Goal: Task Accomplishment & Management: Complete application form

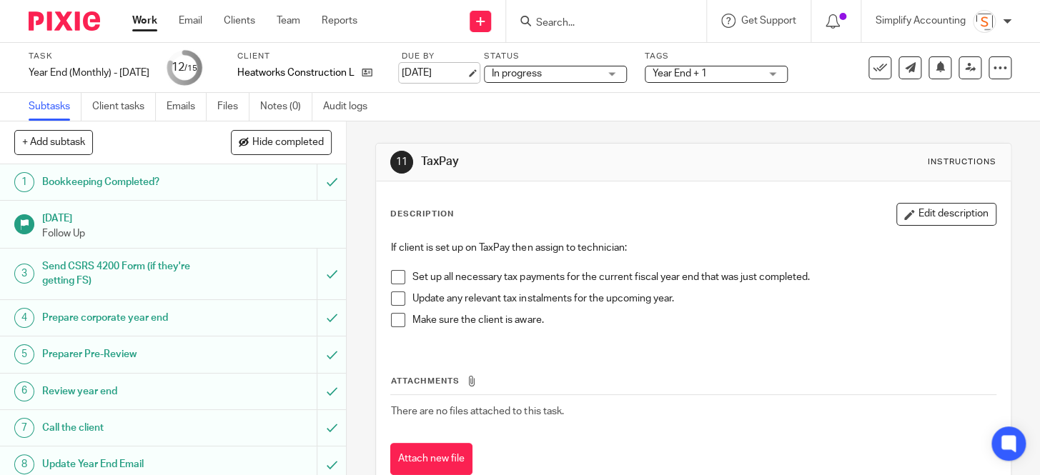
scroll to position [264, 0]
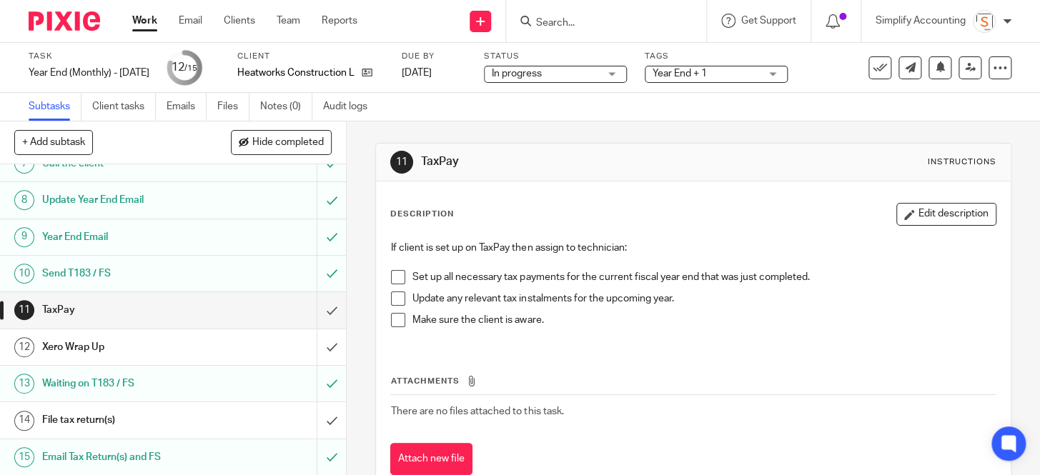
click at [252, 352] on div "Xero Wrap Up" at bounding box center [172, 347] width 260 height 21
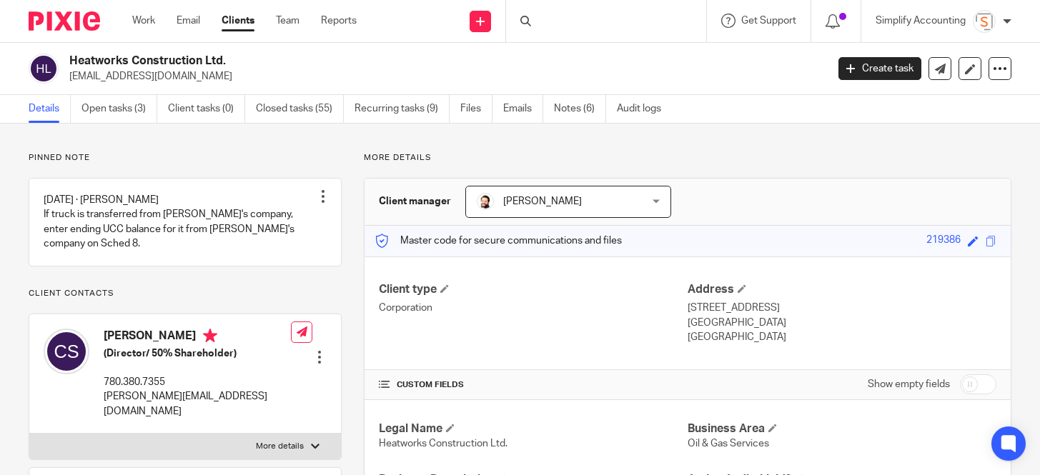
click at [593, 30] on div at bounding box center [606, 21] width 200 height 42
click at [584, 24] on input "Search" at bounding box center [599, 23] width 129 height 13
click at [565, 26] on input "Search" at bounding box center [599, 23] width 129 height 13
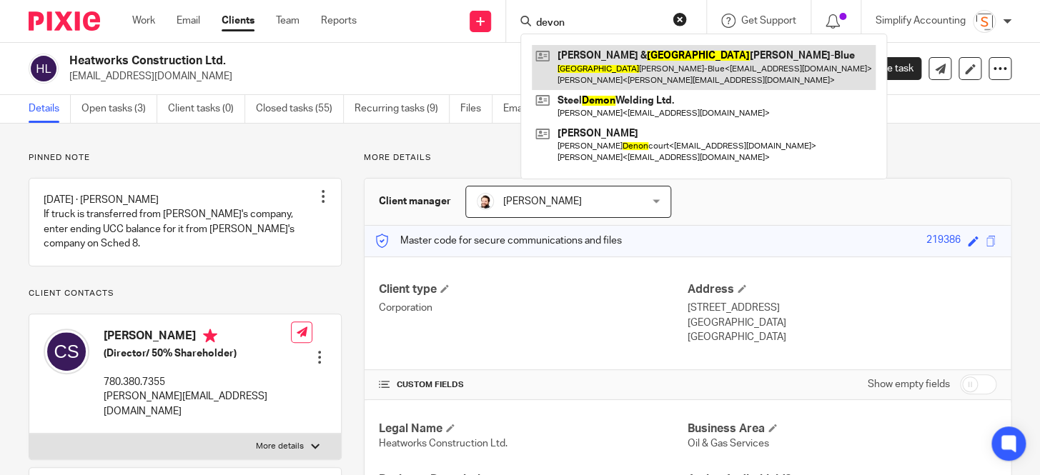
type input "devon"
click at [593, 66] on link at bounding box center [704, 67] width 344 height 44
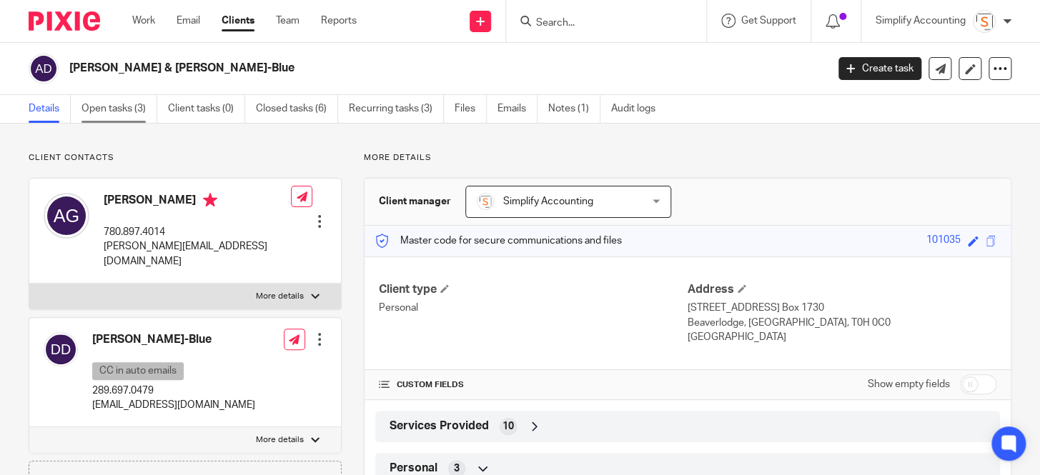
click at [111, 105] on link "Open tasks (3)" at bounding box center [119, 109] width 76 height 28
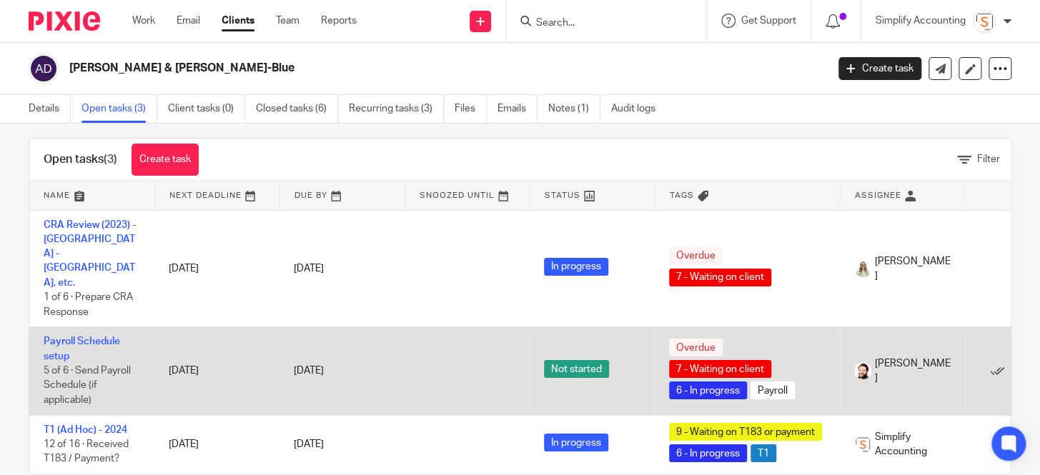
scroll to position [21, 0]
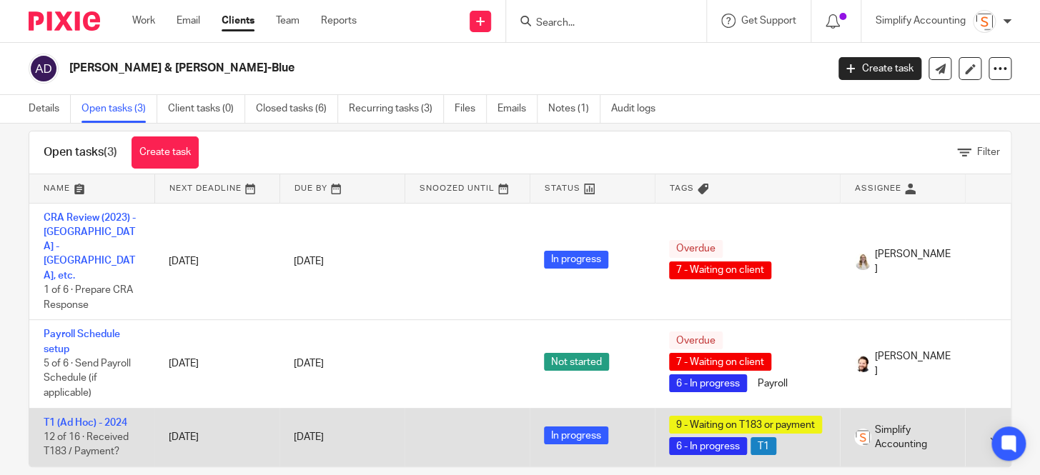
click at [116, 408] on td "T1 (Ad Hoc) - 2024 12 of 16 · Received T183 / Payment?" at bounding box center [91, 437] width 125 height 59
click at [116, 418] on link "T1 (Ad Hoc) - 2024" at bounding box center [86, 423] width 84 height 10
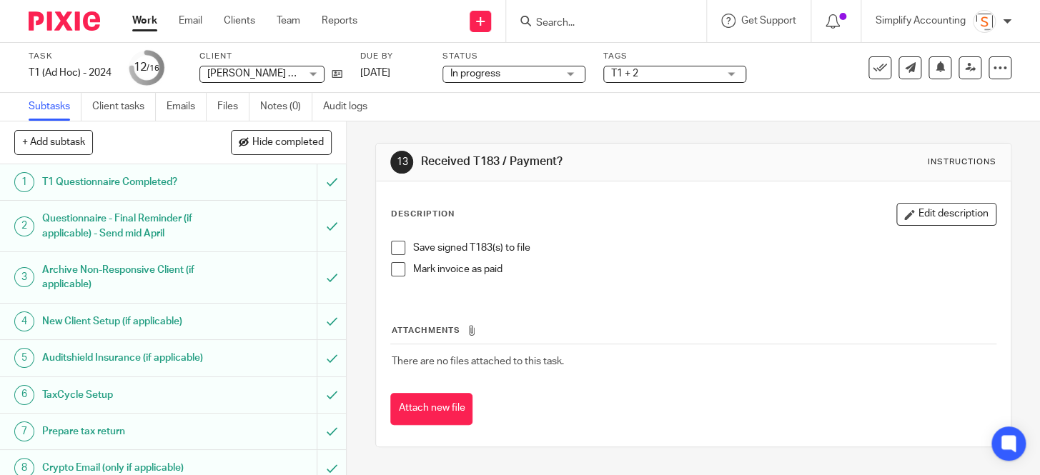
click at [392, 247] on span at bounding box center [398, 248] width 14 height 14
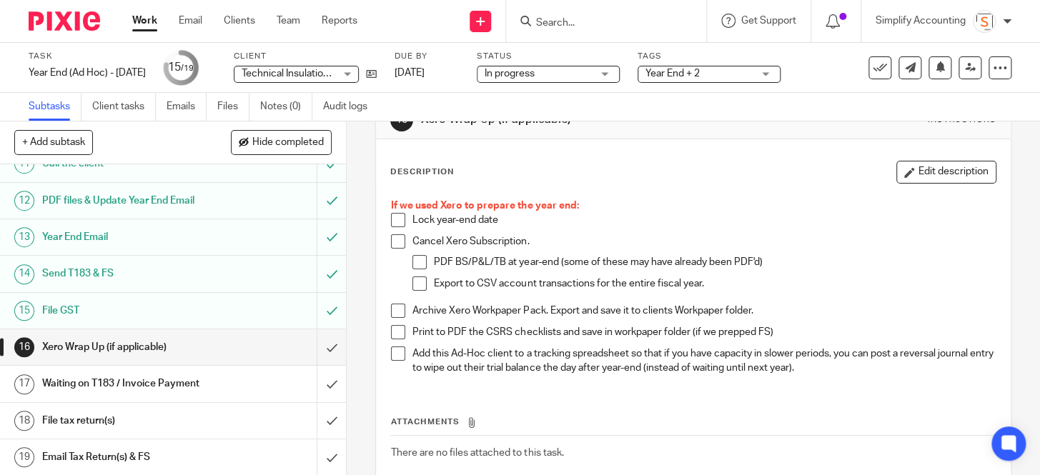
scroll to position [64, 0]
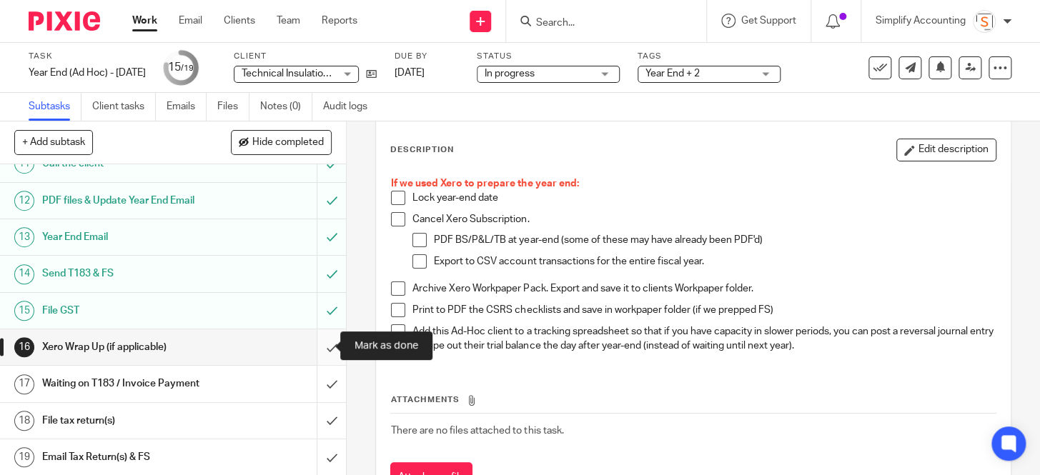
click at [324, 344] on input "submit" at bounding box center [173, 347] width 346 height 36
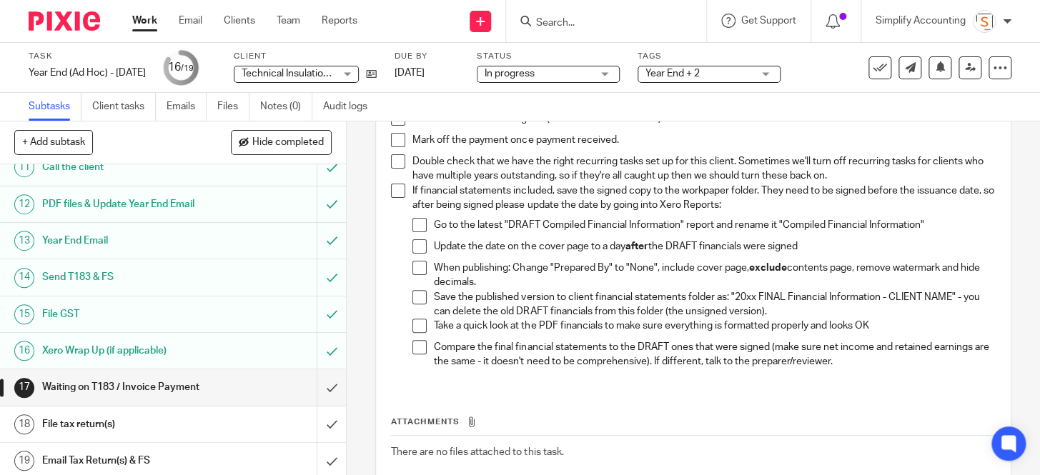
scroll to position [414, 0]
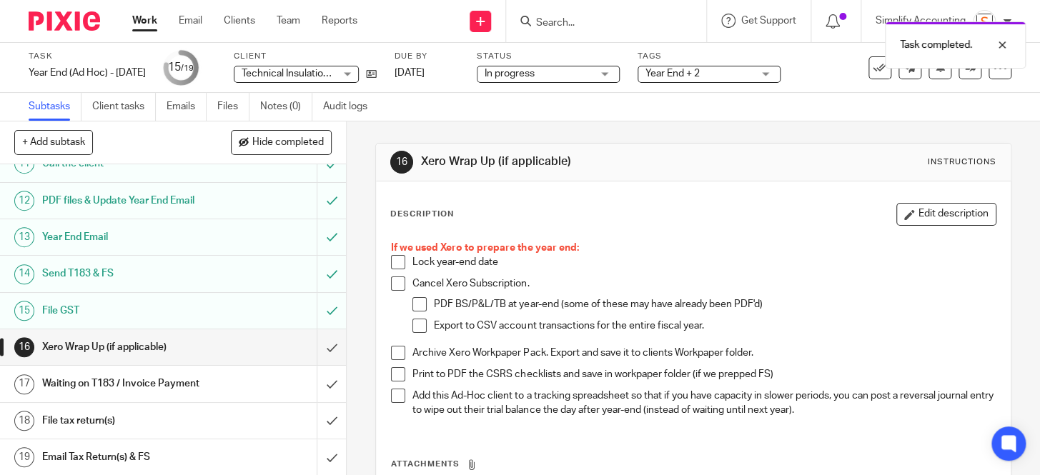
scroll to position [414, 0]
click at [315, 345] on input "submit" at bounding box center [173, 347] width 346 height 36
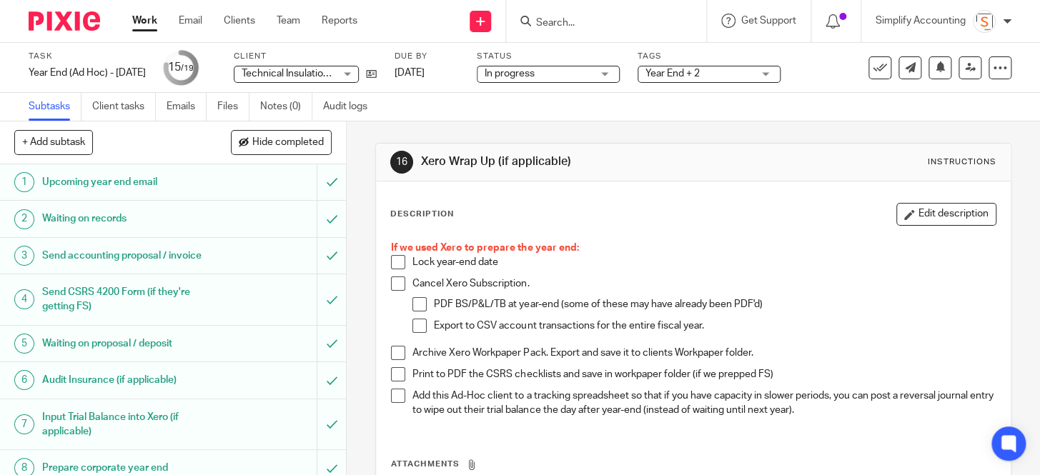
scroll to position [414, 0]
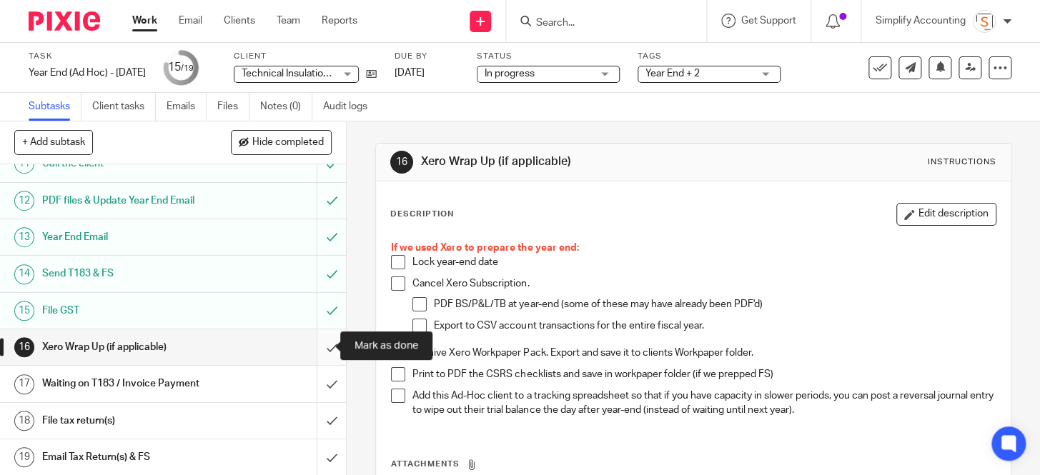
click at [317, 345] on input "submit" at bounding box center [173, 347] width 346 height 36
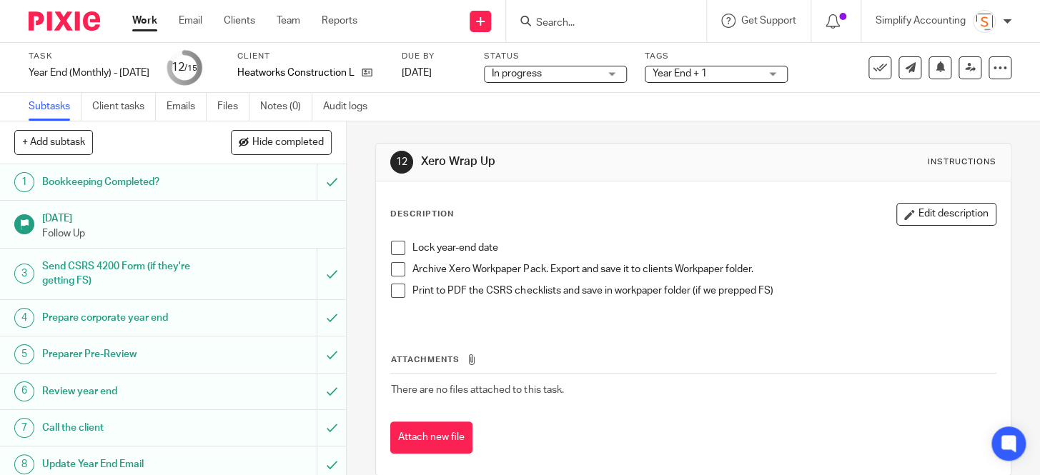
click at [391, 252] on span at bounding box center [398, 248] width 14 height 14
click at [393, 271] on span at bounding box center [398, 269] width 14 height 14
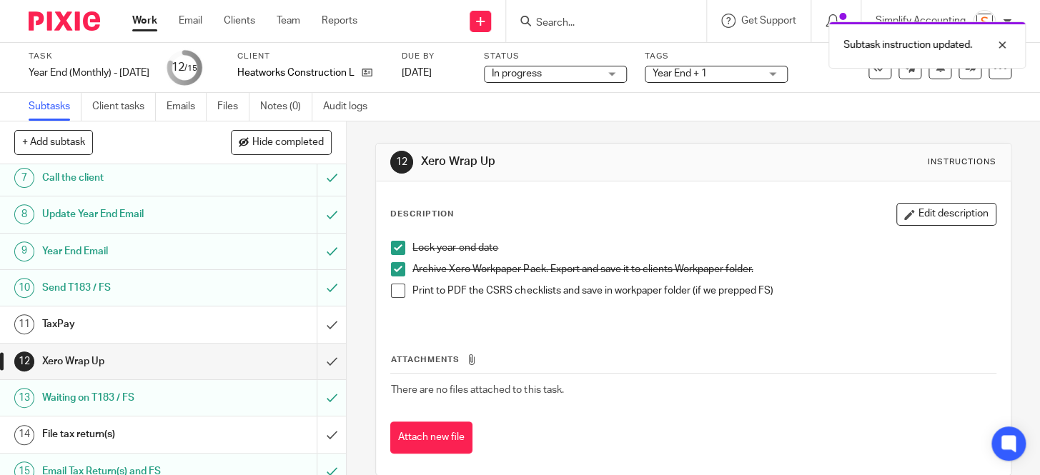
scroll to position [259, 0]
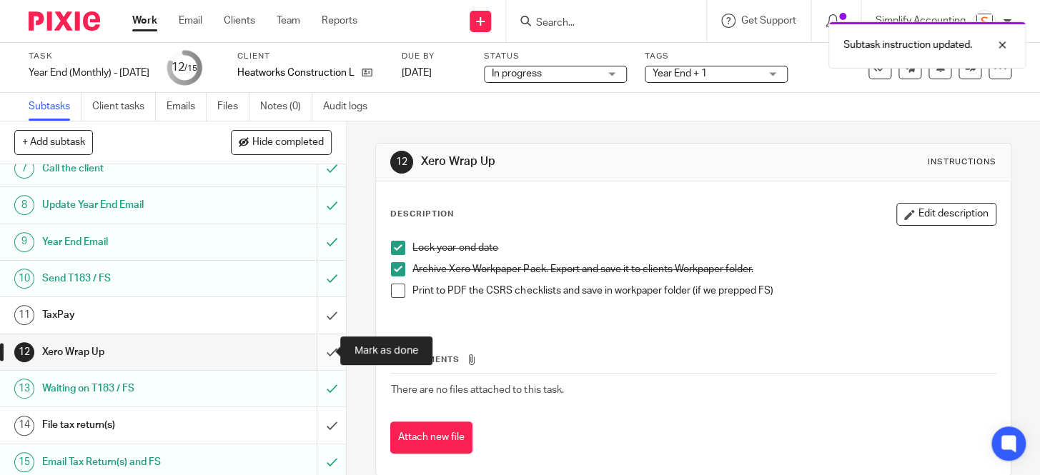
click at [320, 342] on input "submit" at bounding box center [173, 352] width 346 height 36
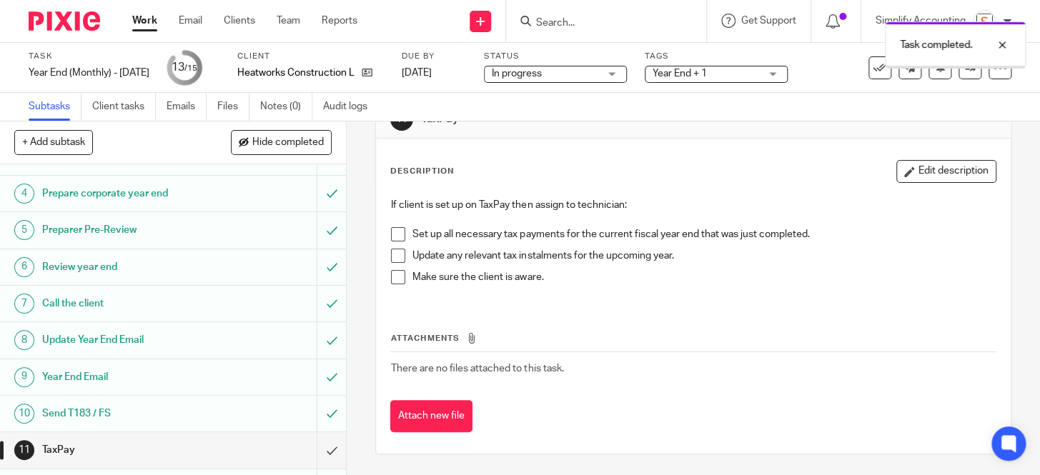
scroll to position [264, 0]
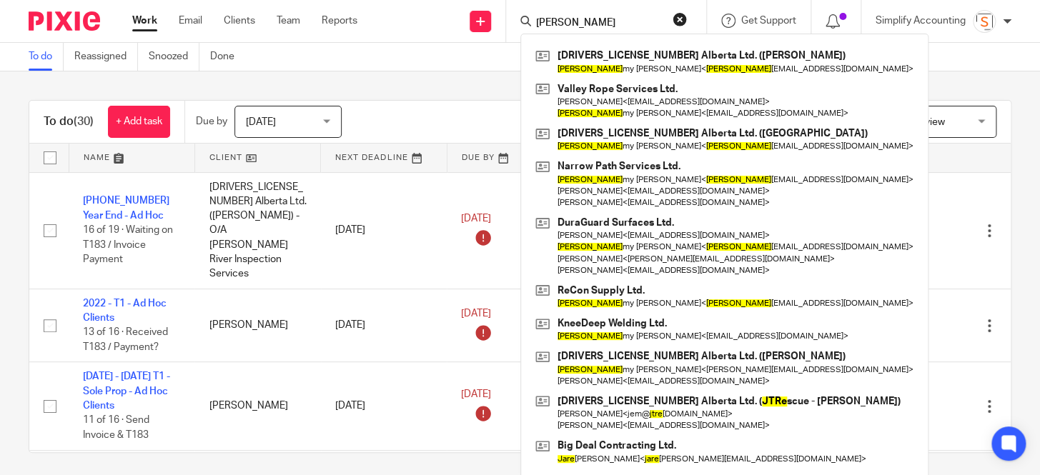
drag, startPoint x: 545, startPoint y: 21, endPoint x: 535, endPoint y: 22, distance: 10.1
click at [535, 22] on input "jere" at bounding box center [599, 23] width 129 height 13
click at [567, 22] on input "jere" at bounding box center [599, 23] width 129 height 13
drag, startPoint x: 565, startPoint y: 22, endPoint x: 537, endPoint y: 23, distance: 27.9
click at [537, 23] on input "jere" at bounding box center [599, 23] width 129 height 13
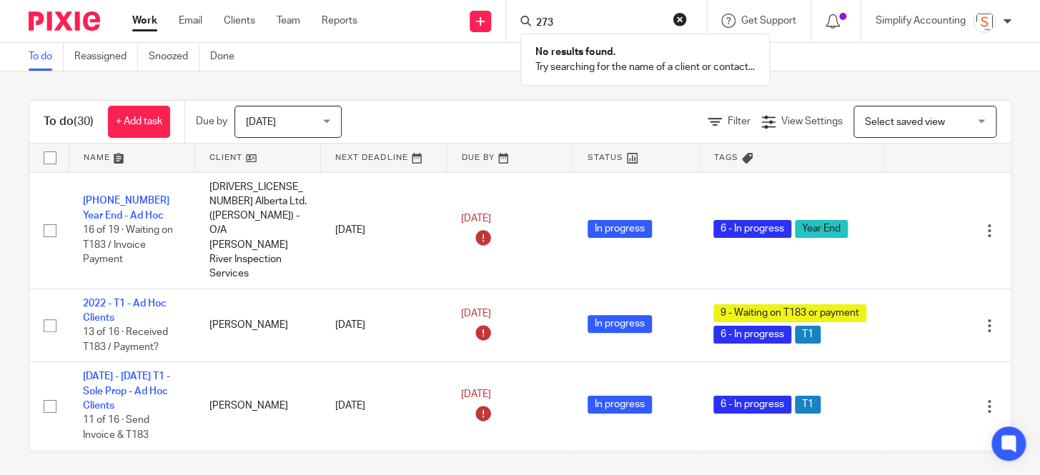
type input "273"
click at [677, 19] on button "reset" at bounding box center [679, 19] width 14 height 14
click at [481, 21] on icon at bounding box center [480, 21] width 9 height 9
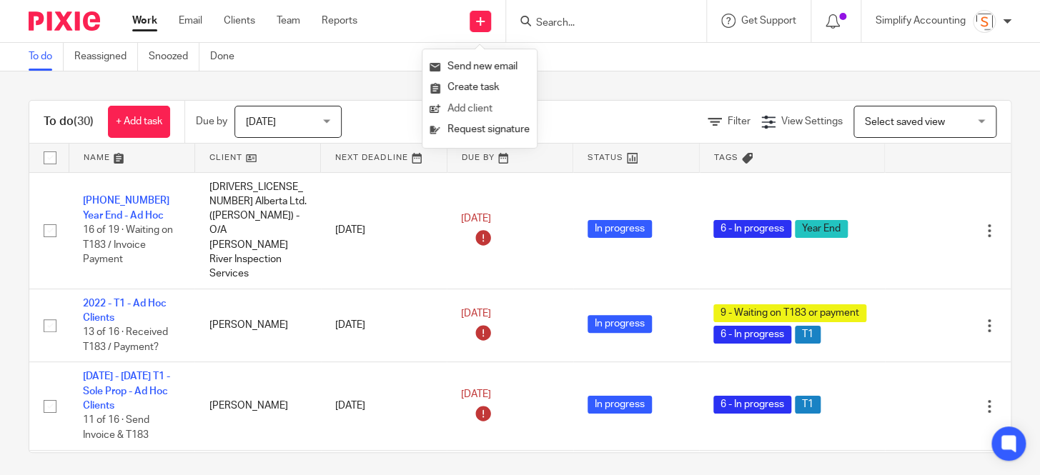
click at [465, 107] on link "Add client" at bounding box center [479, 109] width 100 height 21
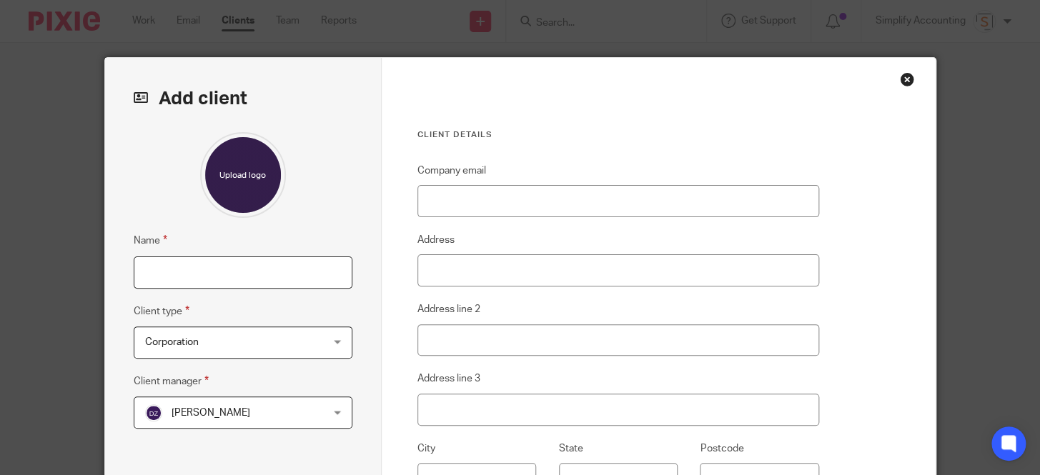
click at [313, 272] on input "Name" at bounding box center [243, 273] width 219 height 32
click at [228, 280] on input "Name" at bounding box center [243, 273] width 219 height 32
paste input "[DRIVERS_LICENSE_NUMBER] ALBERTA LTD"
type input "[DRIVERS_LICENSE_NUMBER] ALBERTA LTD"
click at [272, 414] on span "[PERSON_NAME]" at bounding box center [227, 412] width 165 height 30
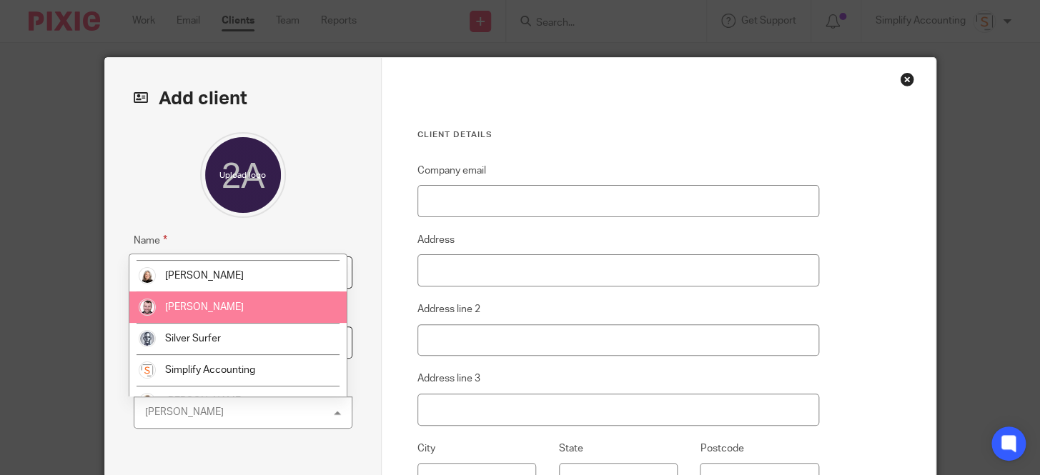
scroll to position [172, 0]
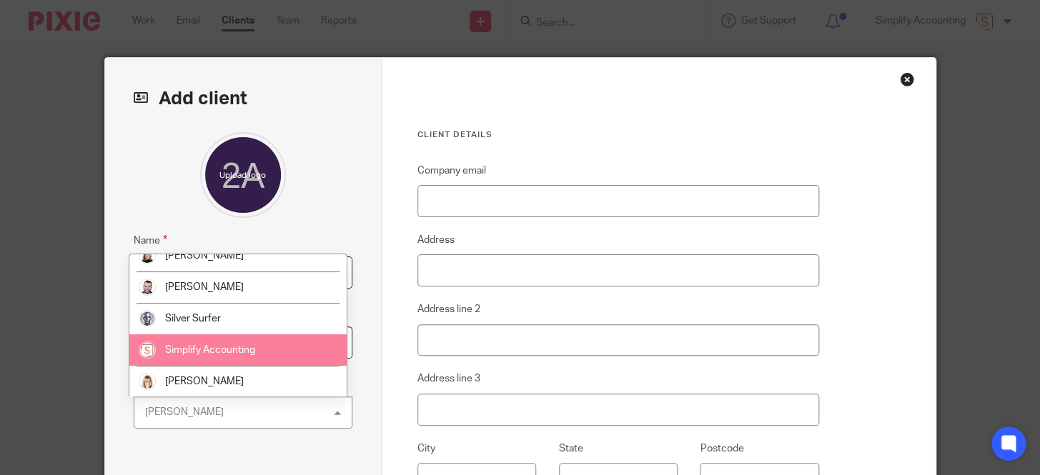
click at [225, 342] on li "Simplify Accounting" at bounding box center [237, 349] width 217 height 31
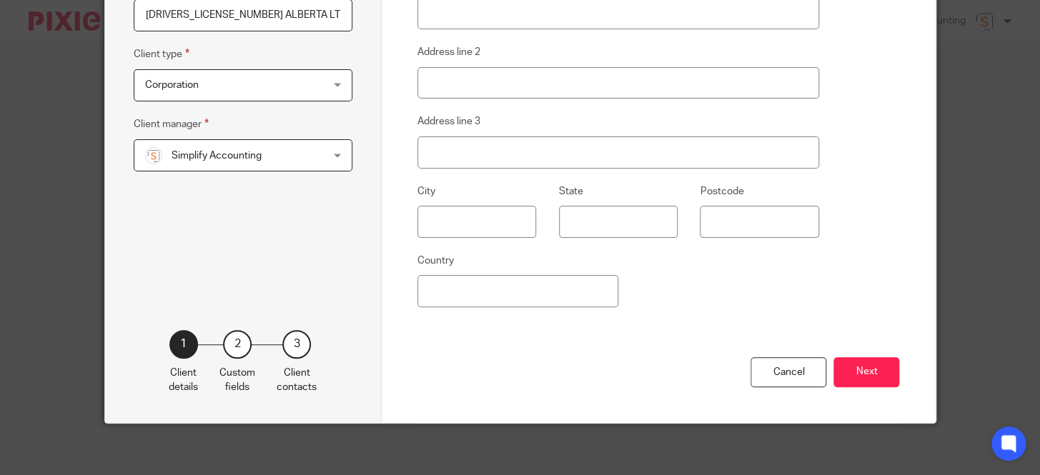
scroll to position [266, 0]
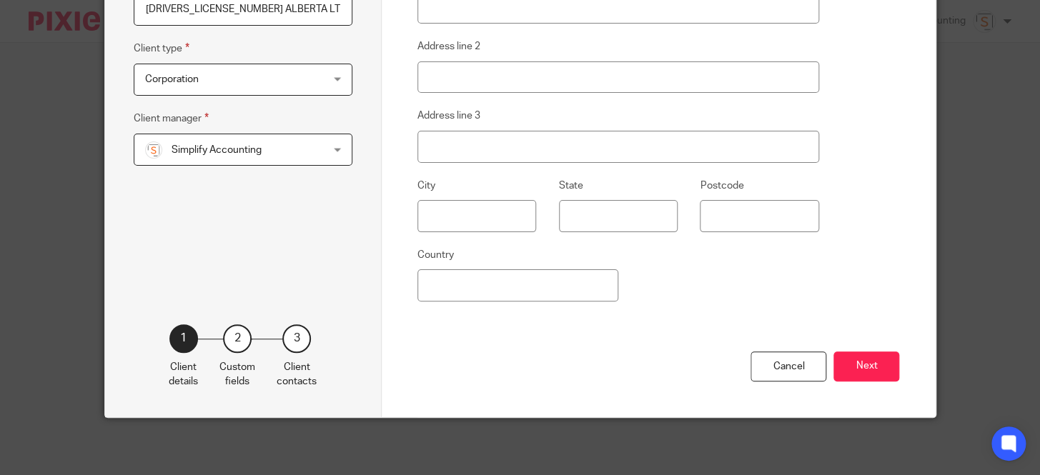
click at [853, 365] on button "Next" at bounding box center [866, 367] width 66 height 31
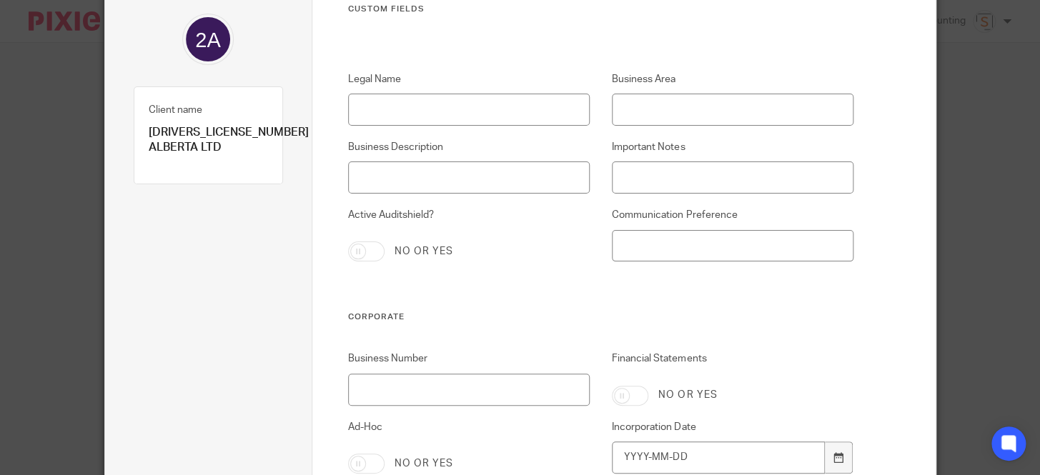
scroll to position [0, 0]
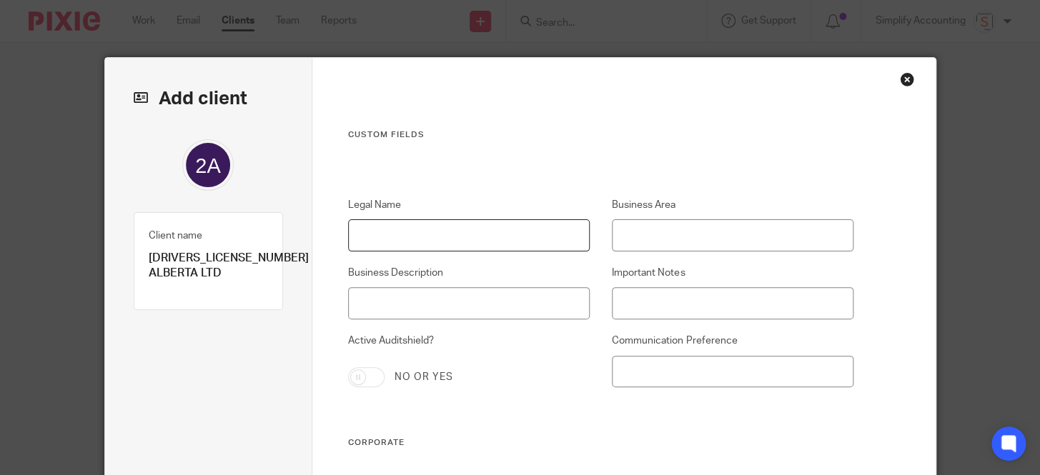
click at [404, 236] on input "Legal Name" at bounding box center [469, 235] width 242 height 32
paste input "[DRIVERS_LICENSE_NUMBER] ALBERTA LTD"
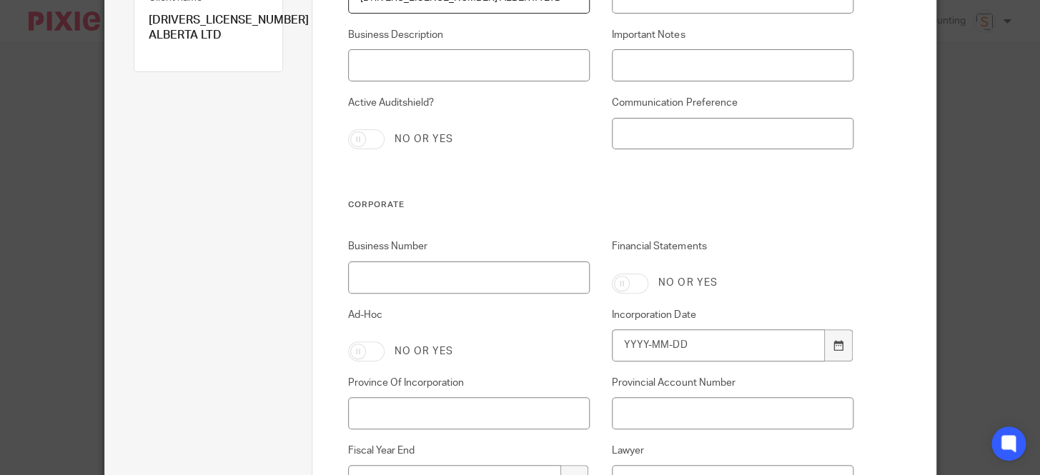
scroll to position [259, 0]
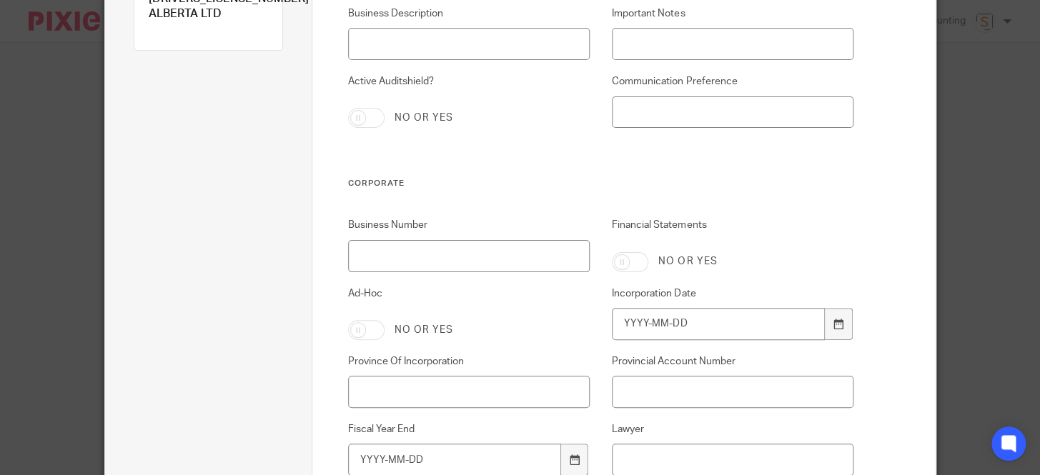
type input "[DRIVERS_LICENSE_NUMBER] ALBERTA LTD"
click at [429, 259] on input "Business Number" at bounding box center [469, 256] width 242 height 32
click at [428, 252] on input "Business Number" at bounding box center [469, 256] width 242 height 32
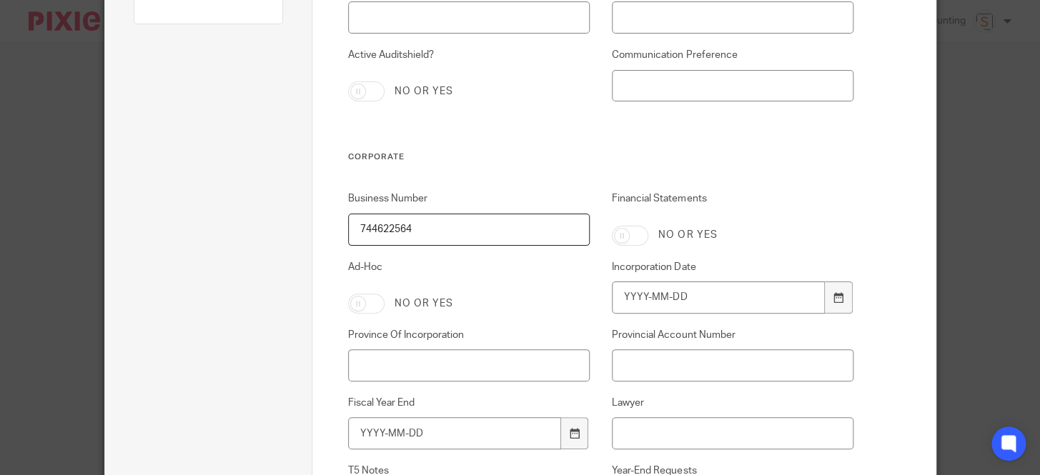
scroll to position [324, 0]
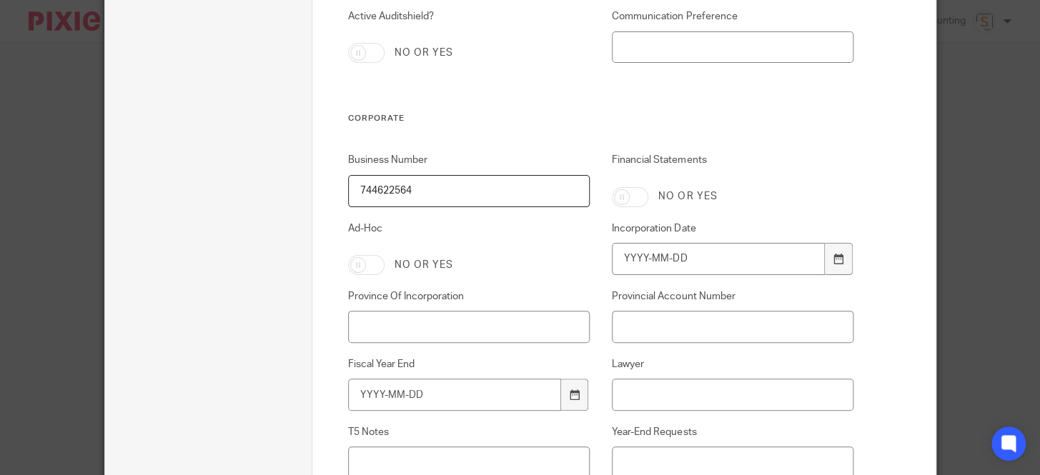
type input "744622564"
click at [734, 260] on input "Incorporation Date" at bounding box center [718, 259] width 213 height 32
type input "2025-07-29"
click at [482, 329] on input "Province Of Incorporation" at bounding box center [469, 327] width 242 height 32
type input "[GEOGRAPHIC_DATA]"
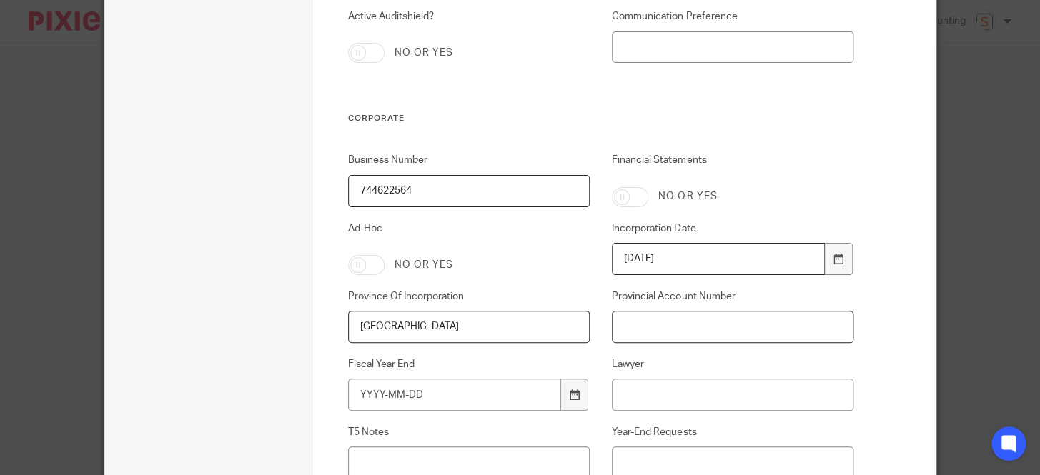
click at [650, 328] on input "Provincial Account Number" at bounding box center [733, 327] width 242 height 32
click at [479, 394] on input "Fiscal Year End" at bounding box center [454, 395] width 213 height 32
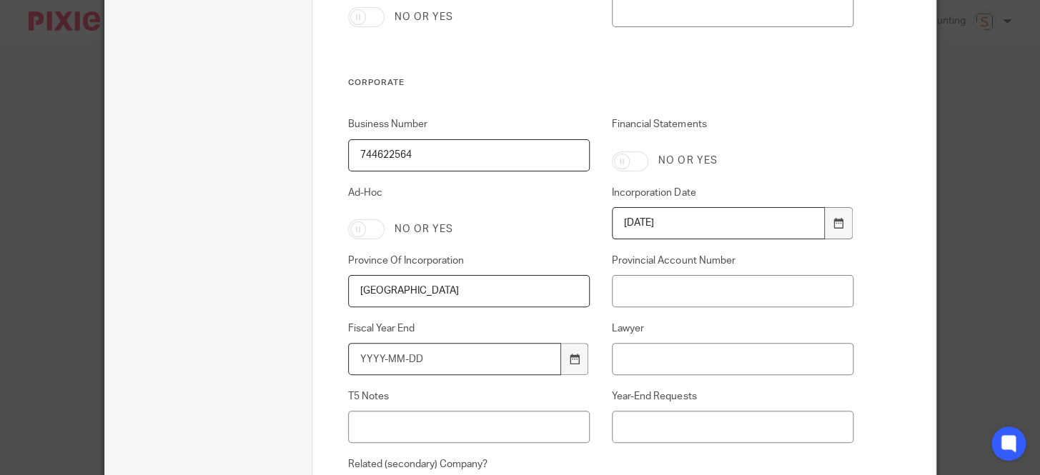
scroll to position [389, 0]
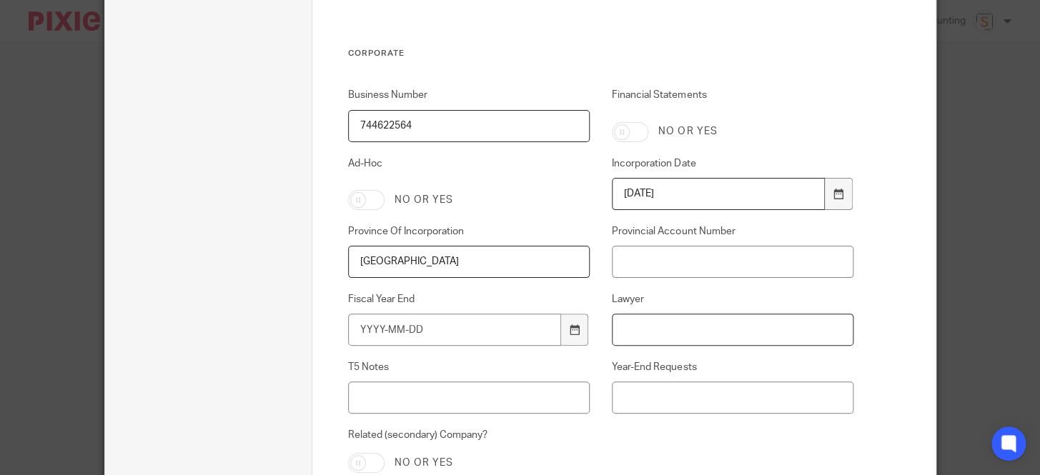
click at [657, 327] on input "Lawyer" at bounding box center [733, 330] width 242 height 32
click at [664, 328] on input "Derek Vantasell" at bounding box center [733, 330] width 242 height 32
click at [670, 329] on input "Derek Van tasell" at bounding box center [733, 330] width 242 height 32
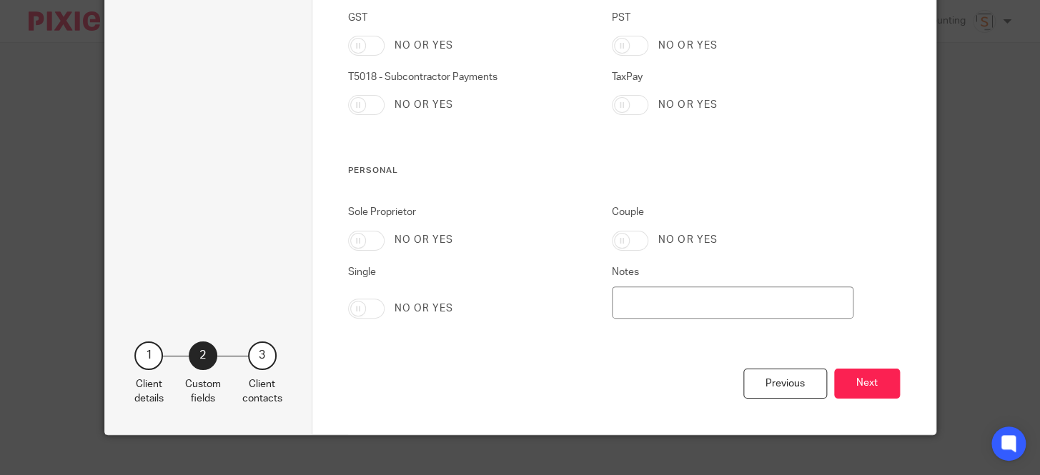
scroll to position [1901, 0]
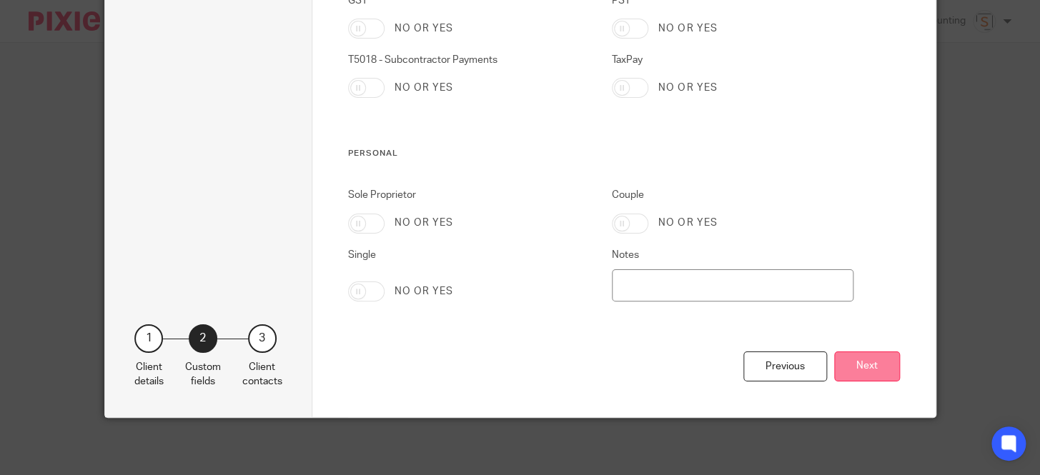
type input "Derek Van Tassell"
click at [850, 373] on button "Next" at bounding box center [867, 367] width 66 height 31
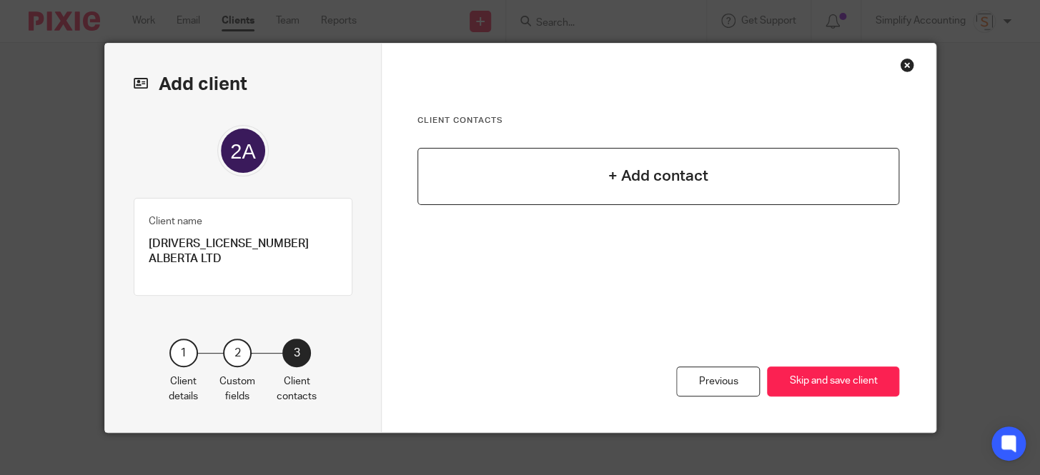
click at [631, 179] on h4 "+ Add contact" at bounding box center [658, 176] width 100 height 22
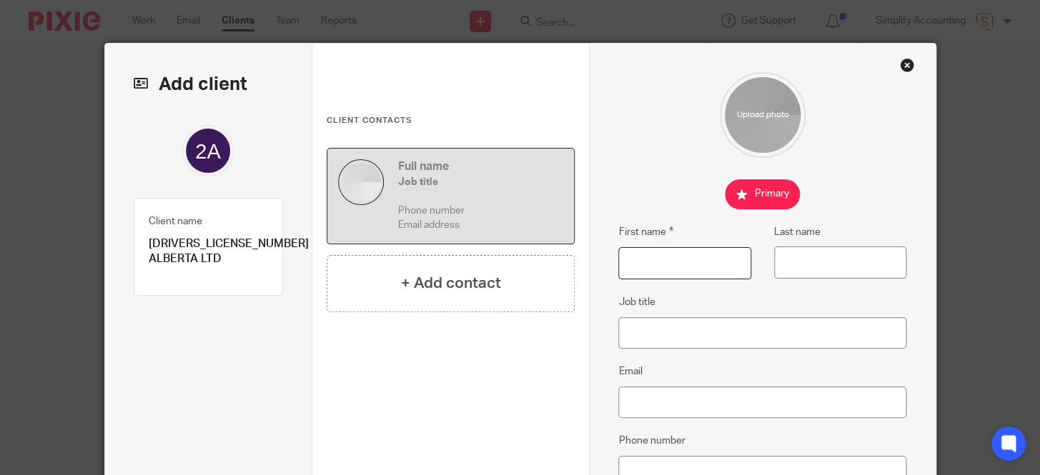
click at [679, 258] on input "First name" at bounding box center [684, 263] width 133 height 32
click at [637, 262] on input "First name" at bounding box center [684, 263] width 133 height 32
type input "[PERSON_NAME]"
click at [662, 332] on input "Job title" at bounding box center [762, 333] width 288 height 32
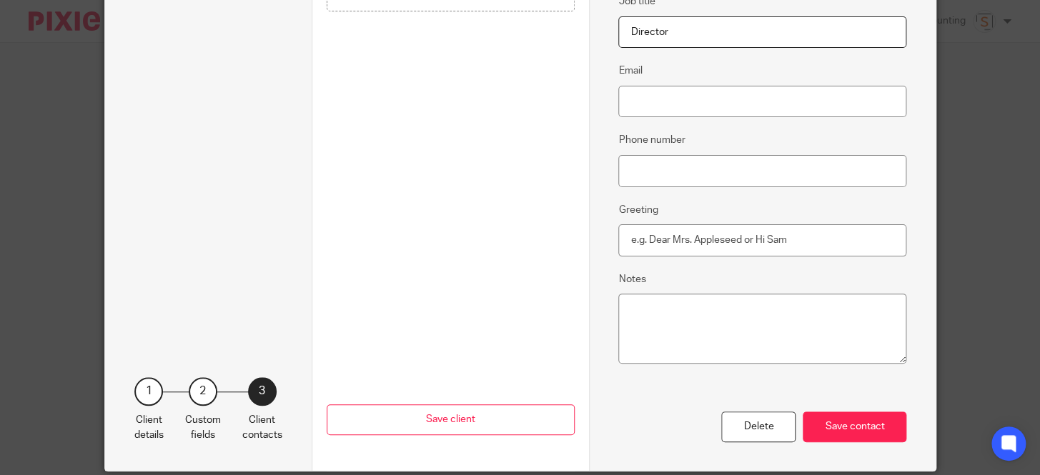
scroll to position [339, 0]
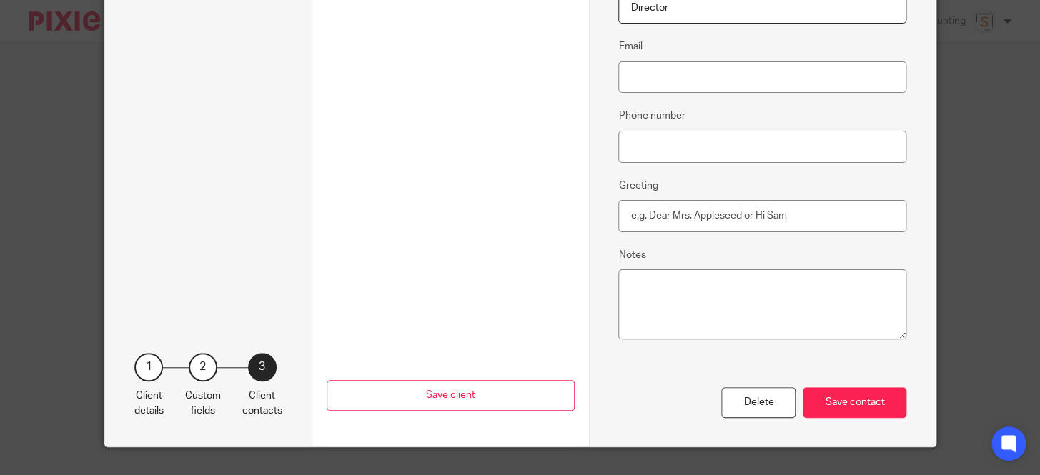
type input "Director"
click at [650, 225] on input "Greeting" at bounding box center [762, 216] width 288 height 32
type input "D"
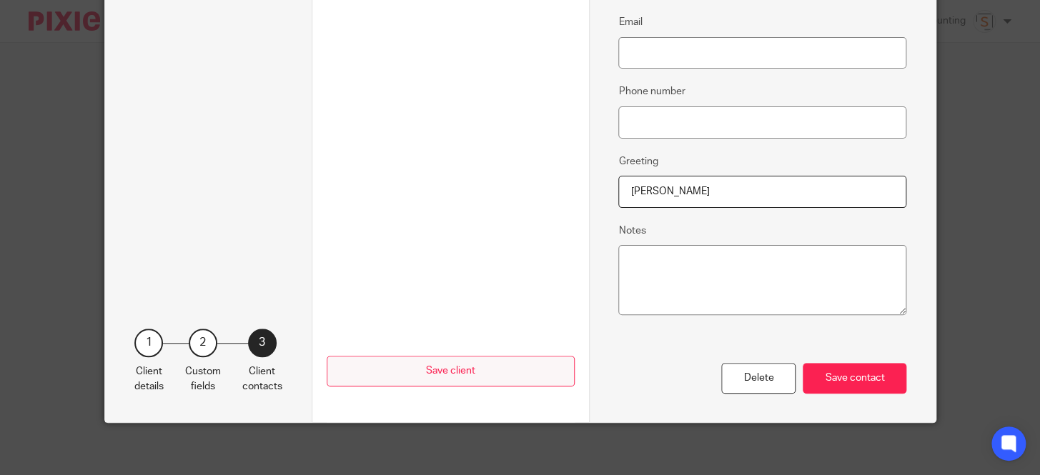
scroll to position [371, 0]
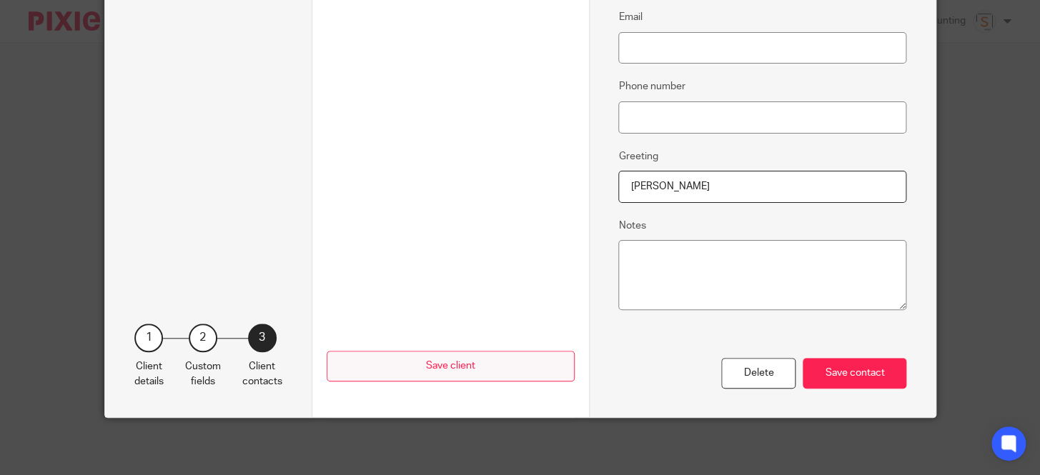
type input "[PERSON_NAME]"
click at [454, 358] on button "Save client" at bounding box center [451, 366] width 248 height 31
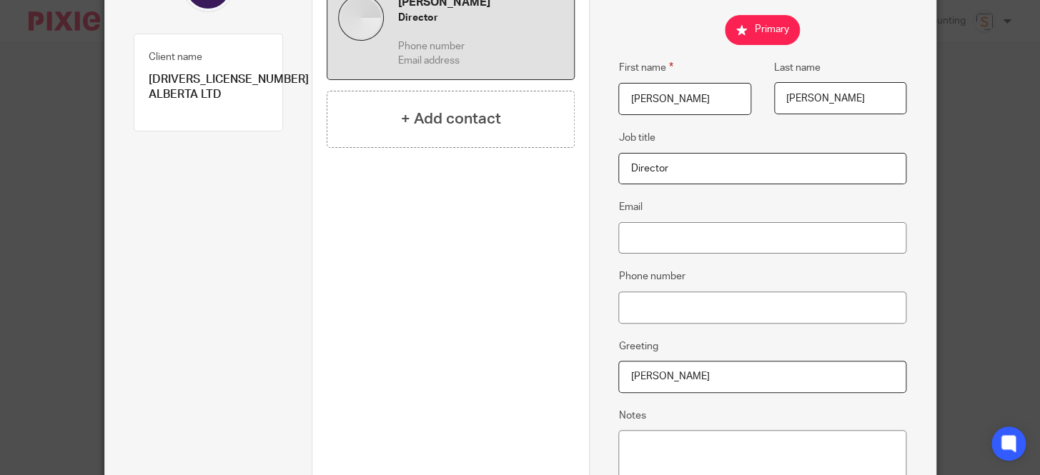
scroll to position [176, 0]
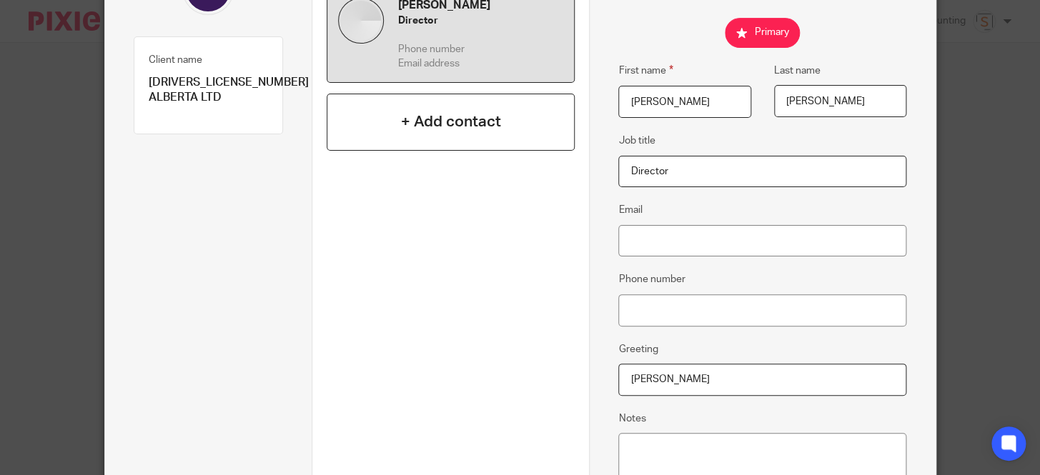
click at [405, 129] on h4 "+ Add contact" at bounding box center [451, 122] width 100 height 22
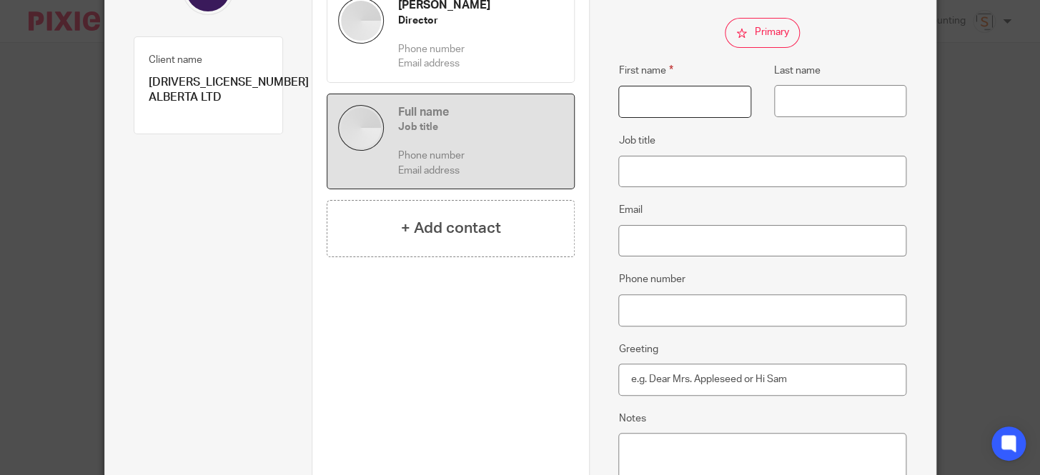
click at [662, 104] on input "First name" at bounding box center [684, 102] width 133 height 32
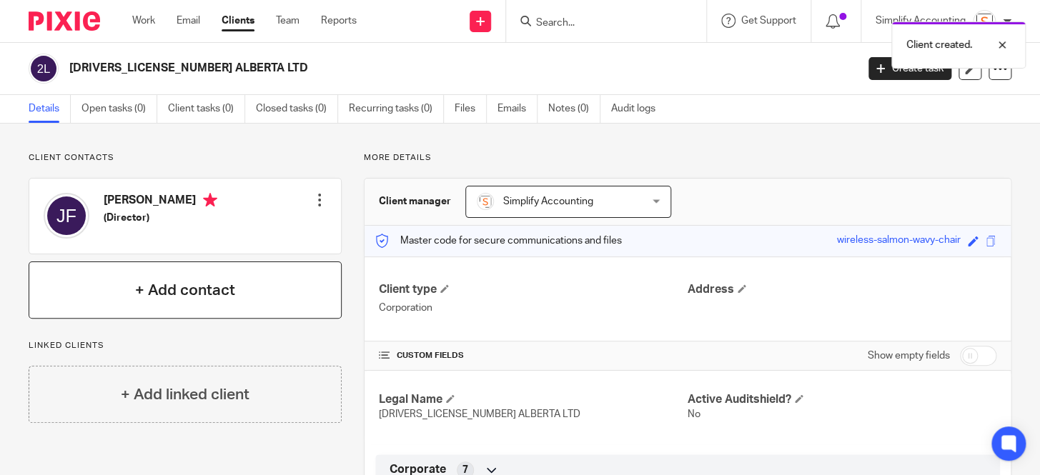
click at [197, 290] on h4 "+ Add contact" at bounding box center [185, 290] width 100 height 22
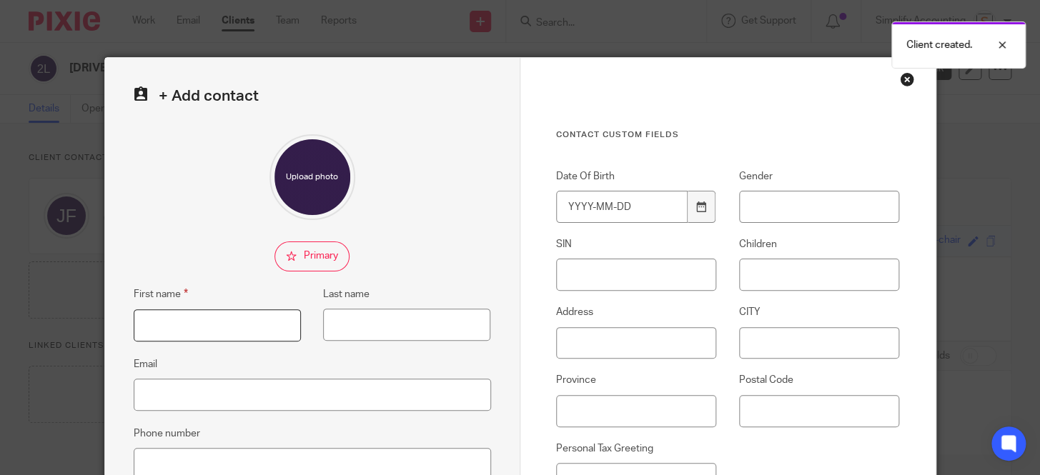
click at [199, 326] on input "First name" at bounding box center [217, 325] width 167 height 32
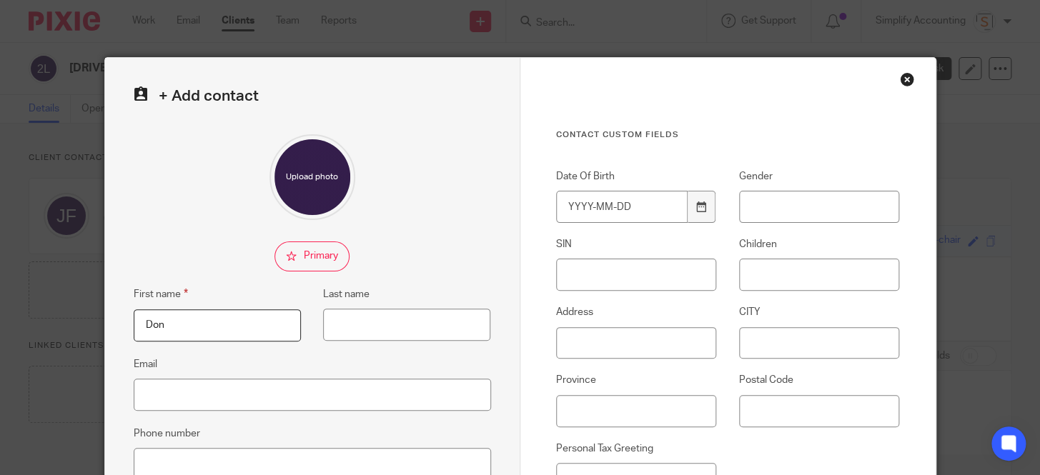
type input "Don"
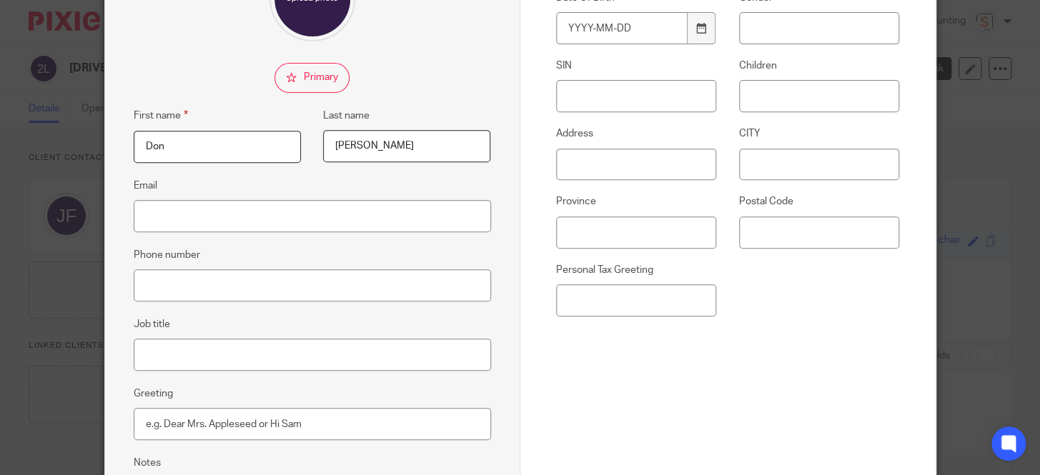
scroll to position [194, 0]
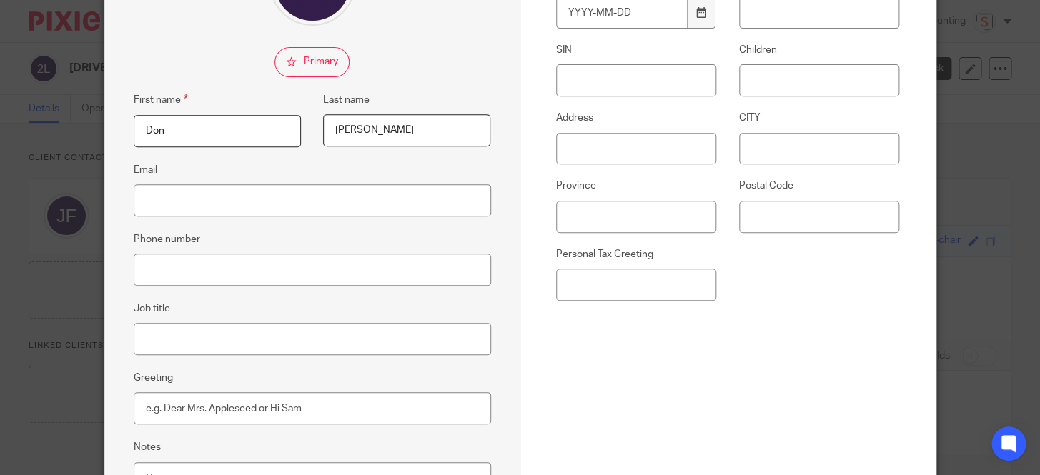
type input "[PERSON_NAME]"
click at [221, 341] on input "Job title" at bounding box center [312, 339] width 357 height 32
click at [226, 354] on input "Director" at bounding box center [312, 339] width 357 height 32
type input "Director"
click at [239, 409] on input "Greeting" at bounding box center [312, 408] width 357 height 32
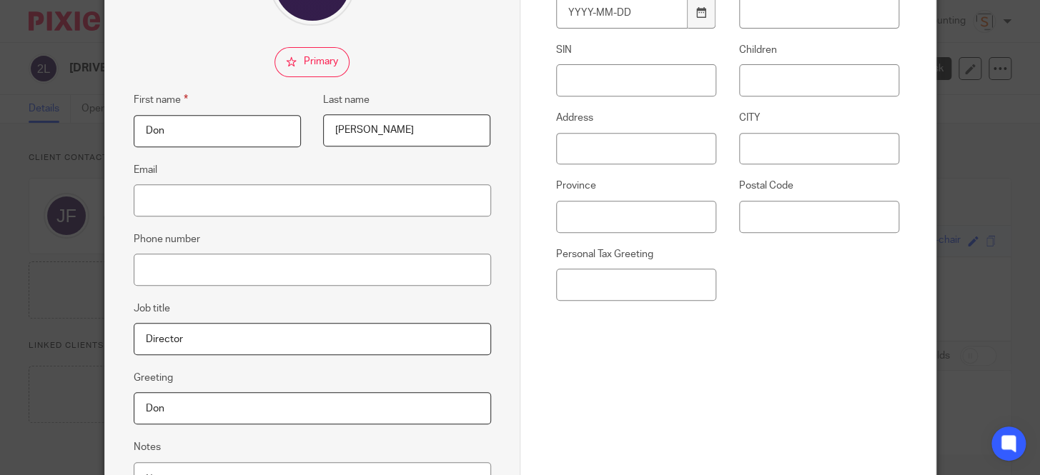
type input "Don"
click at [634, 294] on input "Personal Tax Greeting" at bounding box center [636, 285] width 161 height 32
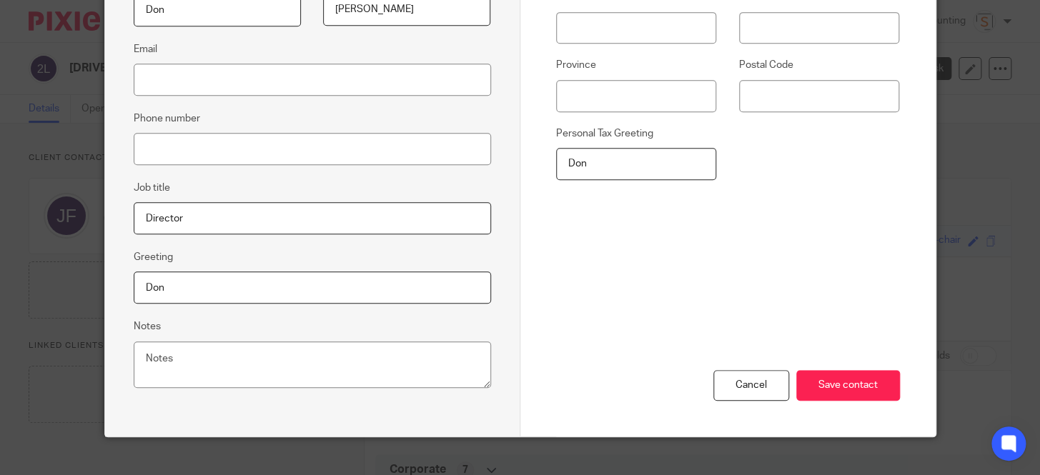
scroll to position [336, 0]
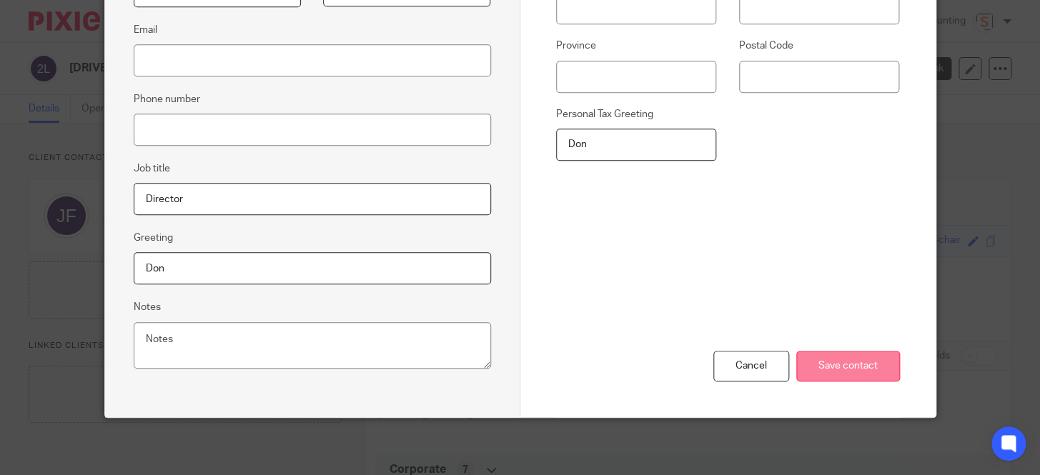
type input "Don"
click at [858, 374] on input "Save contact" at bounding box center [848, 366] width 104 height 31
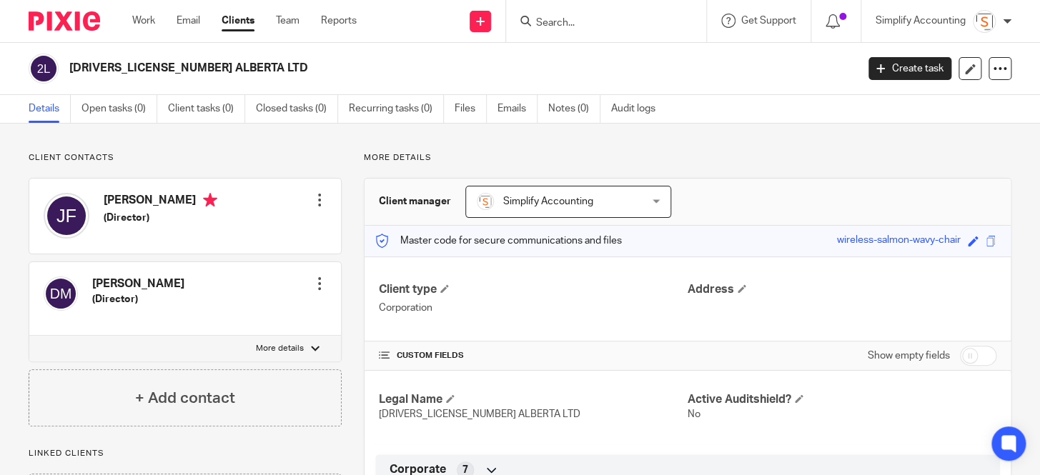
click at [312, 197] on div at bounding box center [319, 200] width 14 height 14
click at [262, 235] on link "Edit contact" at bounding box center [252, 232] width 136 height 21
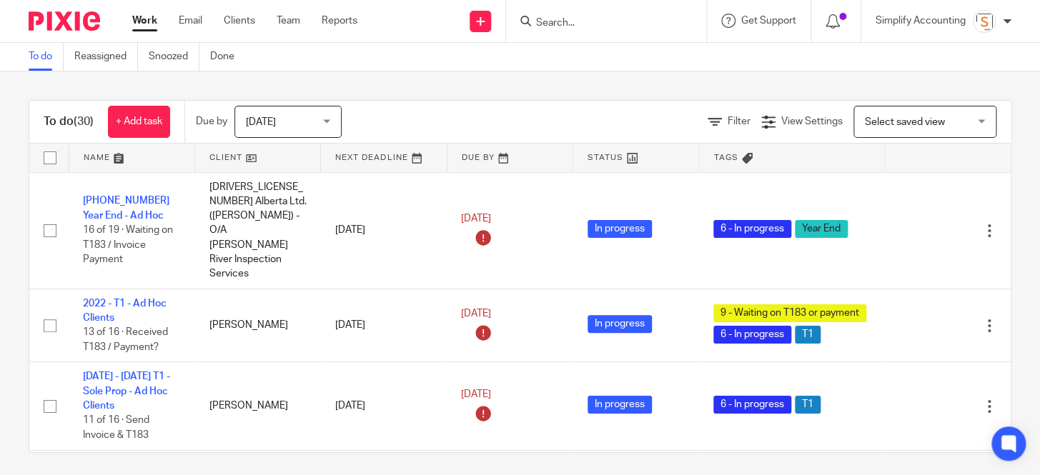
click at [604, 26] on input "Search" at bounding box center [599, 23] width 129 height 13
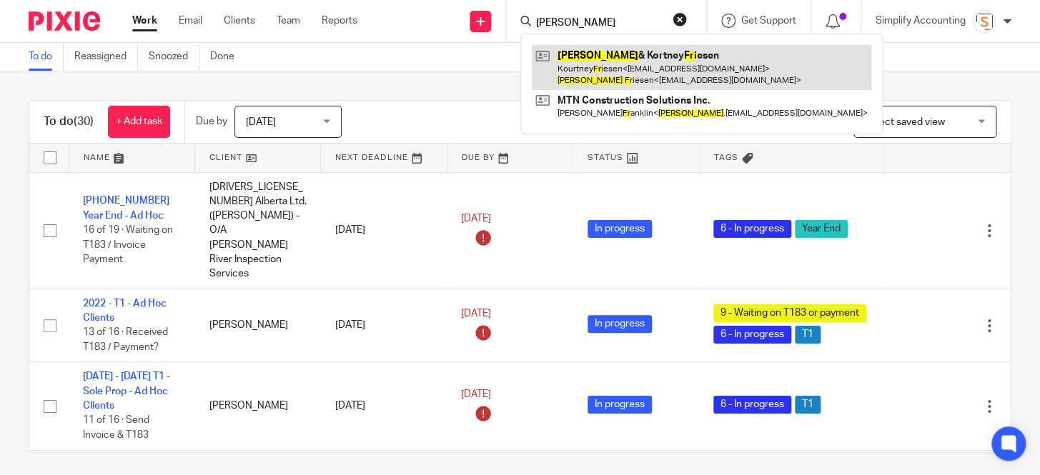
type input "josh fr"
click at [614, 61] on link at bounding box center [701, 67] width 339 height 44
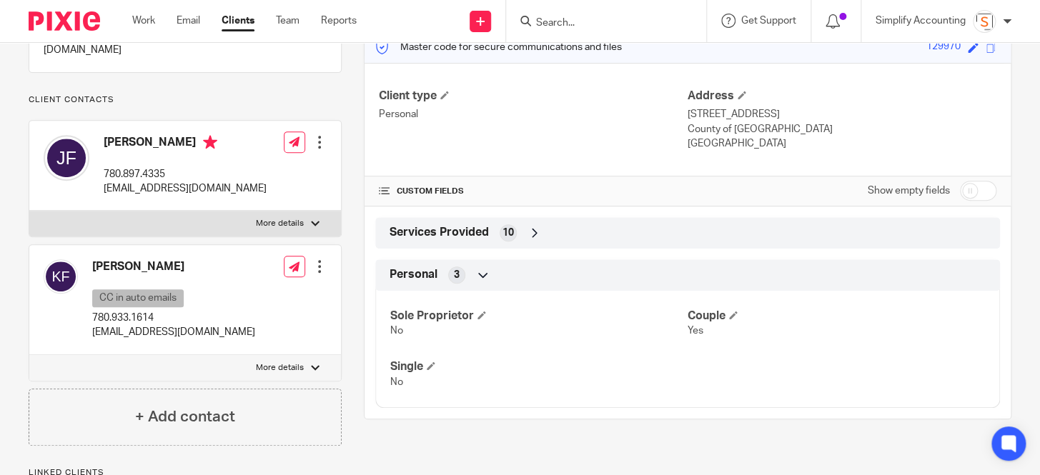
scroll to position [194, 0]
click at [314, 222] on div at bounding box center [315, 223] width 9 height 9
click at [29, 210] on input "More details" at bounding box center [29, 209] width 1 height 1
checkbox input "true"
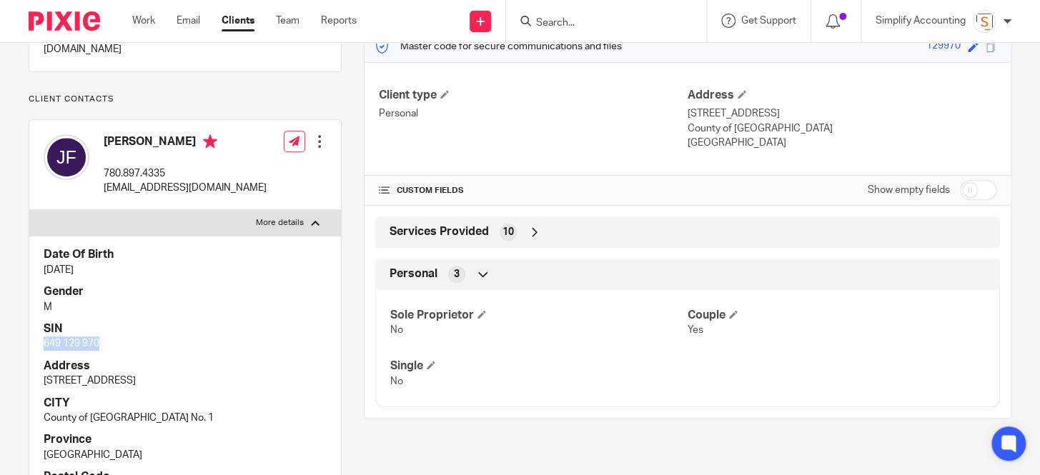
drag, startPoint x: 104, startPoint y: 338, endPoint x: 43, endPoint y: 342, distance: 60.9
click at [44, 342] on p "649 129 970" at bounding box center [185, 344] width 283 height 14
copy p "649 129 970"
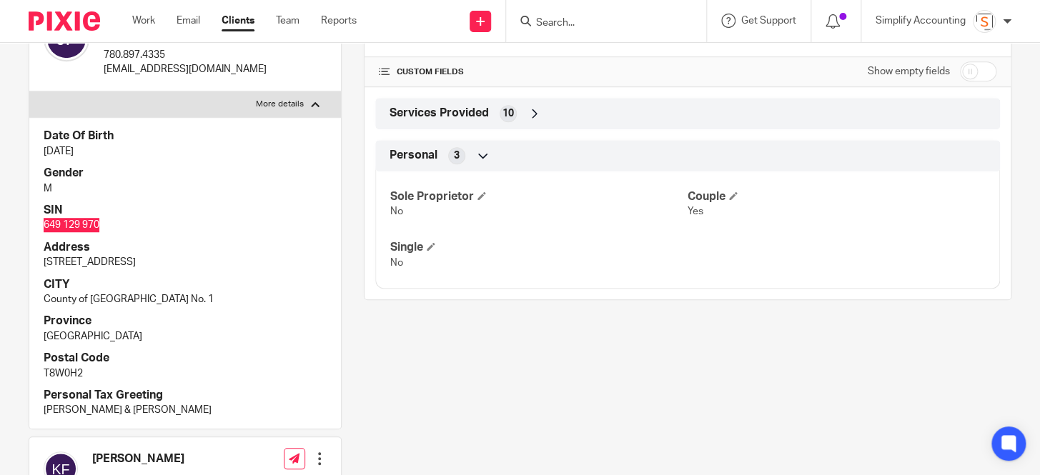
scroll to position [324, 0]
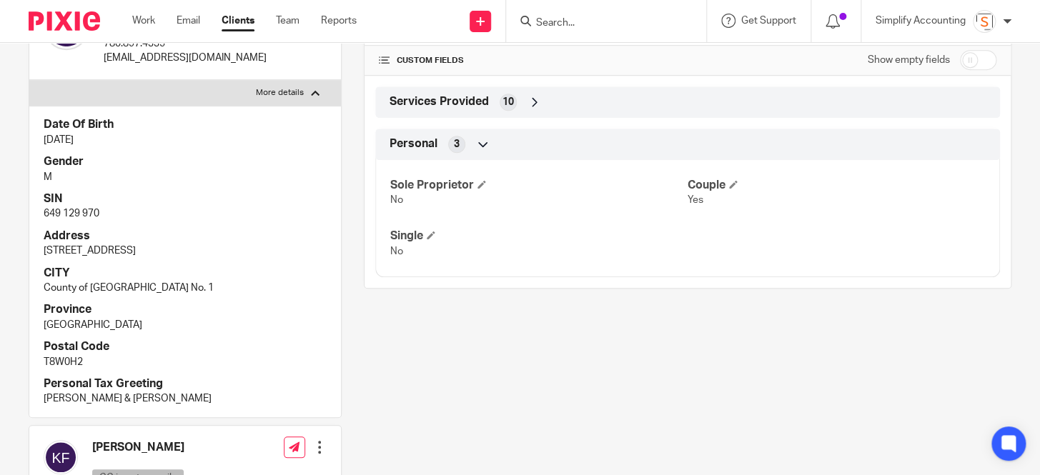
click at [172, 195] on h4 "SIN" at bounding box center [185, 199] width 283 height 15
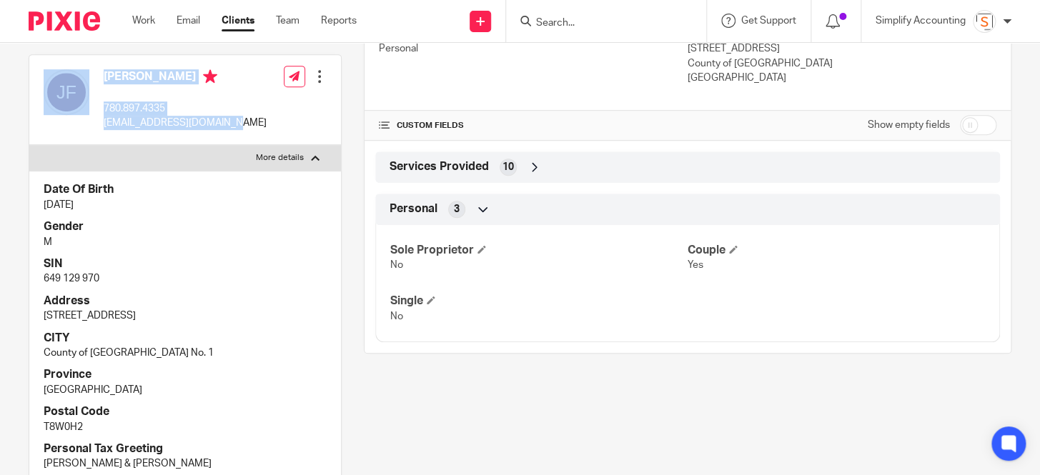
drag, startPoint x: 219, startPoint y: 125, endPoint x: 82, endPoint y: 135, distance: 136.9
click at [82, 135] on div "Josh Friesen 780.897.4335 joshf@tundrasolutions.ca Edit contact Create client f…" at bounding box center [185, 100] width 312 height 91
click at [82, 135] on div "Josh Friesen 780.897.4335 joshf@tundrasolutions.ca" at bounding box center [155, 100] width 223 height 76
drag, startPoint x: 223, startPoint y: 122, endPoint x: 100, endPoint y: 131, distance: 123.3
click at [100, 131] on div "Josh Friesen 780.897.4335 joshf@tundrasolutions.ca Edit contact Create client f…" at bounding box center [185, 100] width 312 height 91
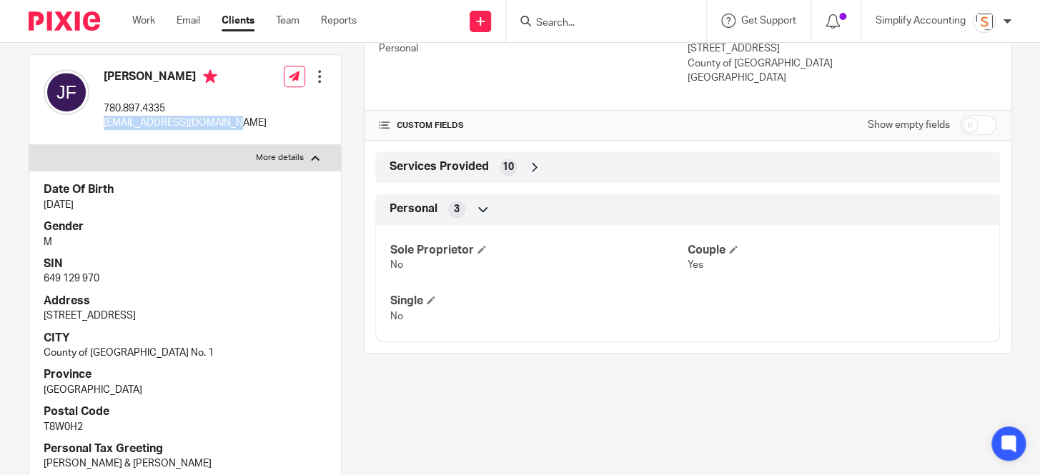
copy p "[EMAIL_ADDRESS][DOMAIN_NAME]"
drag, startPoint x: 167, startPoint y: 109, endPoint x: 106, endPoint y: 111, distance: 61.5
click at [106, 111] on p "780.897.4335" at bounding box center [185, 108] width 163 height 14
copy p "780.897.4335"
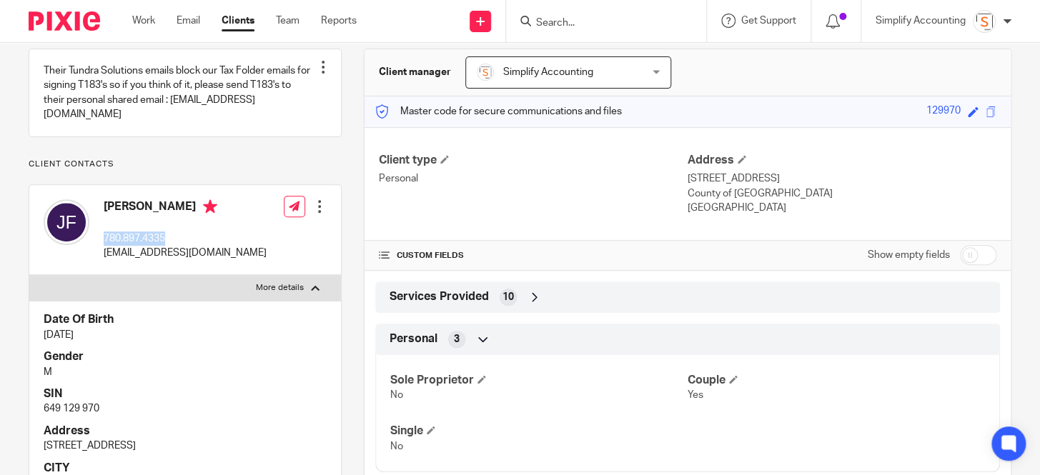
scroll to position [0, 0]
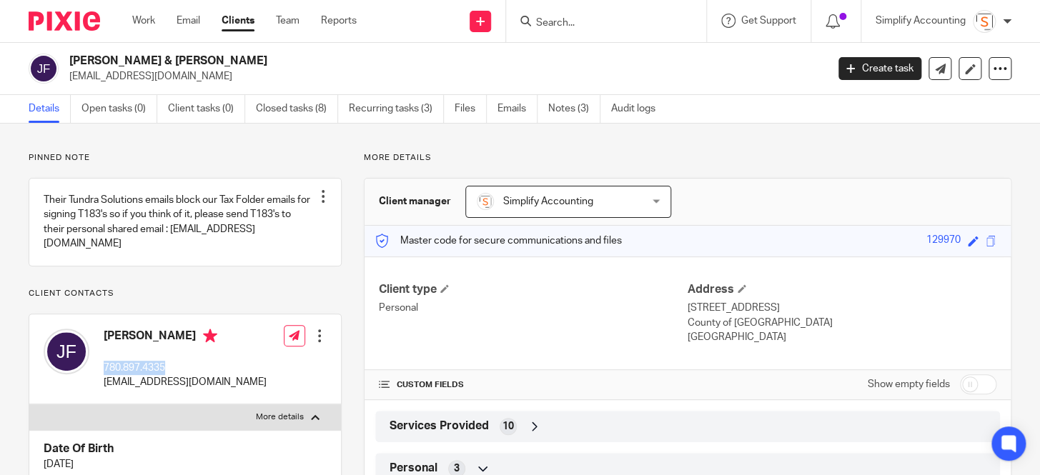
click at [218, 373] on div "Josh Friesen 780.897.4335 joshf@tundrasolutions.ca Edit contact Create client f…" at bounding box center [185, 359] width 312 height 91
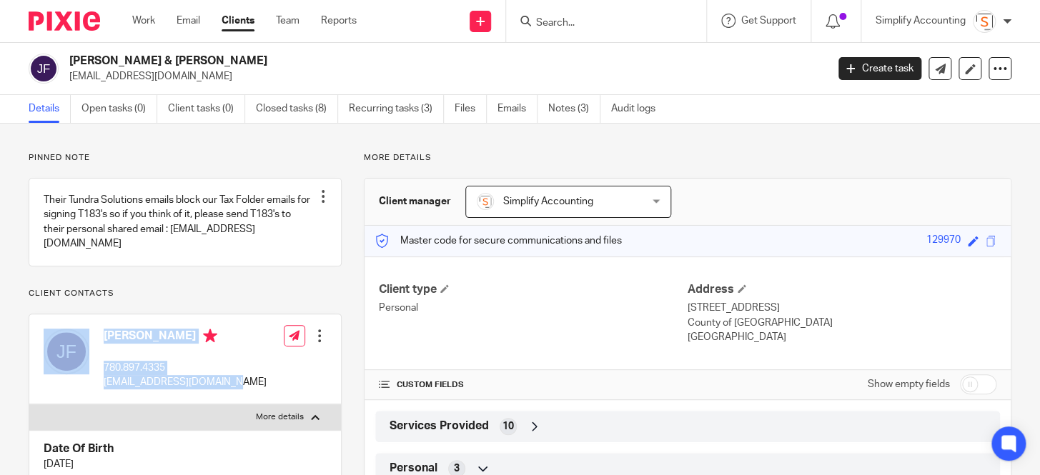
drag, startPoint x: 222, startPoint y: 384, endPoint x: 91, endPoint y: 385, distance: 130.8
click at [91, 385] on div "Josh Friesen 780.897.4335 joshf@tundrasolutions.ca Edit contact Create client f…" at bounding box center [185, 359] width 312 height 91
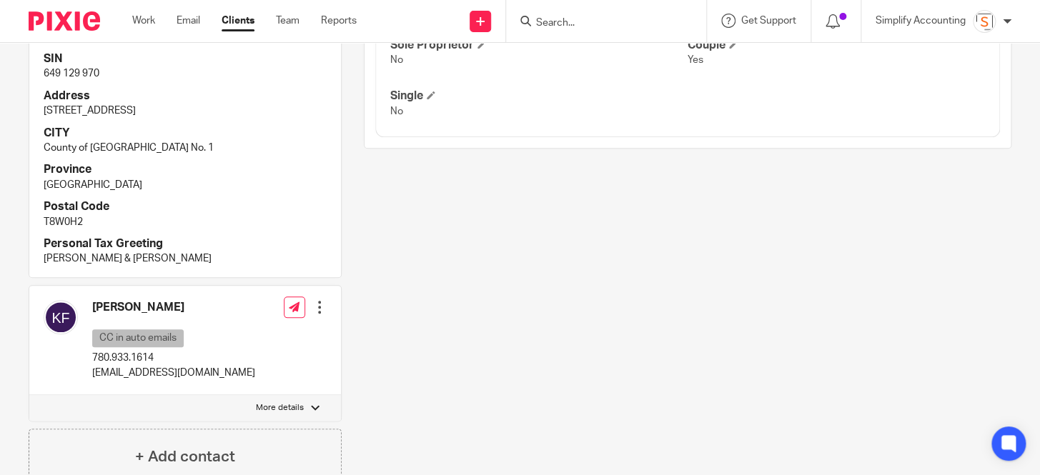
scroll to position [88, 0]
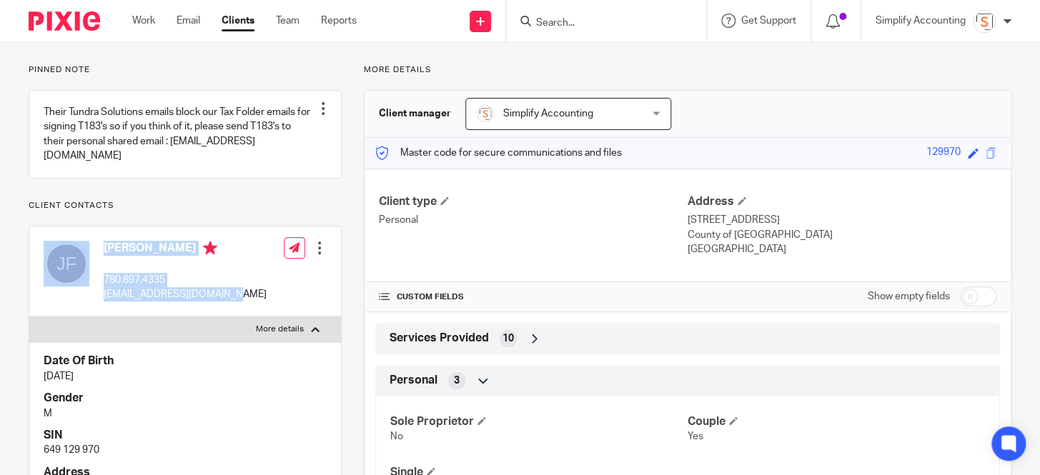
click at [237, 294] on div "Josh Friesen 780.897.4335 joshf@tundrasolutions.ca Edit contact Create client f…" at bounding box center [185, 272] width 312 height 91
drag, startPoint x: 210, startPoint y: 298, endPoint x: 96, endPoint y: 302, distance: 113.7
click at [96, 302] on div "Josh Friesen 780.897.4335 joshf@tundrasolutions.ca Edit contact Create client f…" at bounding box center [185, 272] width 312 height 91
copy p "[EMAIL_ADDRESS][DOMAIN_NAME]"
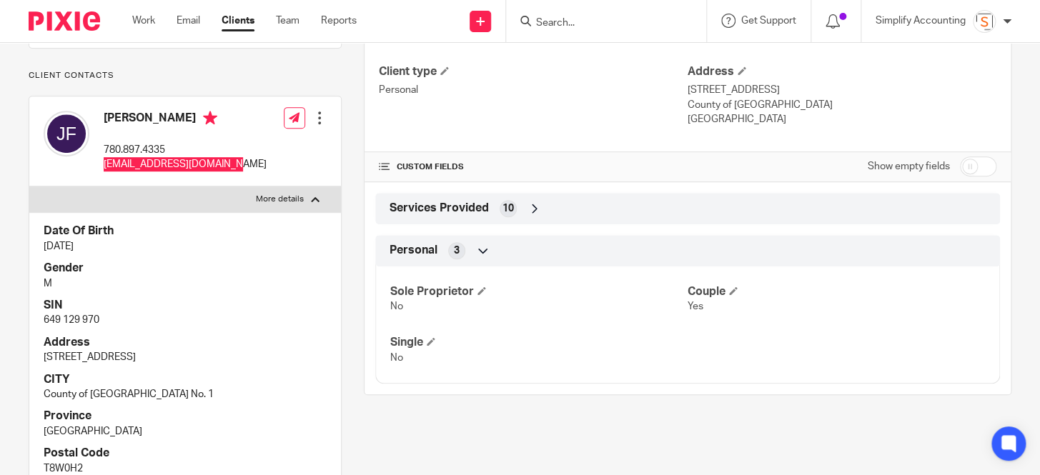
scroll to position [283, 0]
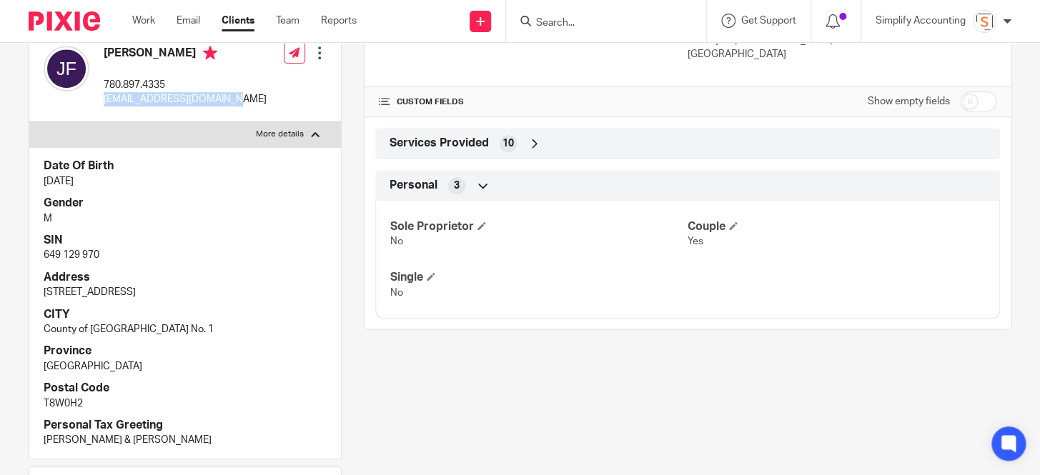
click at [236, 108] on div "Josh Friesen 780.897.4335 joshf@tundrasolutions.ca Edit contact Create client f…" at bounding box center [185, 76] width 312 height 91
drag, startPoint x: 207, startPoint y: 101, endPoint x: 98, endPoint y: 100, distance: 109.3
click at [98, 100] on div "Josh Friesen 780.897.4335 joshf@tundrasolutions.ca Edit contact Create client f…" at bounding box center [185, 76] width 312 height 91
copy p "[EMAIL_ADDRESS][DOMAIN_NAME]"
drag, startPoint x: 150, startPoint y: 87, endPoint x: 103, endPoint y: 89, distance: 47.2
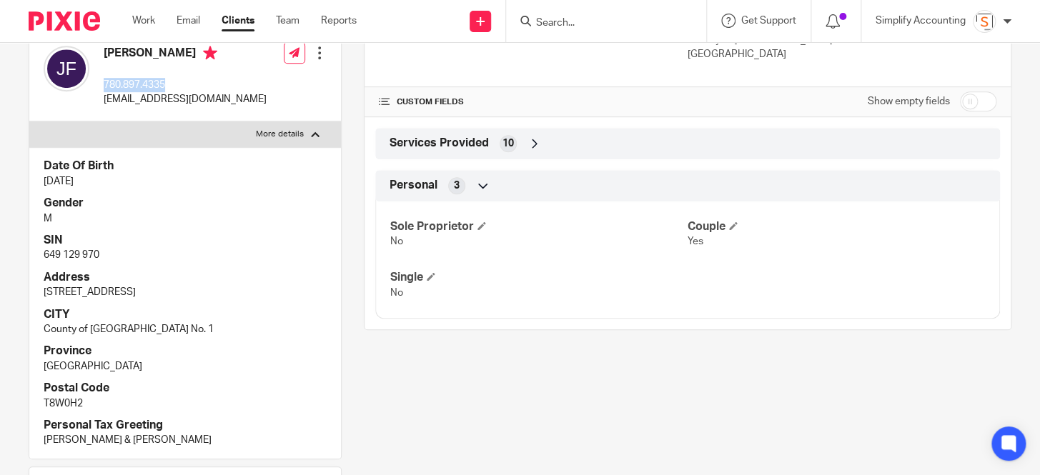
click at [104, 89] on p "780.897.4335" at bounding box center [185, 85] width 163 height 14
copy p "780.897.4335"
drag, startPoint x: 101, startPoint y: 253, endPoint x: 21, endPoint y: 257, distance: 80.2
click at [21, 257] on div "Pinned note Their Tundra Solutions emails block our Tax Folder emails for signi…" at bounding box center [173, 320] width 335 height 903
copy p "649 129 970"
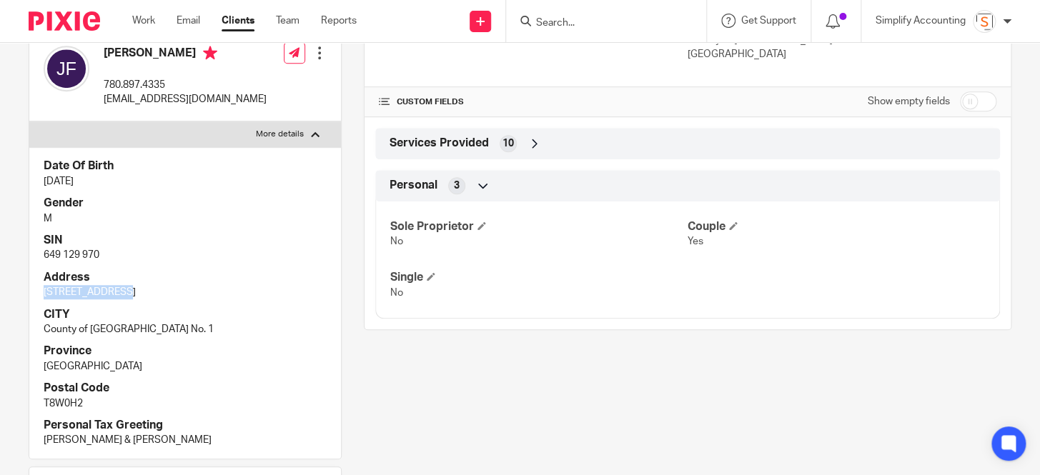
drag, startPoint x: 126, startPoint y: 291, endPoint x: 36, endPoint y: 293, distance: 90.8
click at [36, 293] on div "Date Of Birth Apr 3, 1982 Gender M SIN 649 129 970 Address 7907 Cedar Cove CITY…" at bounding box center [185, 302] width 312 height 311
copy p "[STREET_ADDRESS]"
drag, startPoint x: 179, startPoint y: 329, endPoint x: 12, endPoint y: 334, distance: 166.6
click at [12, 334] on div "Pinned note Their Tundra Solutions emails block our Tax Folder emails for signi…" at bounding box center [173, 320] width 335 height 903
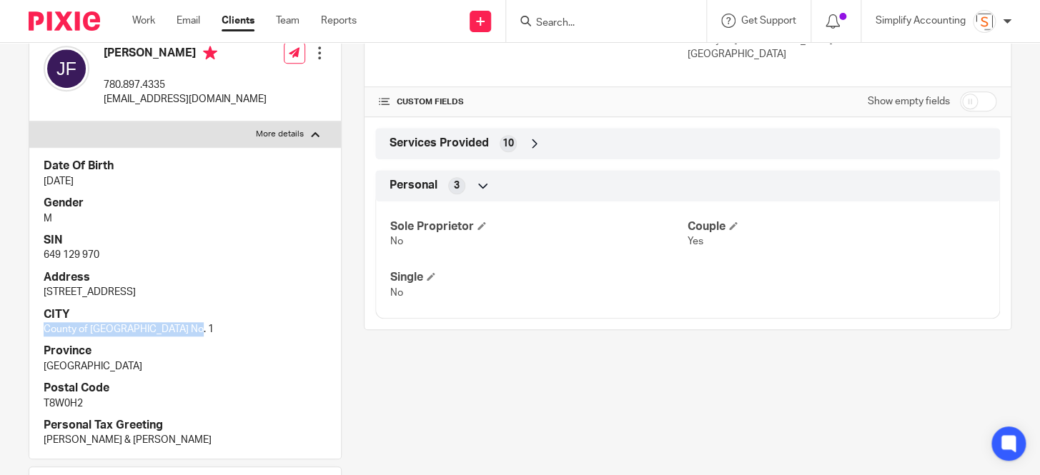
copy p "County of Grande Prairie No. 1"
drag, startPoint x: 218, startPoint y: 98, endPoint x: 100, endPoint y: 104, distance: 118.1
click at [100, 104] on div "Josh Friesen 780.897.4335 joshf@tundrasolutions.ca Edit contact Create client f…" at bounding box center [185, 76] width 312 height 91
copy p "[EMAIL_ADDRESS][DOMAIN_NAME]"
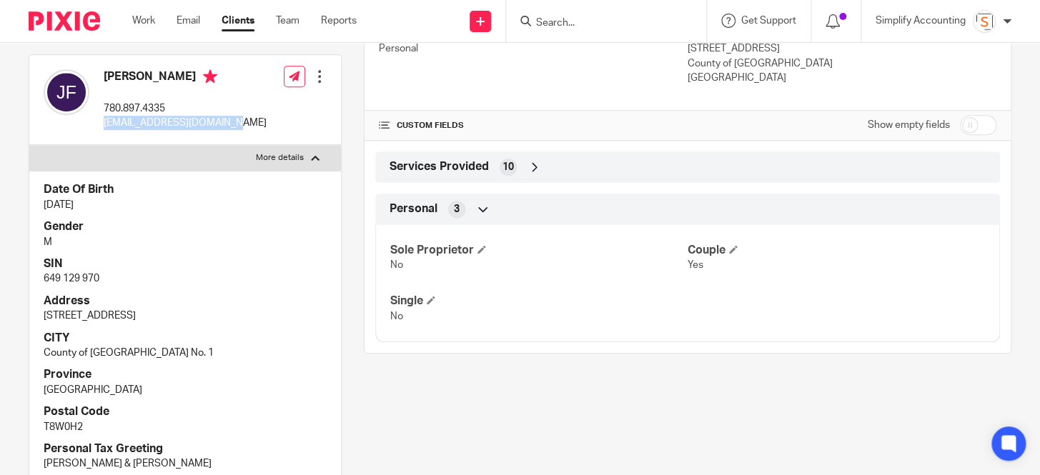
scroll to position [607, 0]
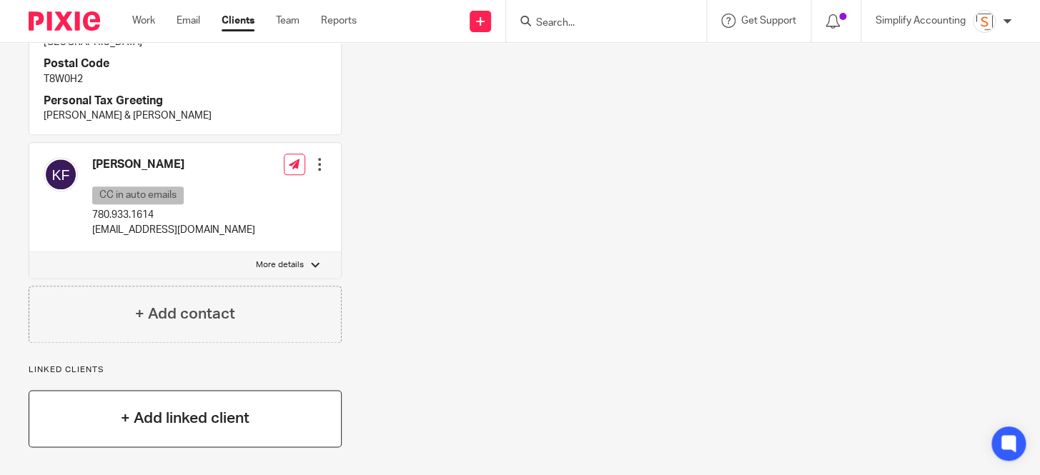
click at [193, 412] on h4 "+ Add linked client" at bounding box center [185, 418] width 129 height 22
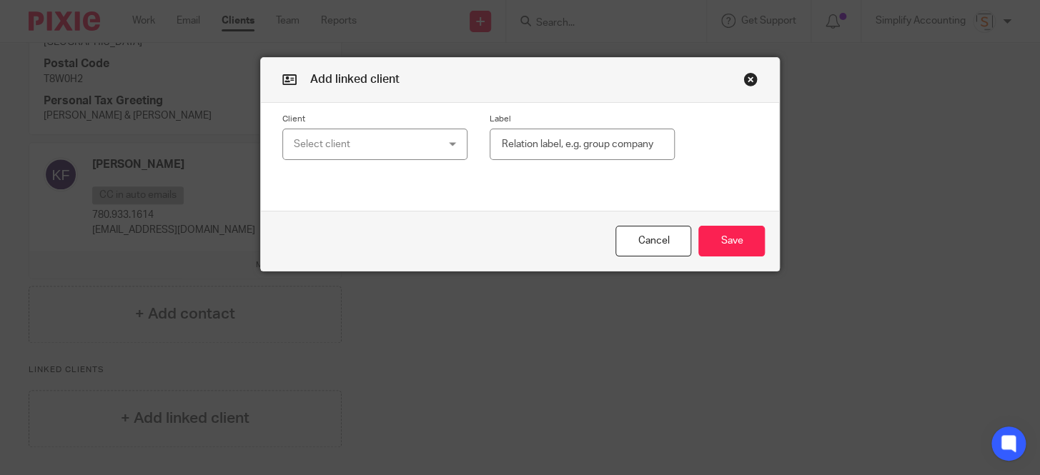
click at [363, 155] on div "Select client" at bounding box center [363, 144] width 139 height 30
drag, startPoint x: 315, startPoint y: 174, endPoint x: 289, endPoint y: 184, distance: 28.5
click at [289, 184] on input "jk" at bounding box center [370, 181] width 162 height 27
paste input "JK Frisen Holdings Ltd"
type input "JK Frisen Holdings Ltd"
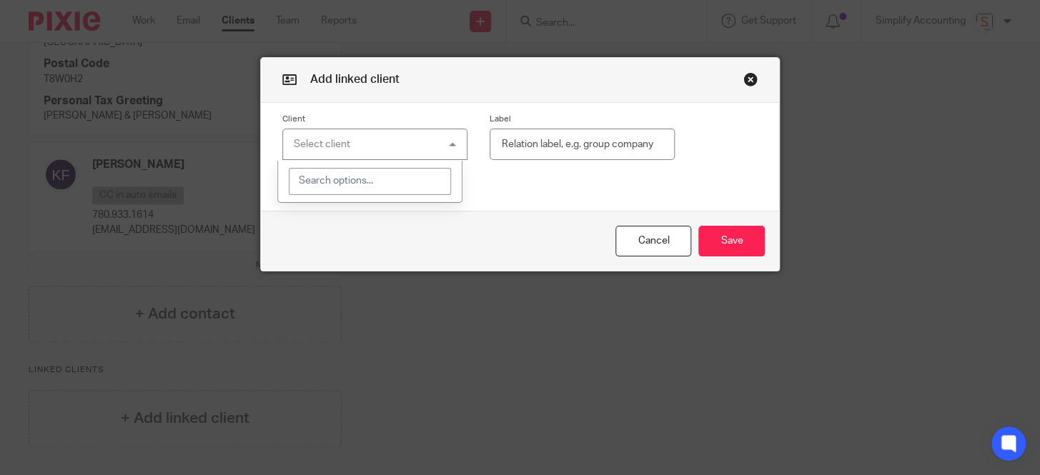
click at [507, 153] on input "text" at bounding box center [582, 145] width 185 height 32
click at [377, 150] on div "Select client" at bounding box center [363, 144] width 139 height 30
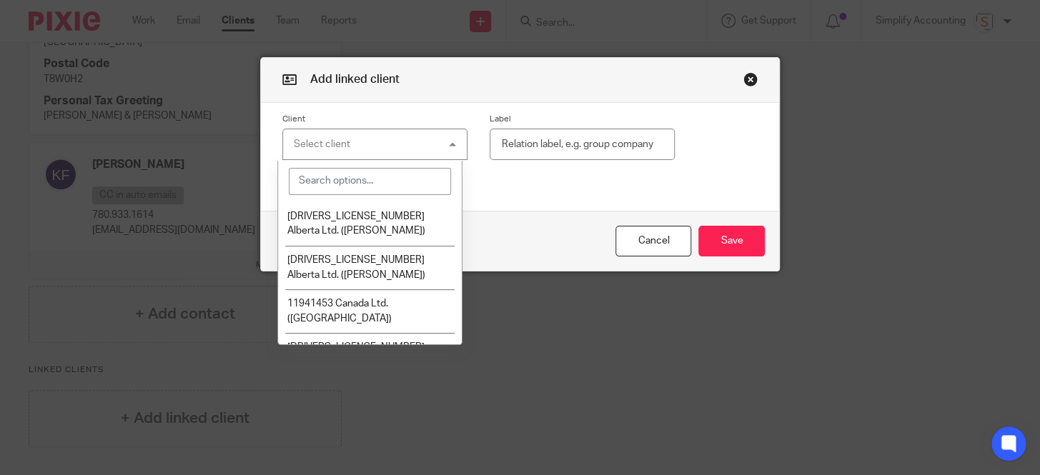
click at [377, 150] on div "Select client" at bounding box center [374, 145] width 185 height 32
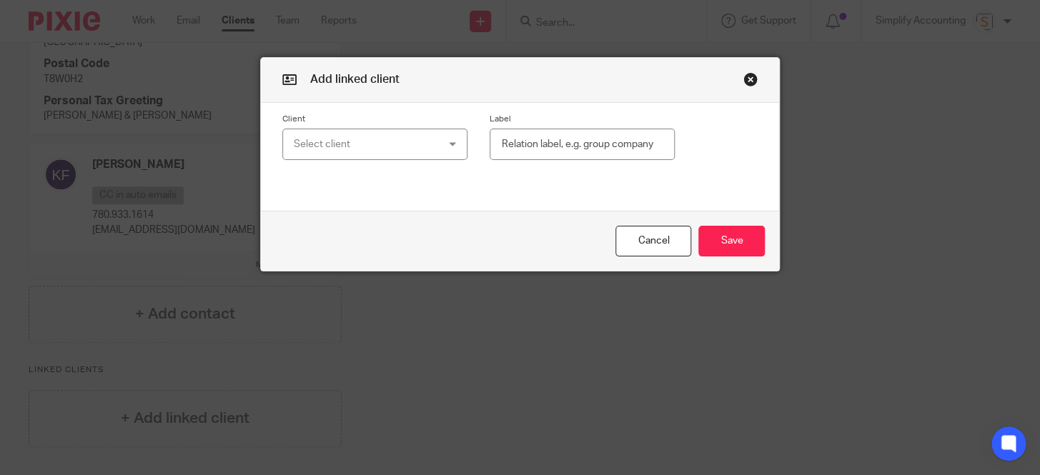
click at [328, 131] on div "Select client" at bounding box center [363, 144] width 139 height 30
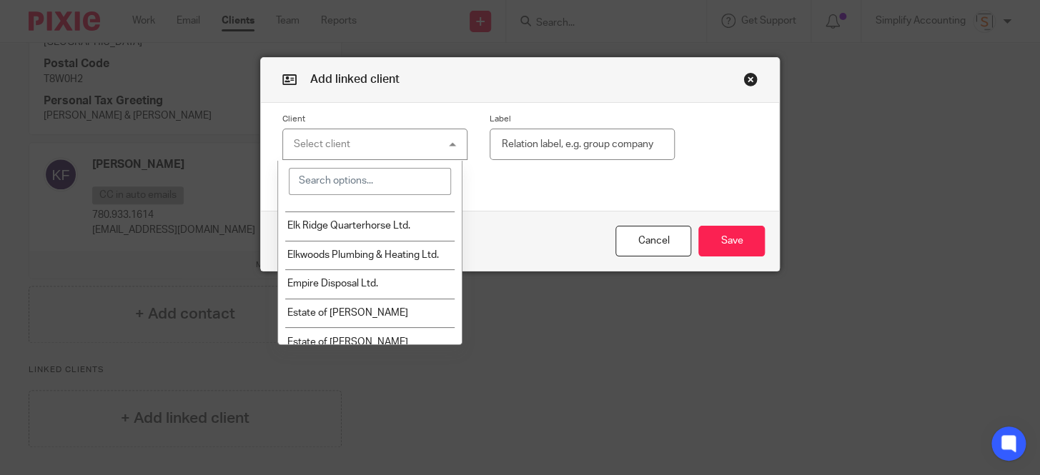
scroll to position [6691, 0]
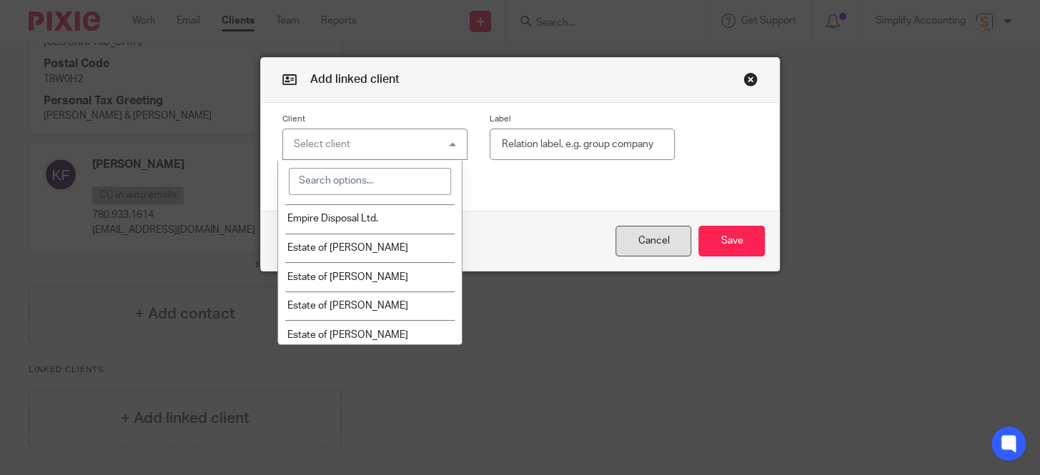
click at [657, 242] on button "Cancel" at bounding box center [653, 241] width 76 height 31
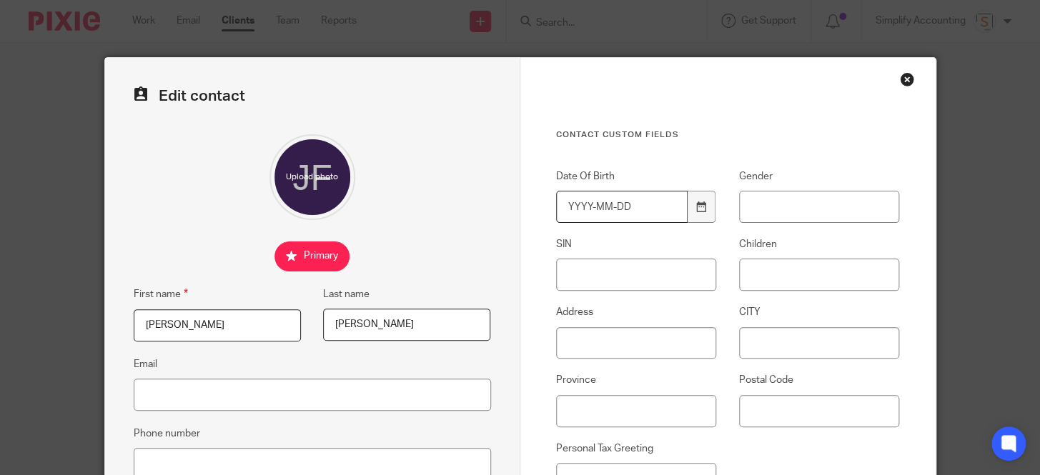
click at [626, 207] on input "Date Of Birth" at bounding box center [622, 207] width 132 height 32
type input "1982-03-"
click at [689, 135] on h3 "Contact Custom fields" at bounding box center [728, 134] width 344 height 11
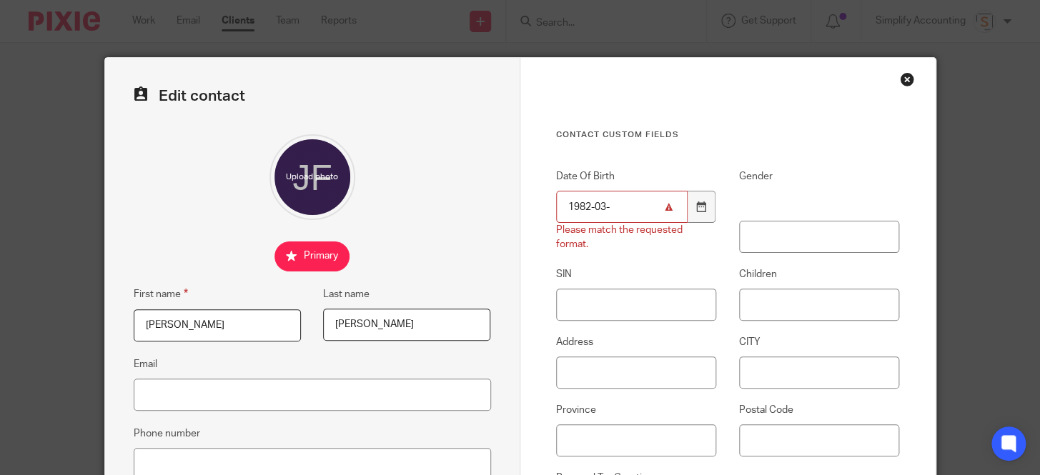
click at [611, 204] on input "1982-03-" at bounding box center [622, 207] width 132 height 32
drag, startPoint x: 608, startPoint y: 207, endPoint x: 530, endPoint y: 207, distance: 77.9
click at [533, 207] on div "Date Of Birth 1982-03- Please match the requested format." at bounding box center [624, 211] width 183 height 84
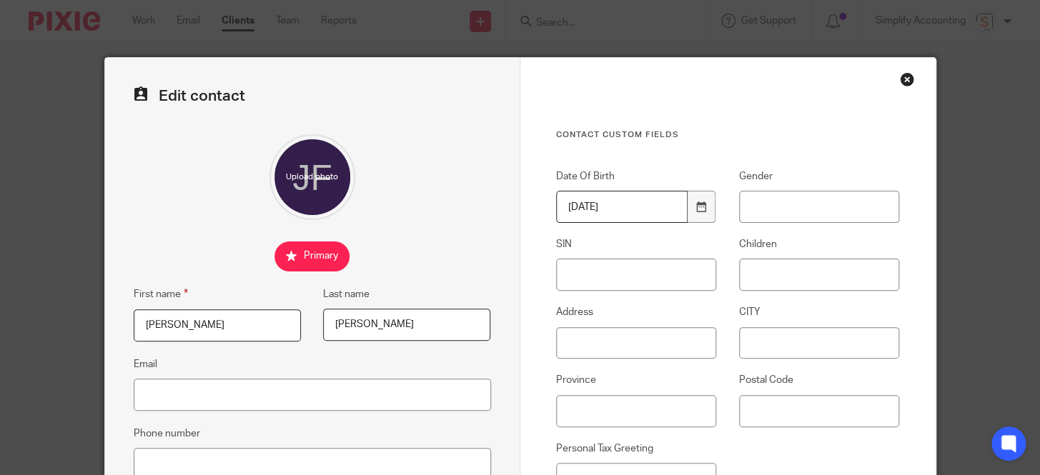
type input "1982-04-03"
click at [773, 202] on input "Gender" at bounding box center [819, 207] width 161 height 32
type input "M"
click at [585, 279] on input "SIN" at bounding box center [636, 275] width 161 height 32
paste input "649 129 970"
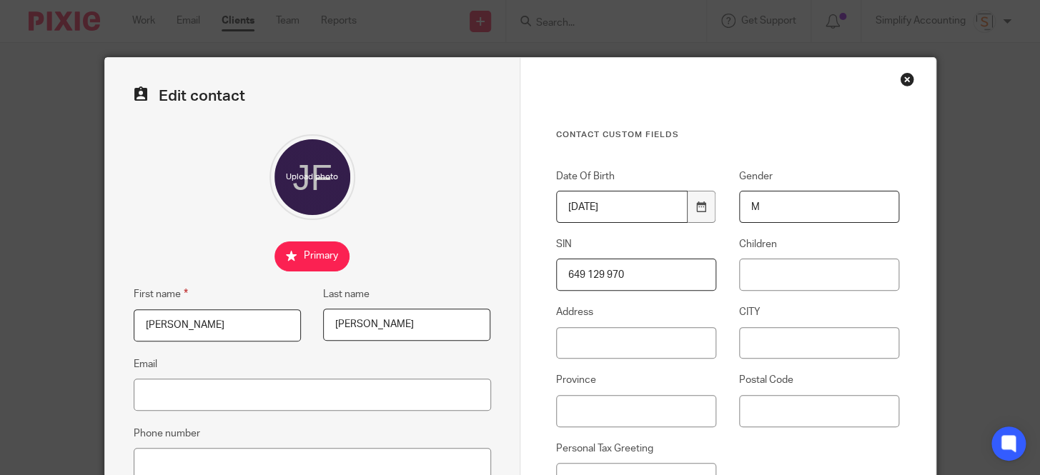
type input "649 129 970"
click at [589, 344] on input "Address" at bounding box center [636, 343] width 161 height 32
type input "7907 Cedar Cove"
type input "County of Grande Prairie No.1"
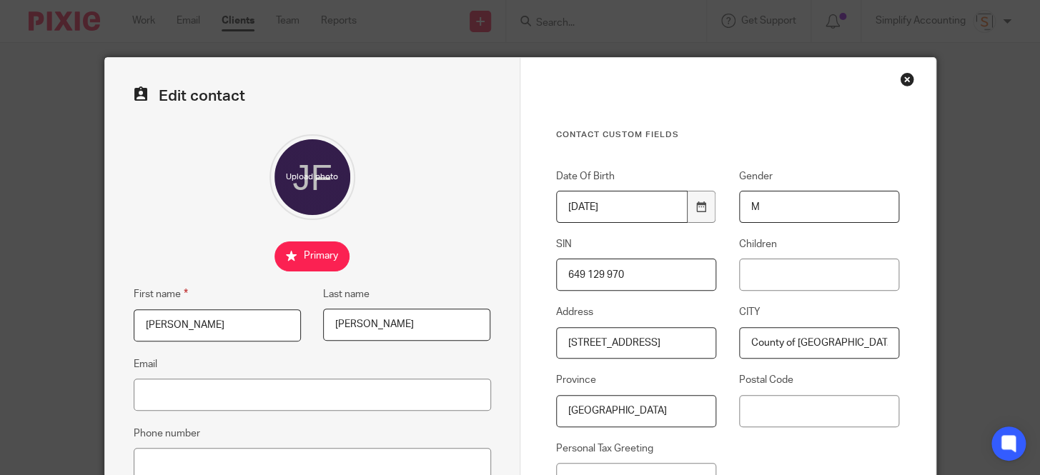
type input "Alberta"
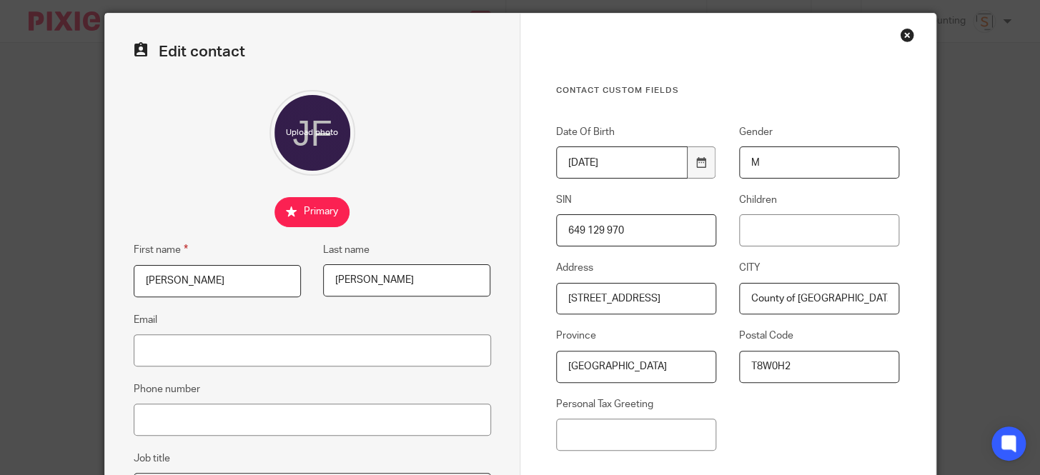
scroll to position [64, 0]
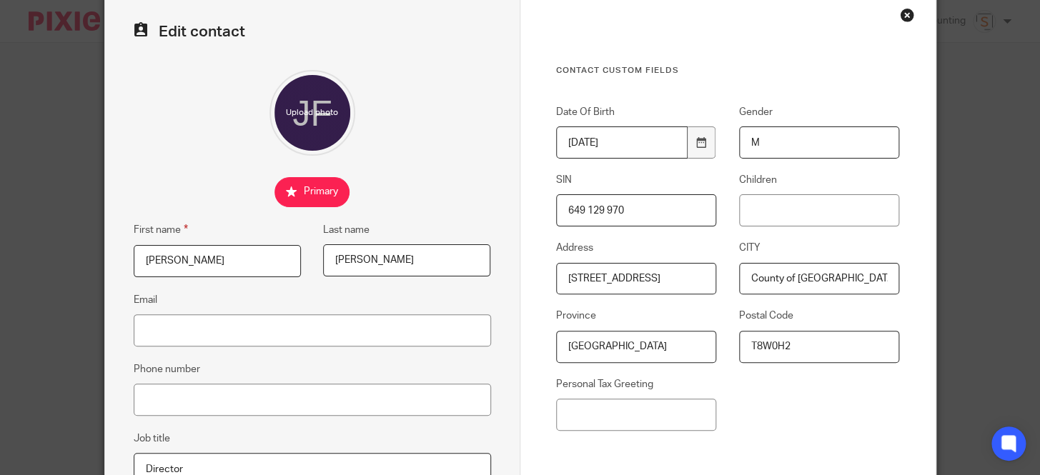
type input "T8W0H2"
click at [611, 413] on input "Personal Tax Greeting" at bounding box center [636, 415] width 161 height 32
type input "[PERSON_NAME]"
click at [192, 328] on input "Email" at bounding box center [312, 330] width 357 height 32
paste input "[EMAIL_ADDRESS][DOMAIN_NAME]"
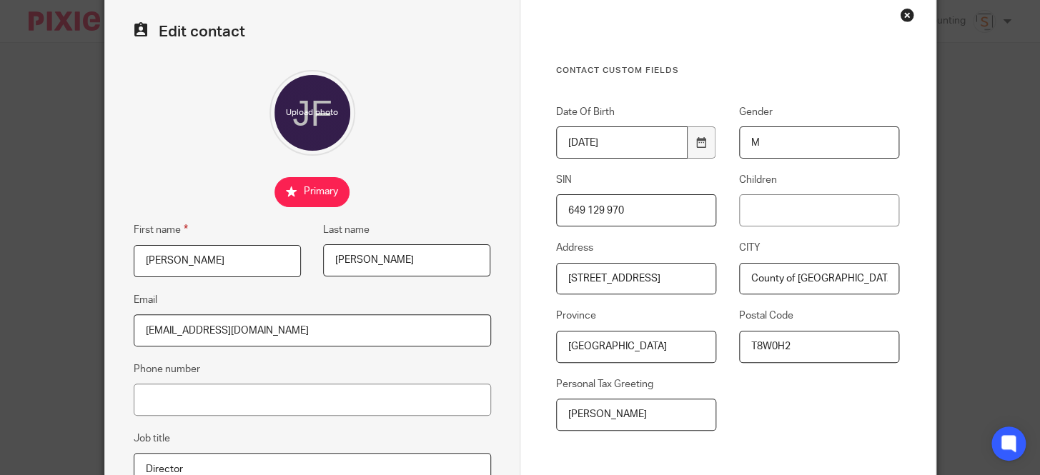
type input "[EMAIL_ADDRESS][DOMAIN_NAME]"
click at [238, 397] on input "Phone number" at bounding box center [312, 400] width 357 height 32
paste input "780.897.4335"
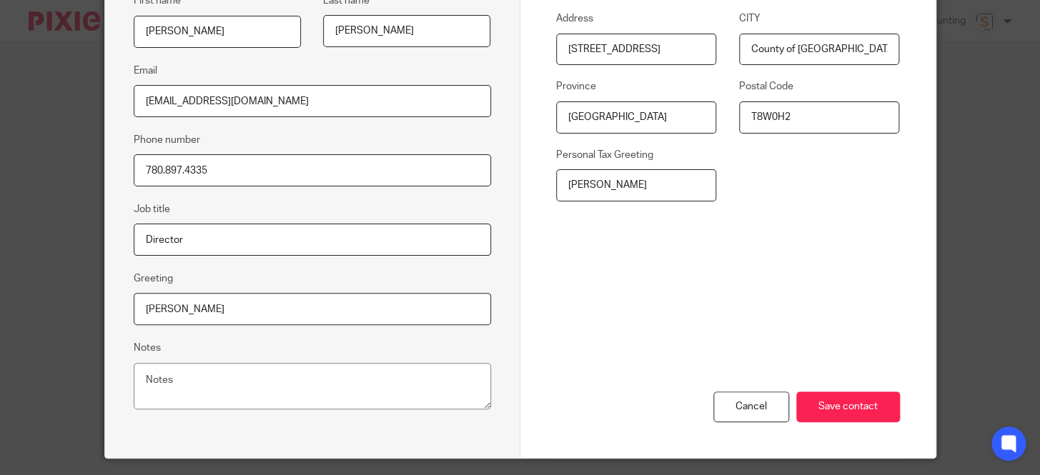
scroll to position [324, 0]
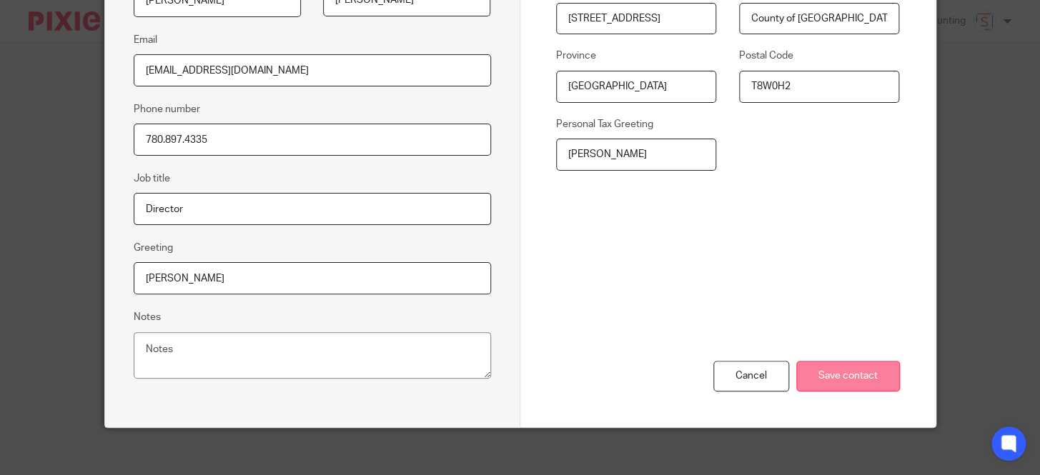
type input "780.897.4335"
click at [829, 380] on input "Save contact" at bounding box center [848, 376] width 104 height 31
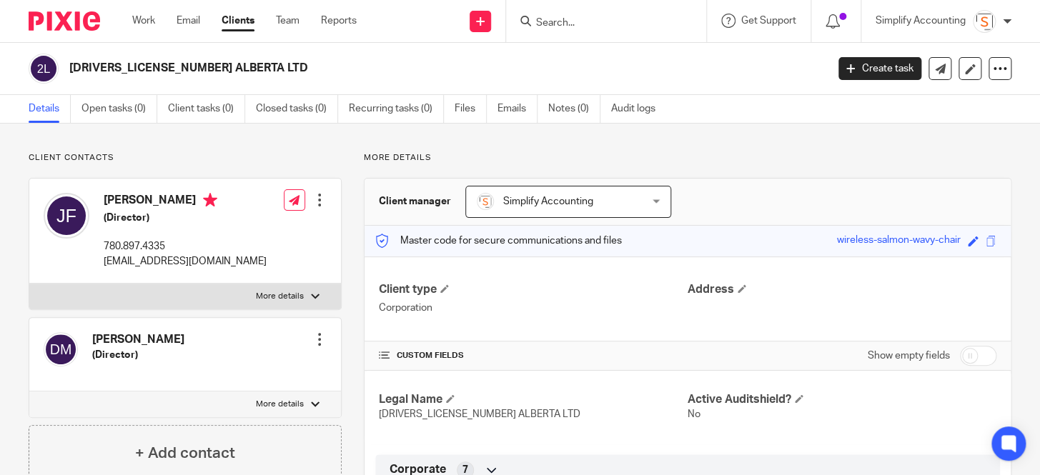
click at [319, 343] on div at bounding box center [319, 339] width 14 height 14
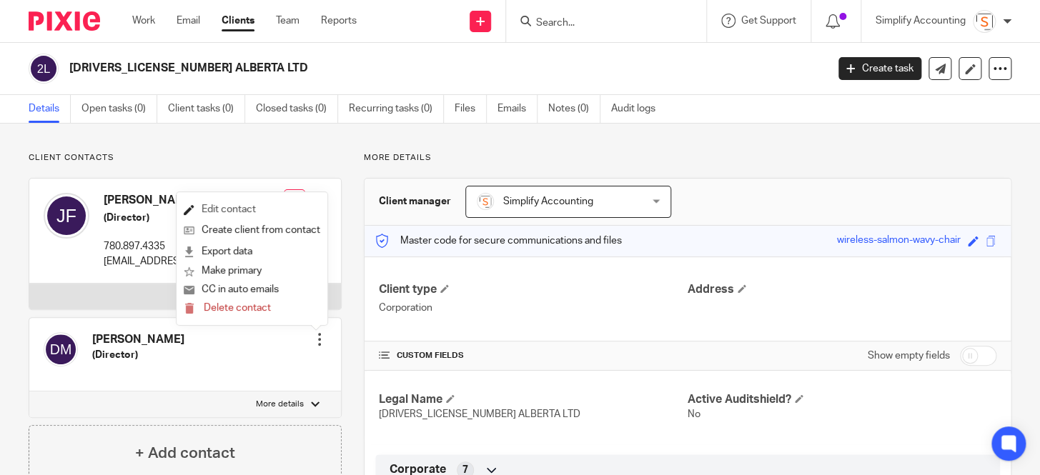
click at [227, 210] on link "Edit contact" at bounding box center [252, 209] width 136 height 21
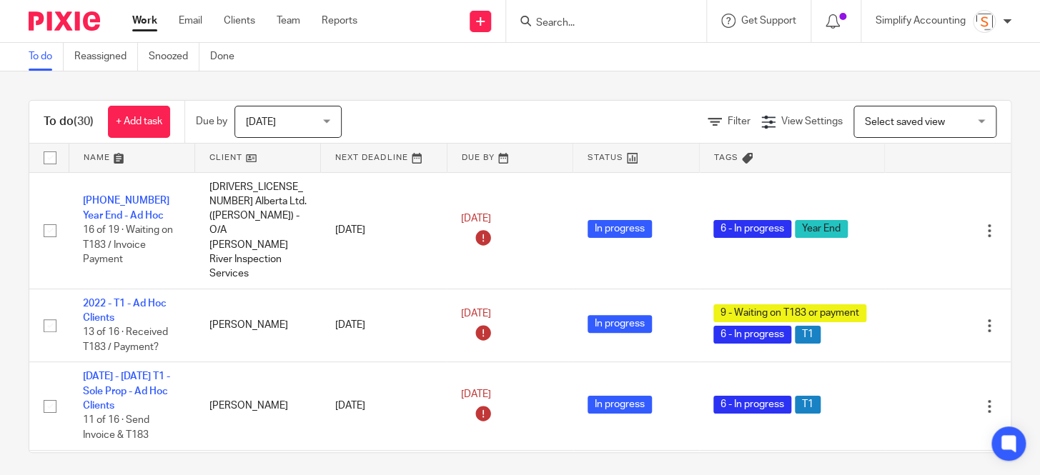
click at [565, 23] on input "Search" at bounding box center [599, 23] width 129 height 13
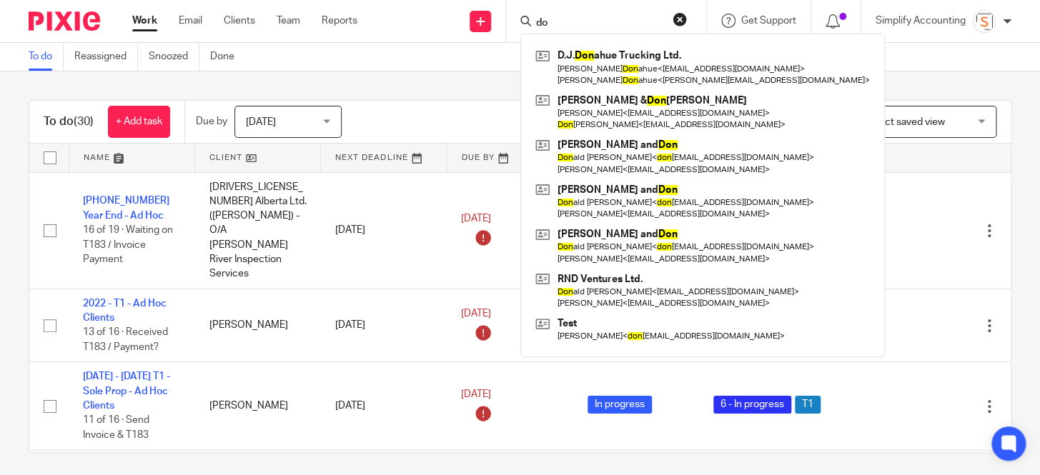
type input "d"
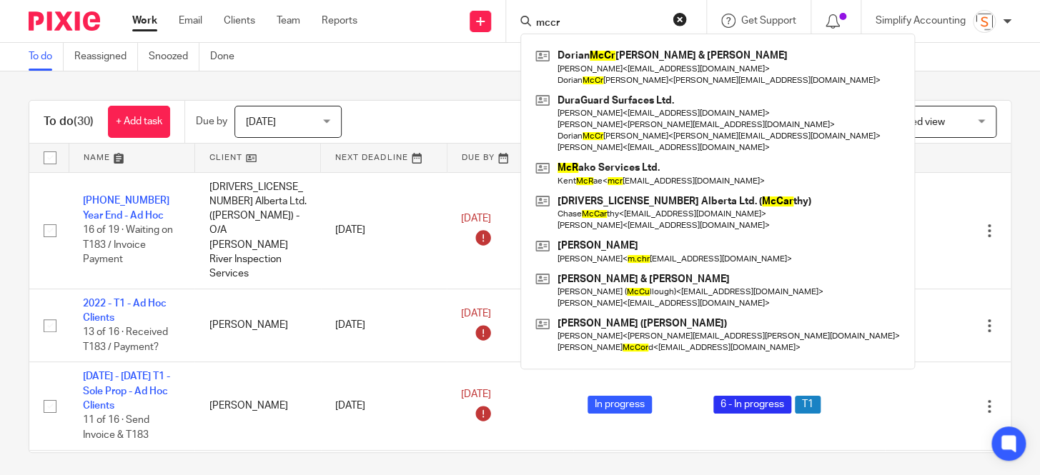
drag, startPoint x: 569, startPoint y: 20, endPoint x: 509, endPoint y: 29, distance: 60.6
click at [509, 28] on div "mccr Dorian McCr eady & Natasha Siemens Natasha Siemens < natasha__070@hotmail.…" at bounding box center [606, 21] width 200 height 42
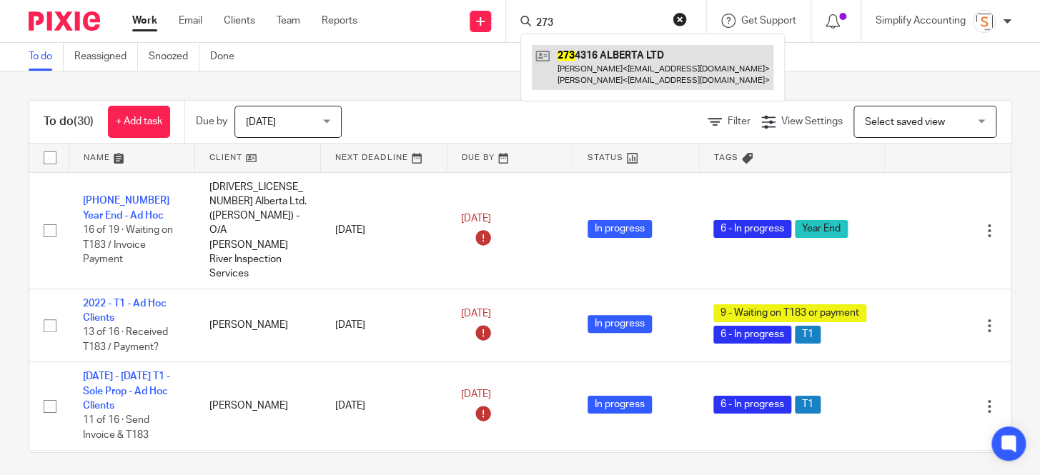
type input "273"
click at [572, 64] on link at bounding box center [653, 67] width 242 height 44
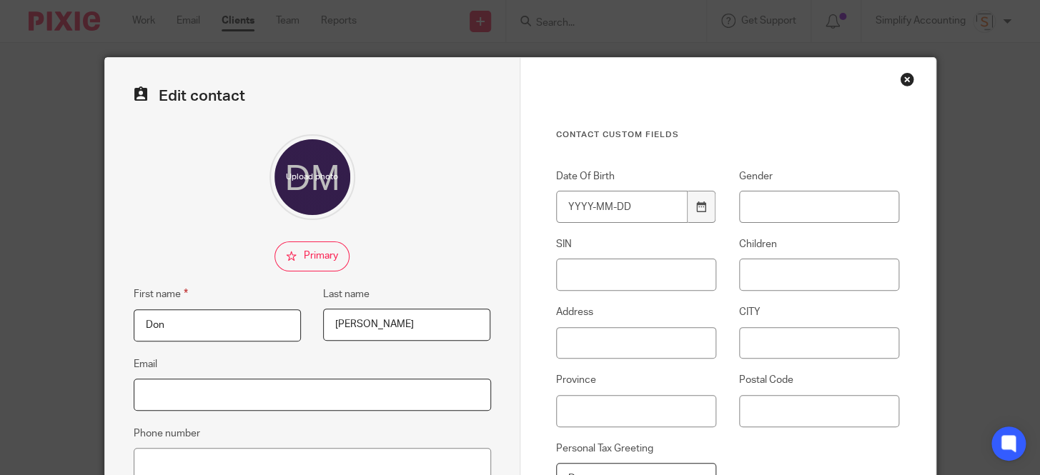
click at [174, 390] on input "Email" at bounding box center [312, 395] width 357 height 32
paste input "[EMAIL_ADDRESS][DOMAIN_NAME]"
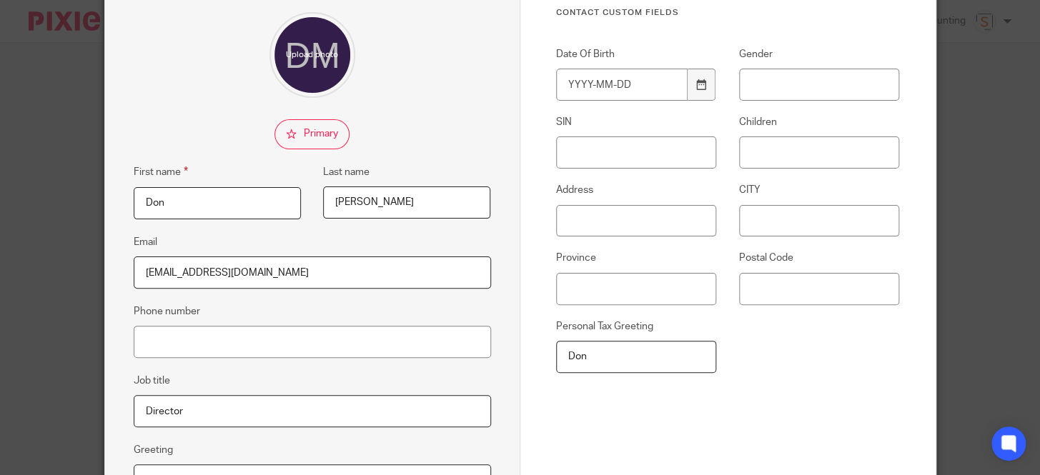
scroll to position [324, 0]
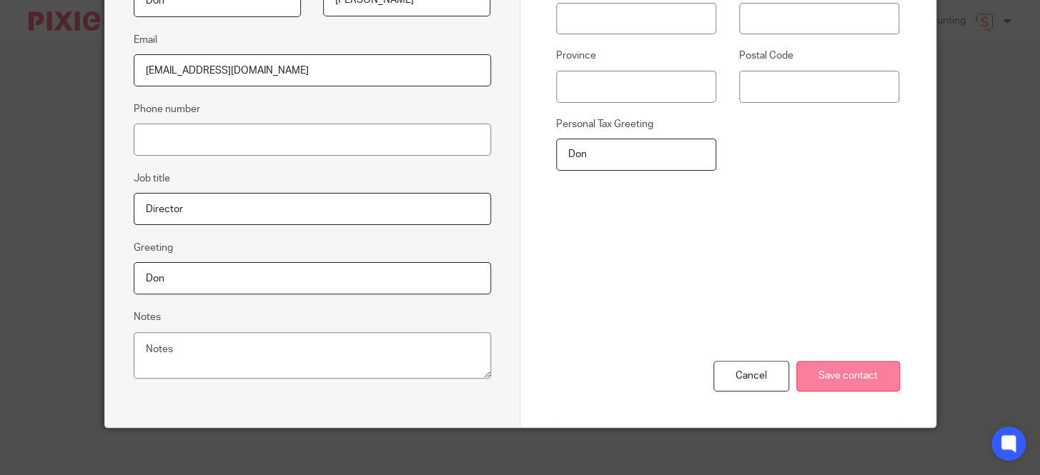
type input "[EMAIL_ADDRESS][DOMAIN_NAME]"
click at [825, 371] on input "Save contact" at bounding box center [848, 376] width 104 height 31
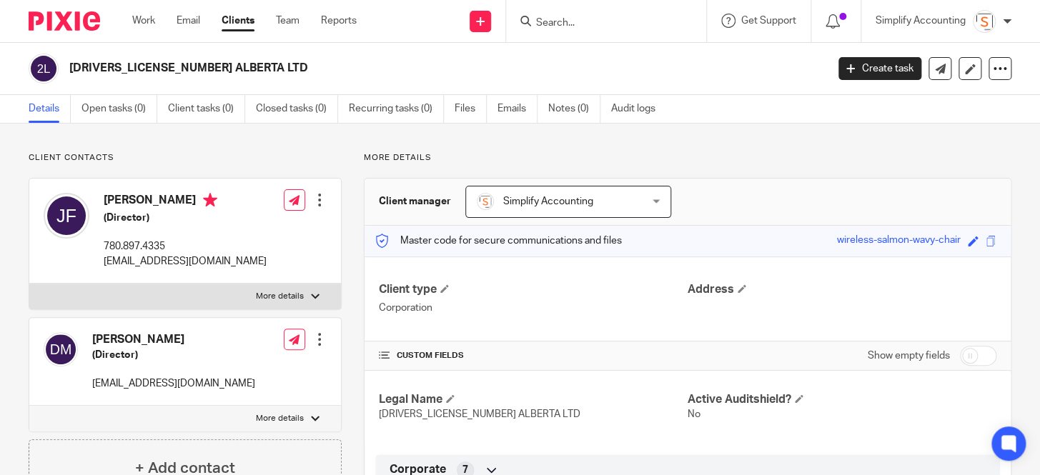
click at [318, 333] on div at bounding box center [319, 339] width 14 height 14
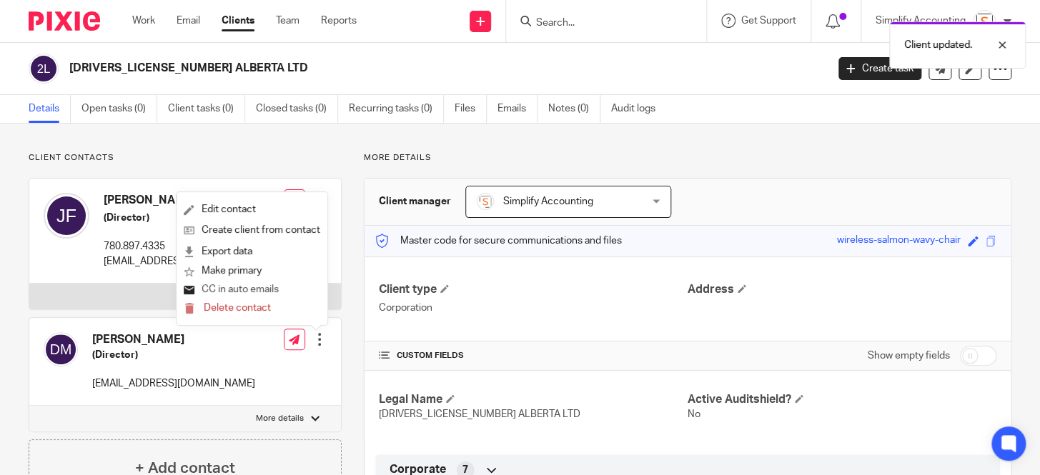
click at [273, 290] on button "CC in auto emails" at bounding box center [231, 290] width 95 height 19
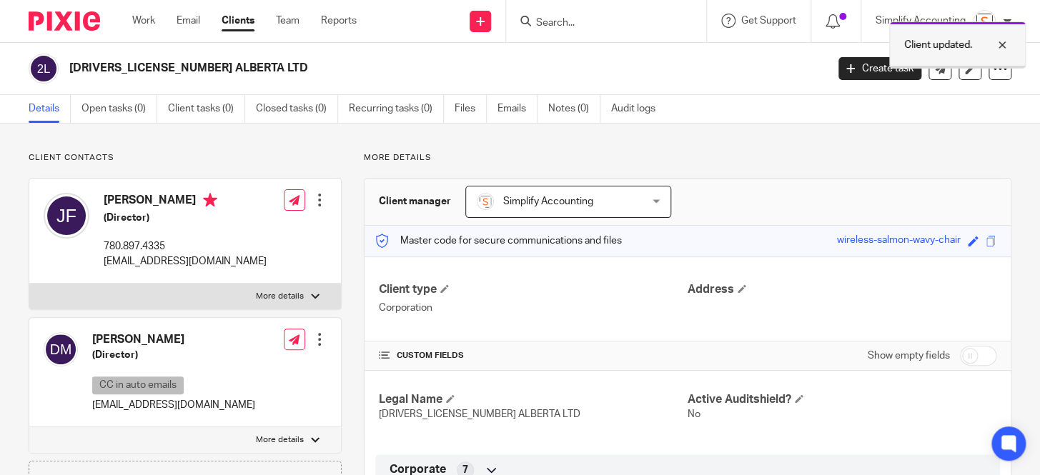
click at [1000, 45] on div at bounding box center [991, 44] width 39 height 17
click at [573, 111] on link "Notes (0)" at bounding box center [574, 109] width 52 height 28
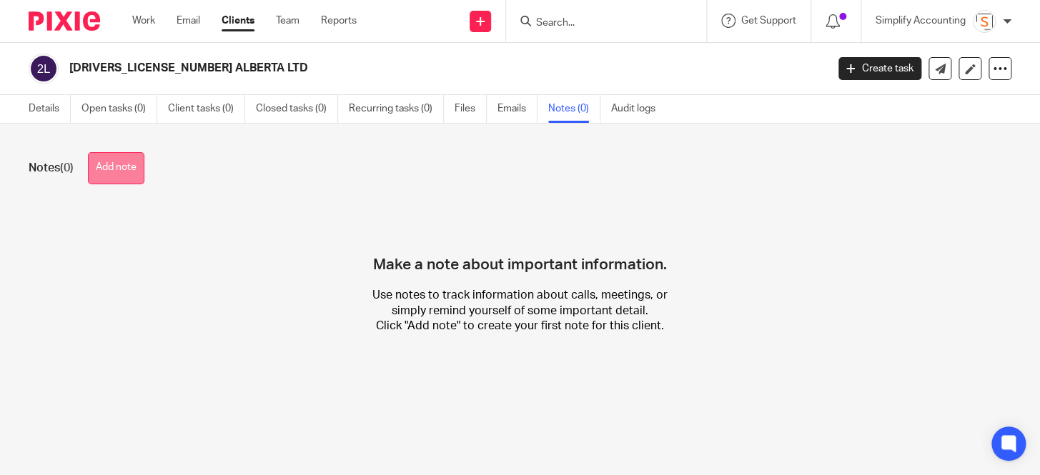
click at [144, 164] on button "Add note" at bounding box center [116, 168] width 56 height 32
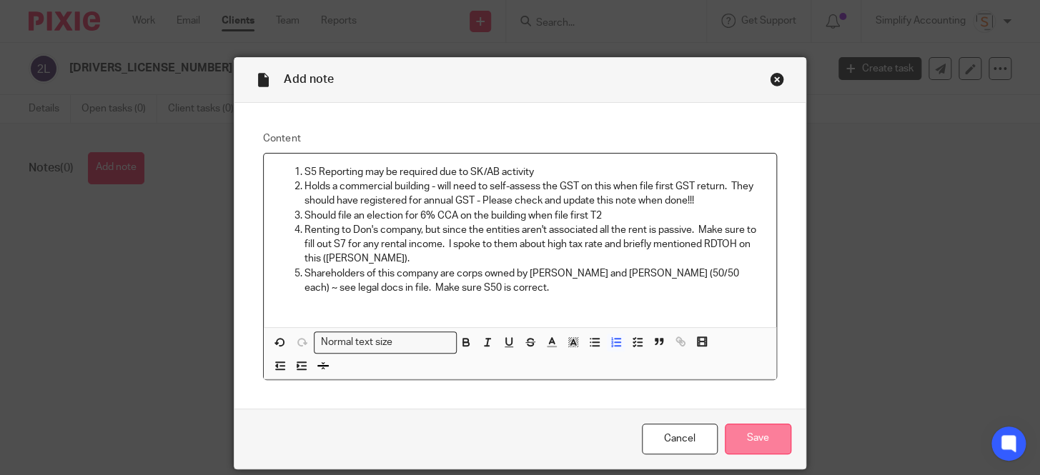
click at [756, 432] on input "Save" at bounding box center [758, 439] width 66 height 31
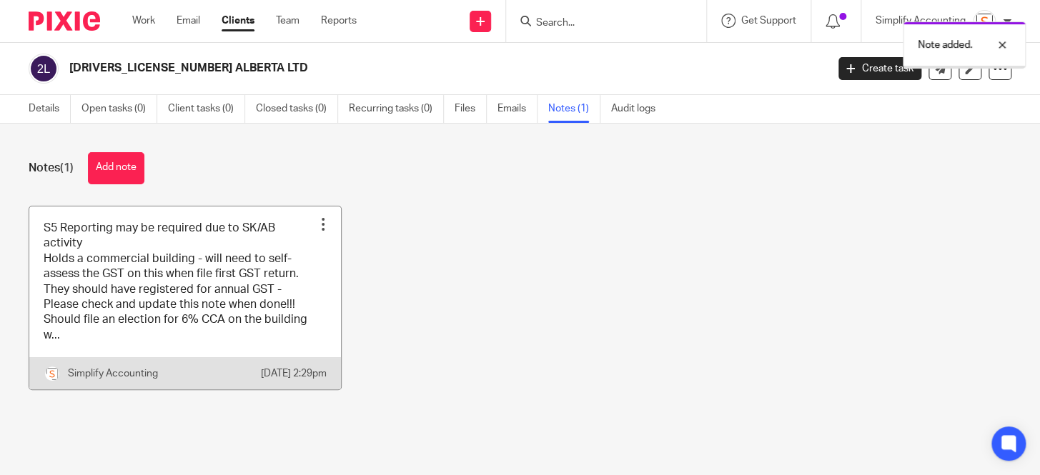
click at [316, 227] on div at bounding box center [323, 224] width 14 height 14
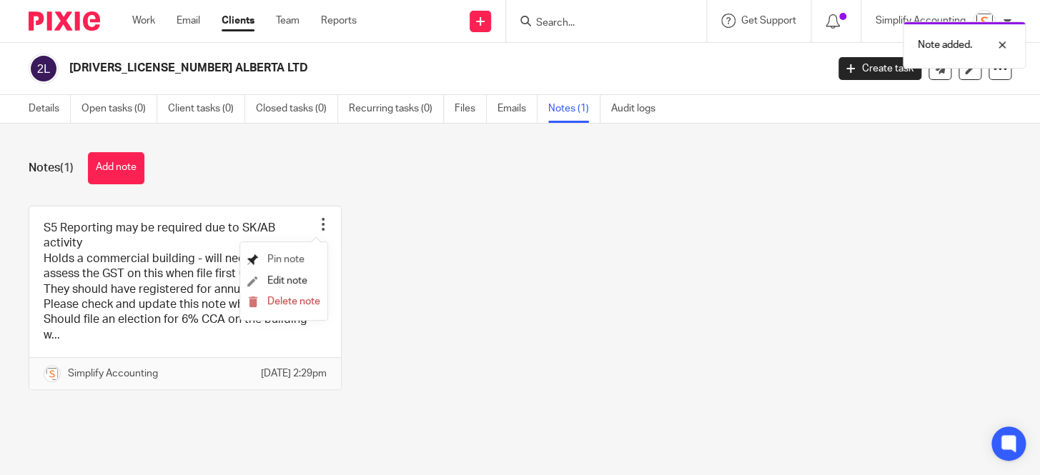
click at [292, 260] on span "Pin note" at bounding box center [285, 259] width 37 height 10
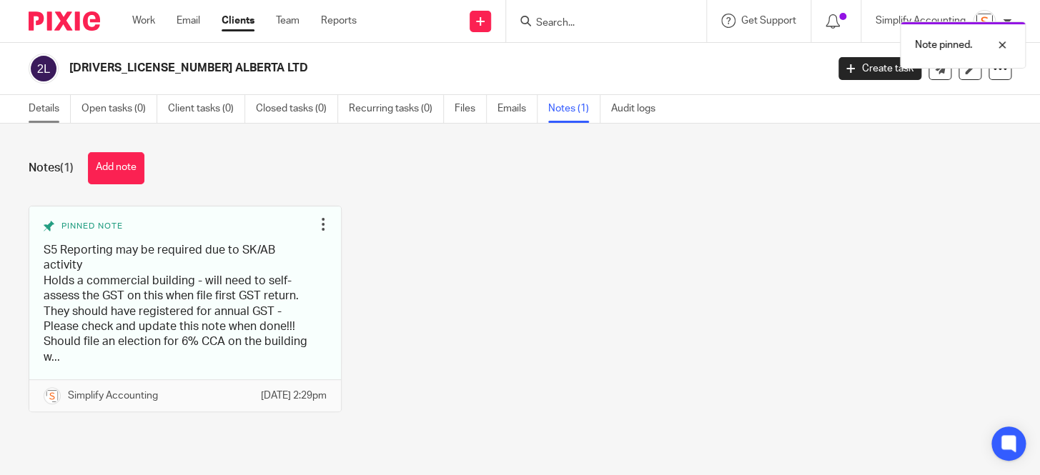
click at [49, 109] on link "Details" at bounding box center [50, 109] width 42 height 28
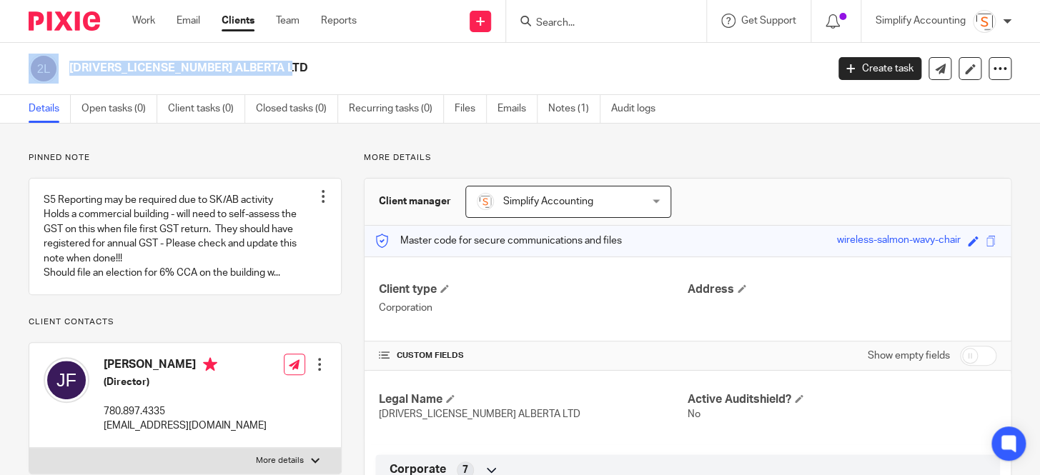
drag, startPoint x: 193, startPoint y: 65, endPoint x: 61, endPoint y: 71, distance: 131.7
click at [61, 71] on div "2734316 ALBERTA LTD" at bounding box center [423, 69] width 788 height 30
copy div "2734316 ALBERTA LTD"
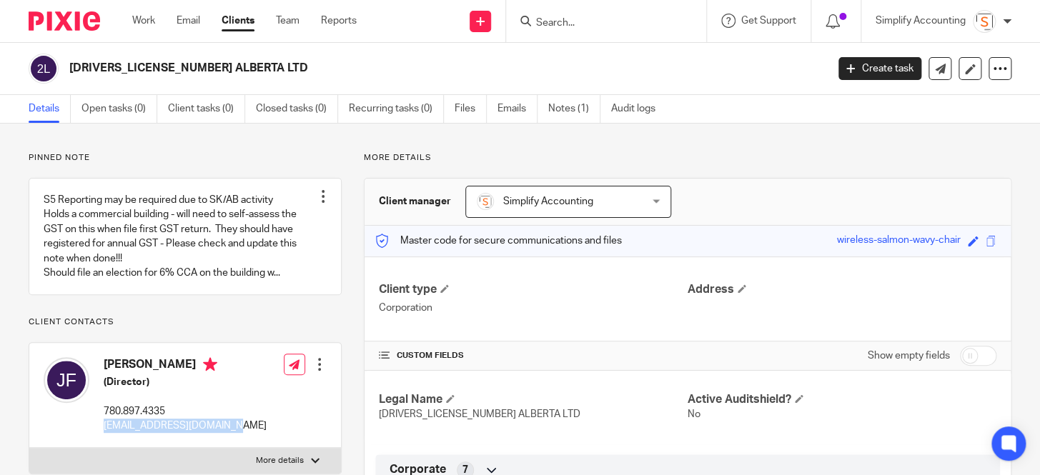
drag, startPoint x: 223, startPoint y: 440, endPoint x: 100, endPoint y: 437, distance: 123.0
click at [100, 437] on div "Josh Friesen (Director) 780.897.4335 joshf@tundrasolutions.ca Edit contact Crea…" at bounding box center [185, 395] width 312 height 105
copy p "[EMAIL_ADDRESS][DOMAIN_NAME]"
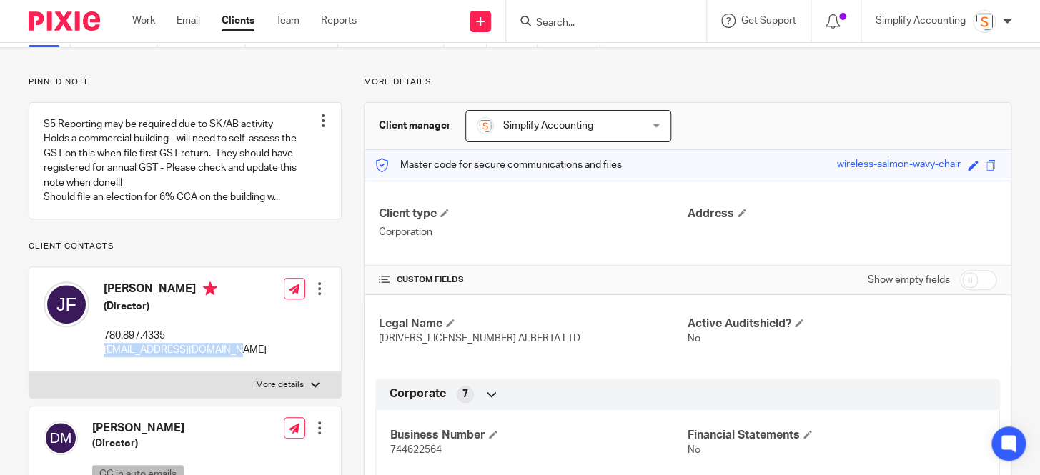
scroll to position [194, 0]
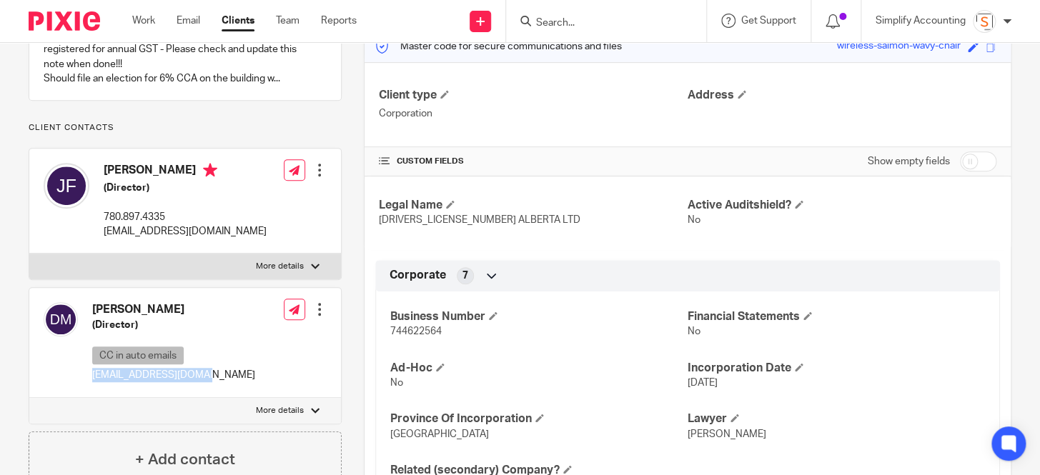
drag, startPoint x: 209, startPoint y: 390, endPoint x: 91, endPoint y: 394, distance: 118.7
click at [91, 394] on div "Don McCrea (Director) CC in auto emails mccreadon@hotmail.com Edit contact Crea…" at bounding box center [185, 342] width 312 height 109
copy p "mccreadon@hotmail.com"
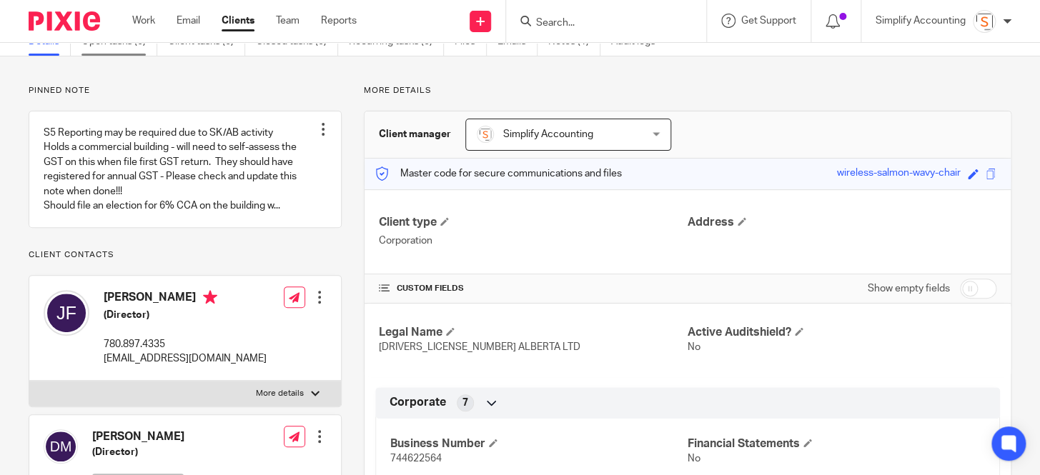
scroll to position [0, 0]
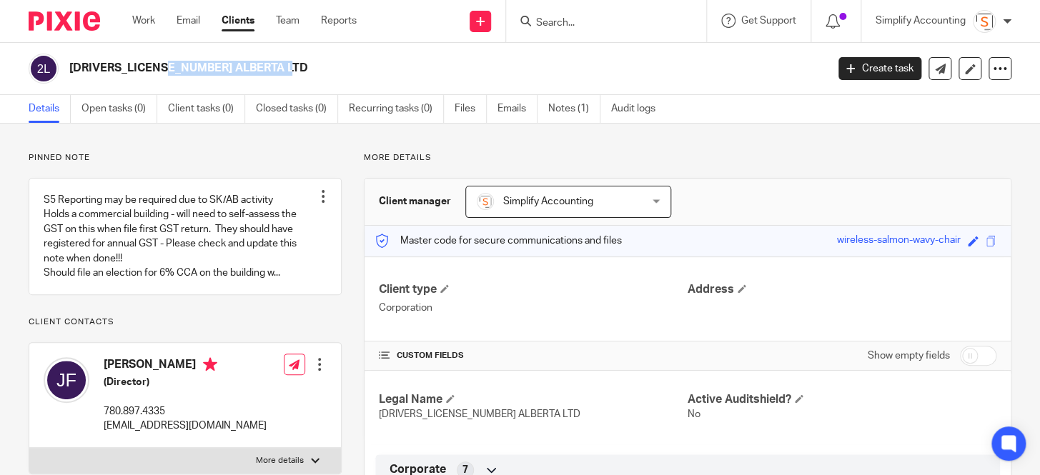
drag, startPoint x: 196, startPoint y: 71, endPoint x: 69, endPoint y: 83, distance: 127.1
click at [69, 83] on div "2734316 ALBERTA LTD" at bounding box center [423, 69] width 788 height 30
copy h2 "2734316 ALBERTA LTD"
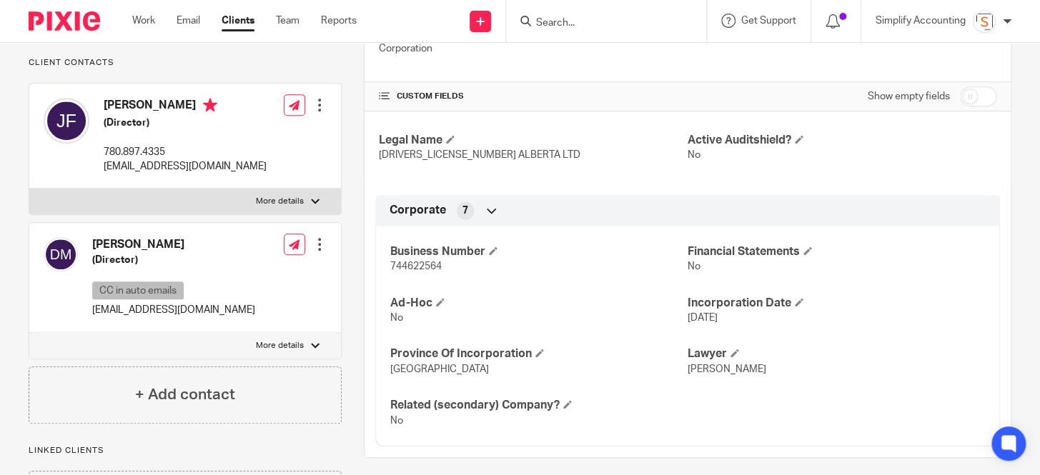
scroll to position [324, 0]
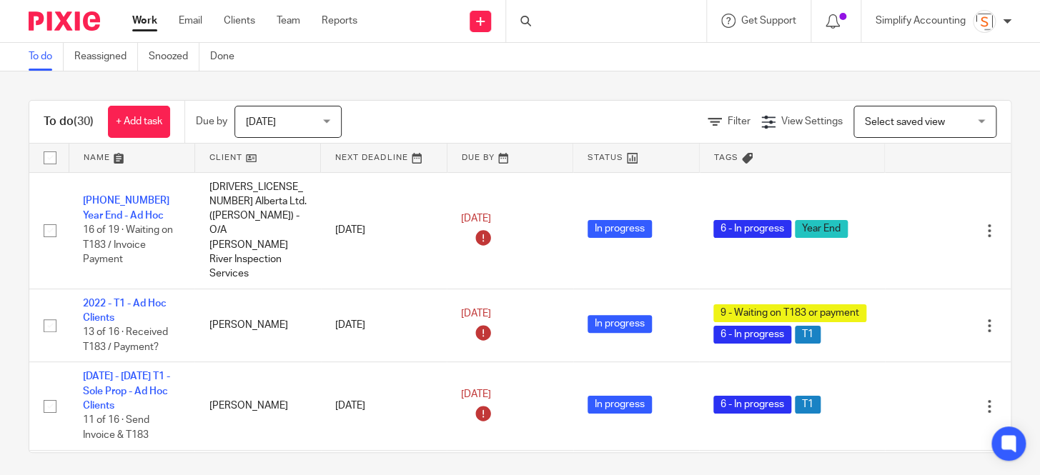
click at [466, 18] on div "Send new email Create task Add client Request signature" at bounding box center [480, 21] width 51 height 42
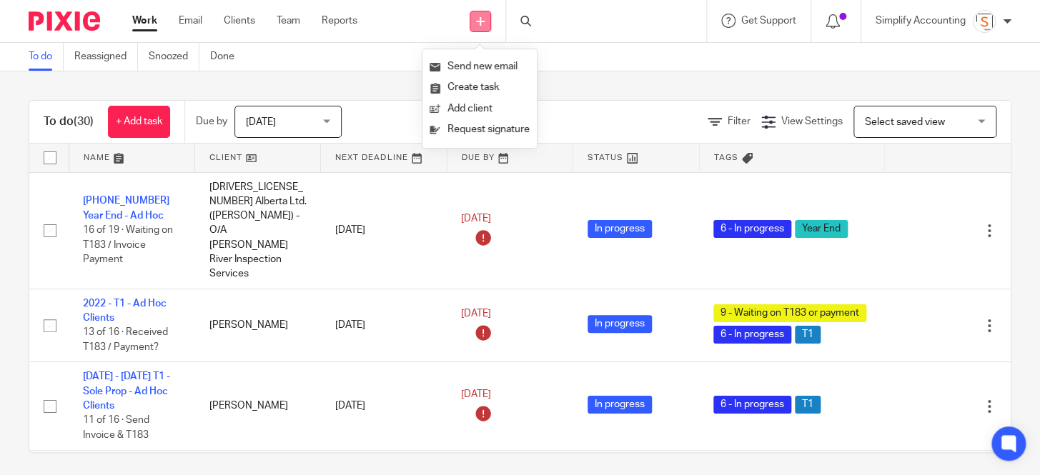
click at [476, 19] on icon at bounding box center [480, 21] width 9 height 9
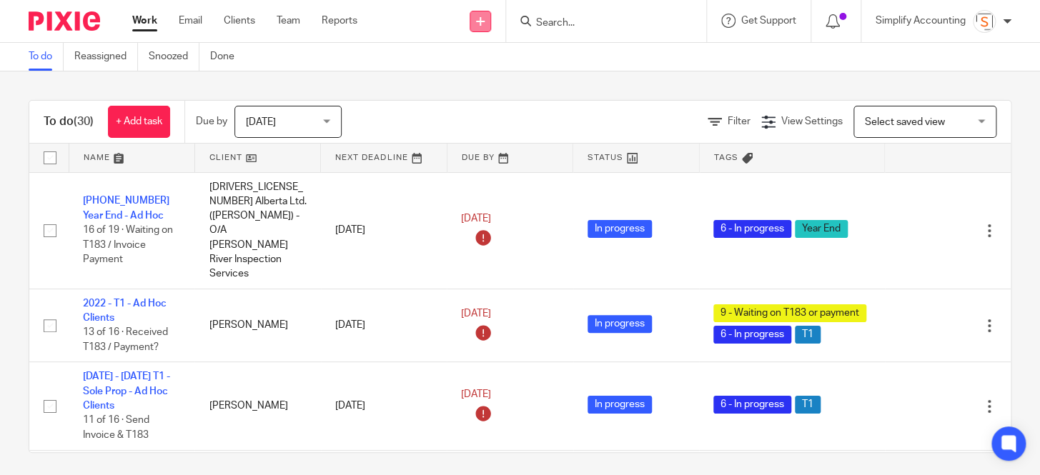
click at [476, 19] on icon at bounding box center [480, 21] width 9 height 9
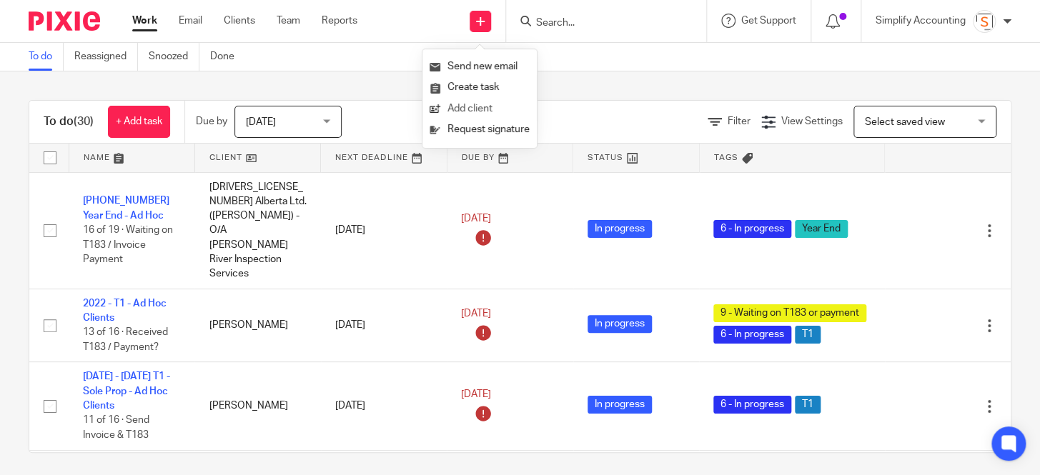
click at [465, 107] on link "Add client" at bounding box center [479, 109] width 100 height 21
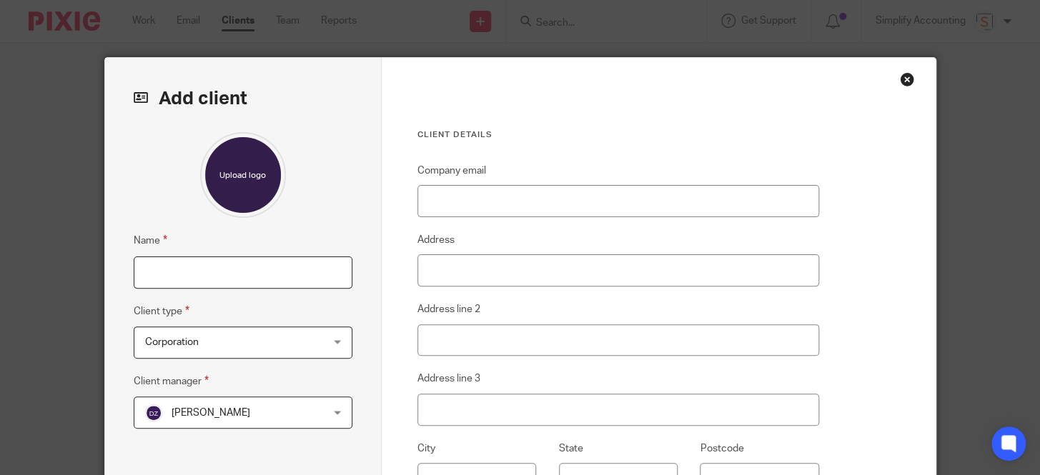
click at [198, 261] on input "Name" at bounding box center [243, 273] width 219 height 32
paste input "[PERSON_NAME] Holdings Ltd."
type input "[PERSON_NAME] Holdings Ltd."
click at [267, 402] on span "[PERSON_NAME]" at bounding box center [227, 412] width 165 height 30
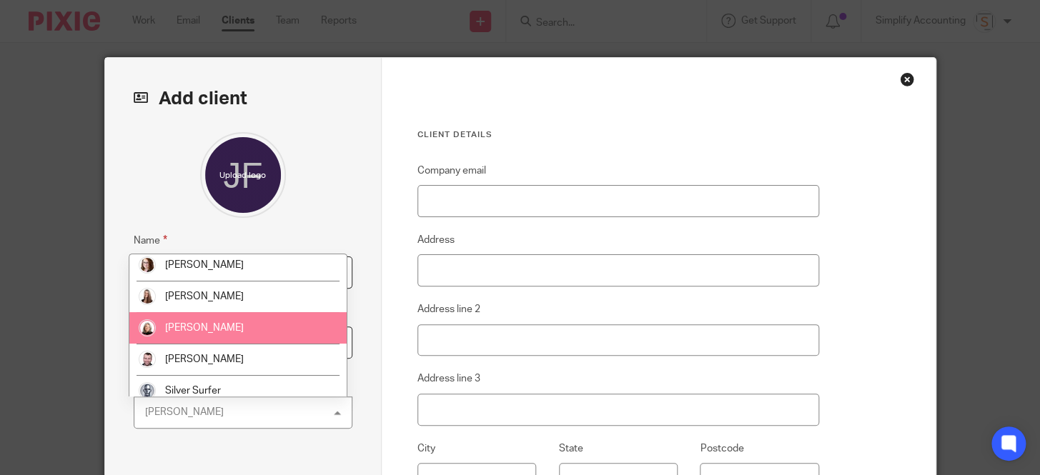
scroll to position [129, 0]
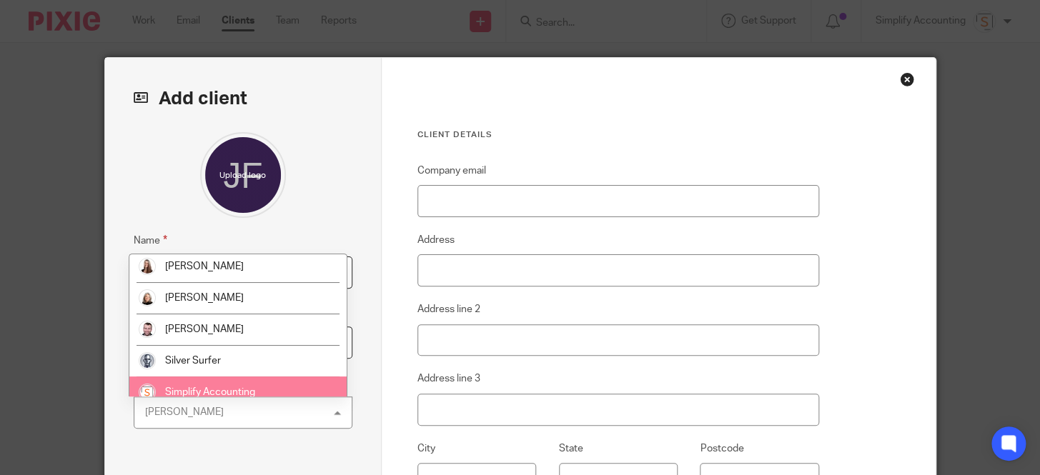
click at [206, 380] on li "Simplify Accounting" at bounding box center [237, 392] width 217 height 31
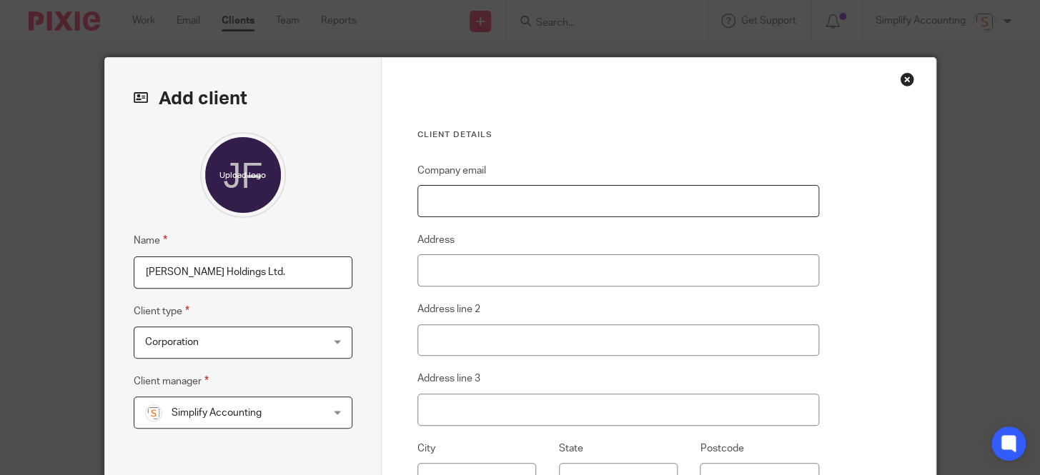
click at [453, 203] on input "Company email" at bounding box center [618, 201] width 402 height 32
click at [457, 200] on input "Company email" at bounding box center [618, 201] width 402 height 32
paste input "[EMAIL_ADDRESS][DOMAIN_NAME]"
type input "[EMAIL_ADDRESS][DOMAIN_NAME]"
click at [503, 279] on input "Address" at bounding box center [618, 270] width 402 height 32
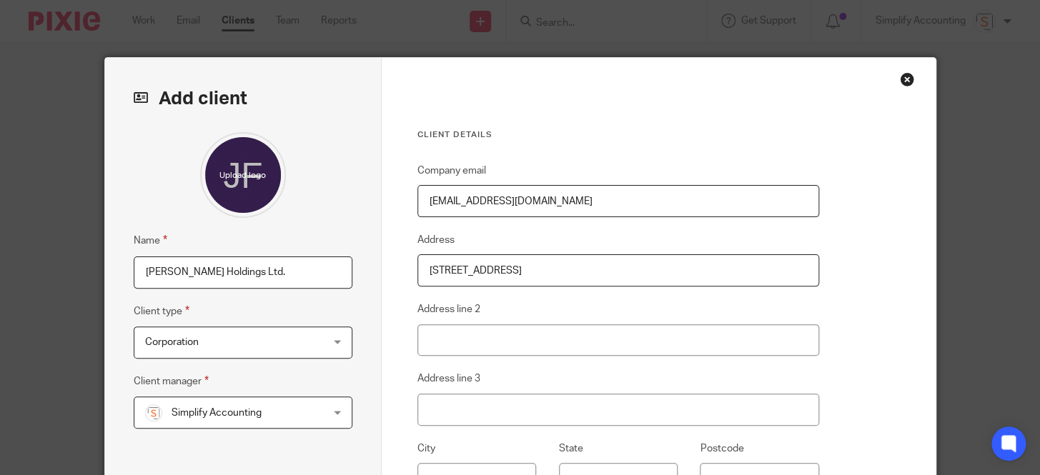
type input "7907 Cedar Cove"
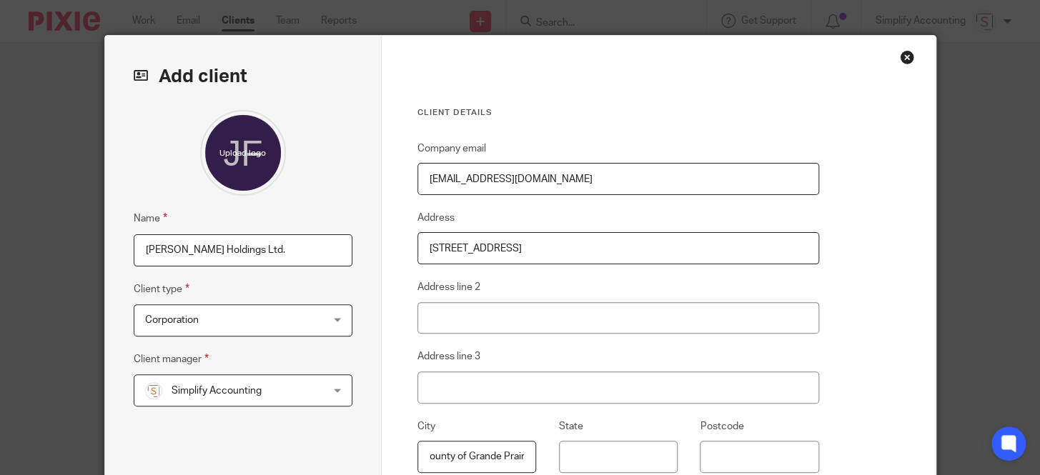
scroll to position [0, 17]
type input "County of Grande Prairei"
type input "[GEOGRAPHIC_DATA]"
click at [472, 457] on input "County of Grande Prairei" at bounding box center [476, 457] width 119 height 32
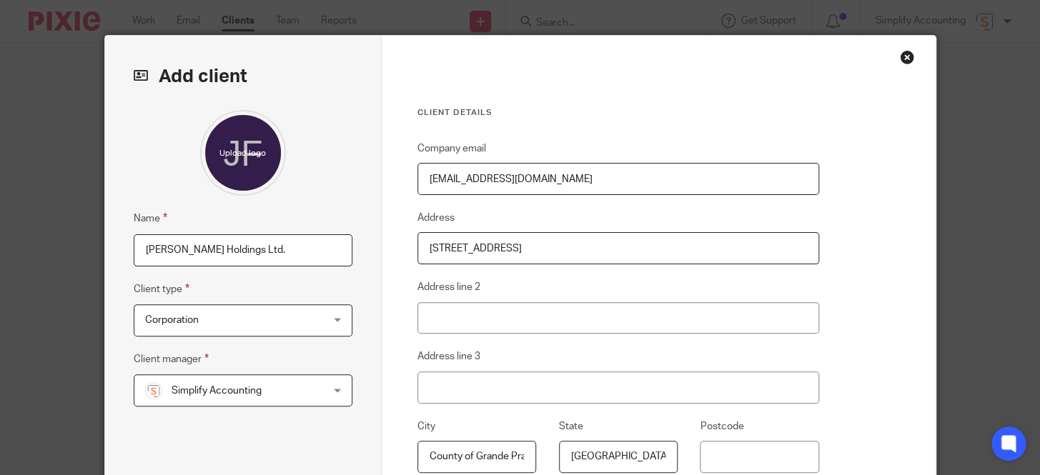
click at [512, 457] on input "County of Grande Prairei" at bounding box center [476, 457] width 119 height 32
type input "County of Grande Prairie"
click at [632, 460] on input "[GEOGRAPHIC_DATA]" at bounding box center [618, 457] width 119 height 32
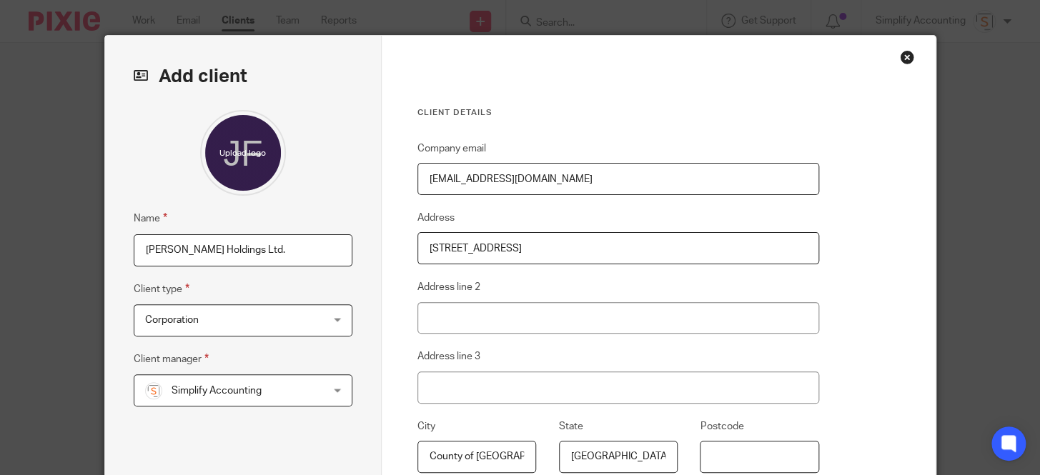
click at [729, 457] on input "Postcode" at bounding box center [759, 457] width 119 height 32
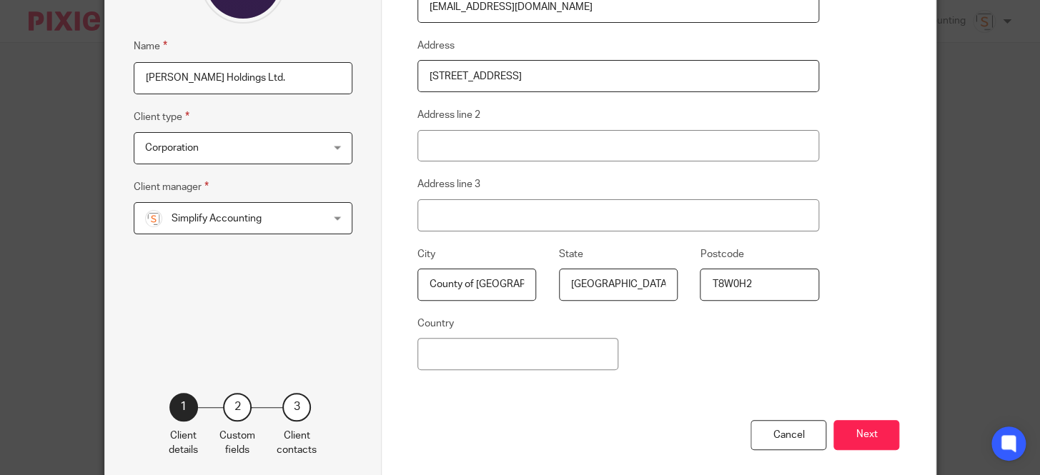
scroll to position [217, 0]
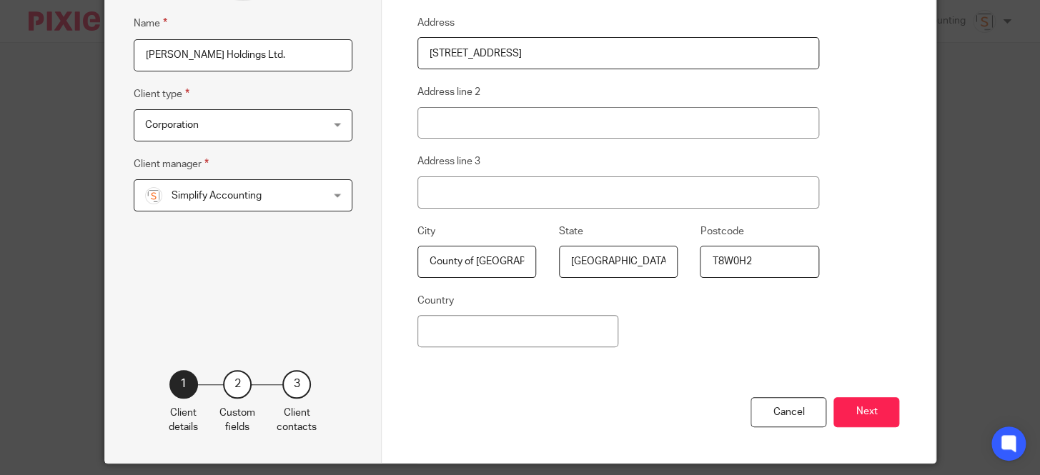
type input "T8W0H2"
click at [528, 344] on input "Country" at bounding box center [517, 331] width 201 height 32
type input "[GEOGRAPHIC_DATA]"
click at [865, 407] on button "Next" at bounding box center [866, 412] width 66 height 31
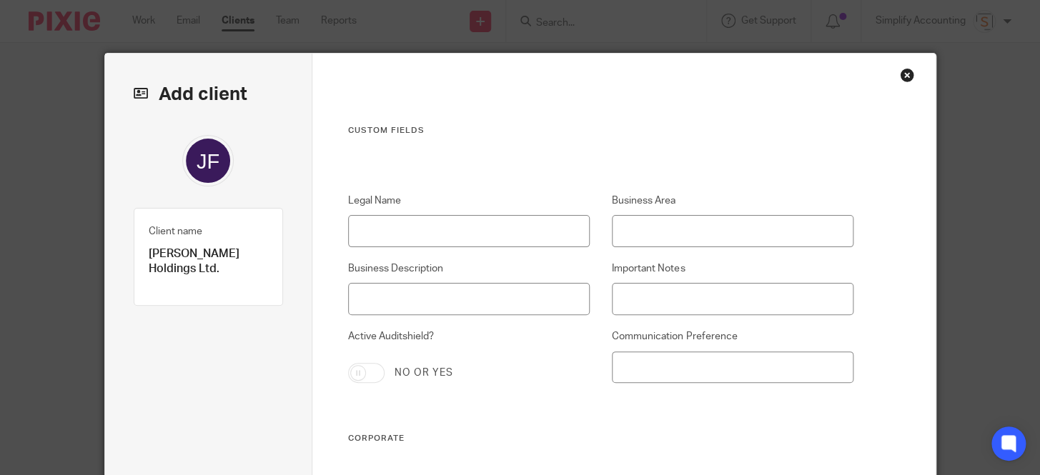
scroll to position [0, 0]
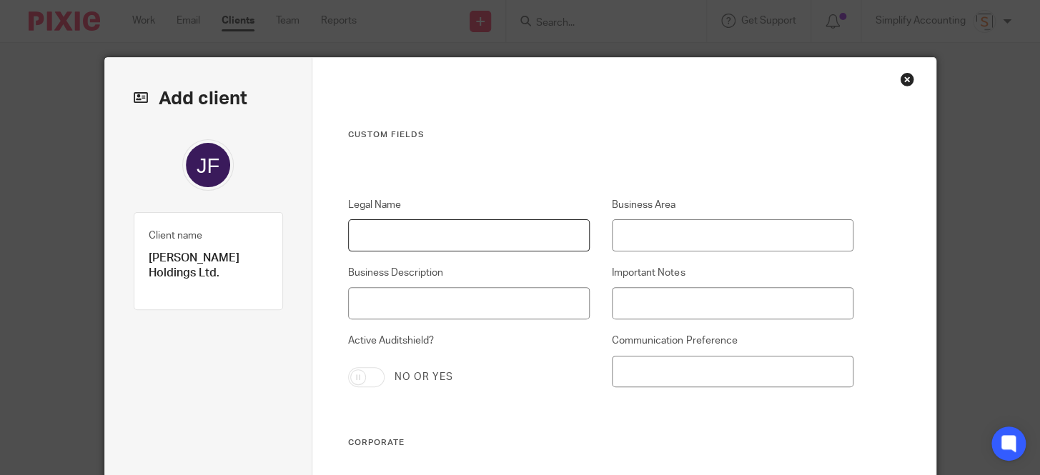
click at [425, 236] on input "Legal Name" at bounding box center [469, 235] width 242 height 32
drag, startPoint x: 166, startPoint y: 276, endPoint x: 144, endPoint y: 262, distance: 26.4
click at [149, 262] on p "[PERSON_NAME] Holdings Ltd." at bounding box center [209, 266] width 120 height 31
copy p "[PERSON_NAME] Holdings Ltd."
click at [416, 238] on input "Legal Name" at bounding box center [469, 235] width 242 height 32
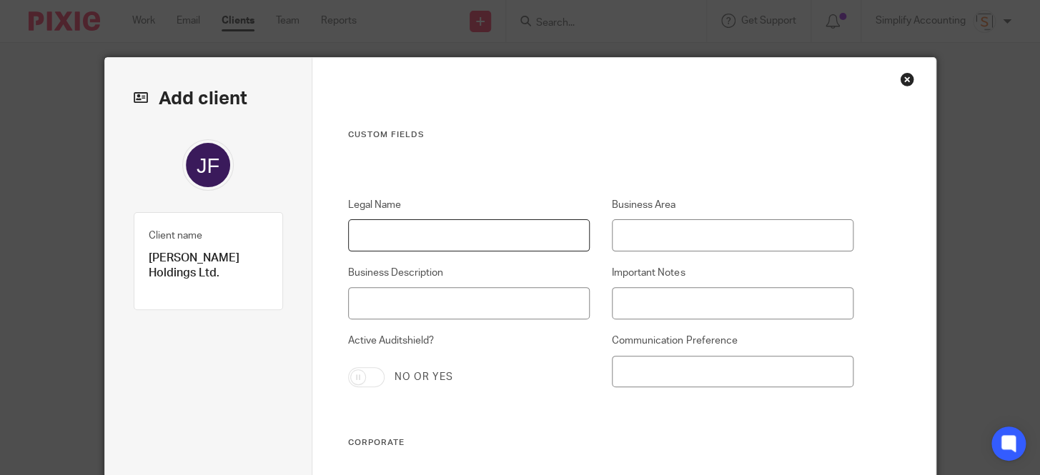
paste input "[PERSON_NAME] Holdings Ltd."
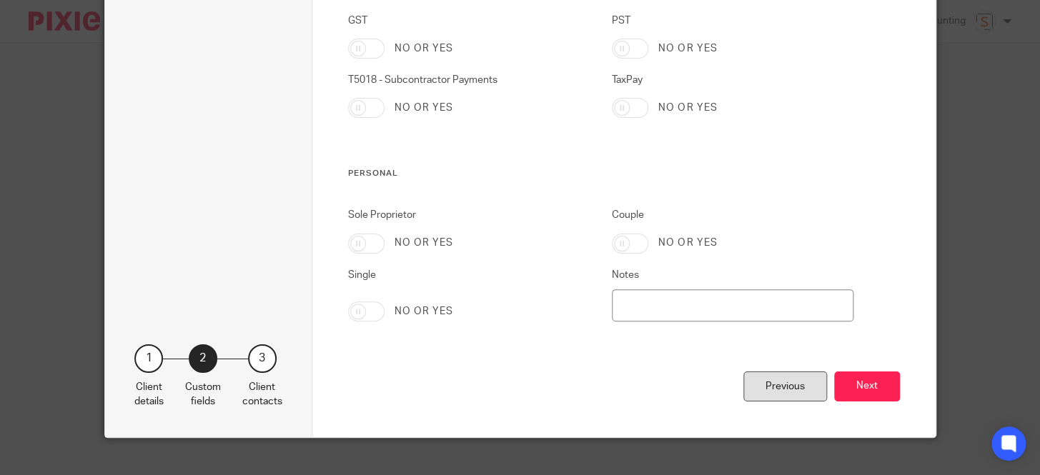
scroll to position [1884, 0]
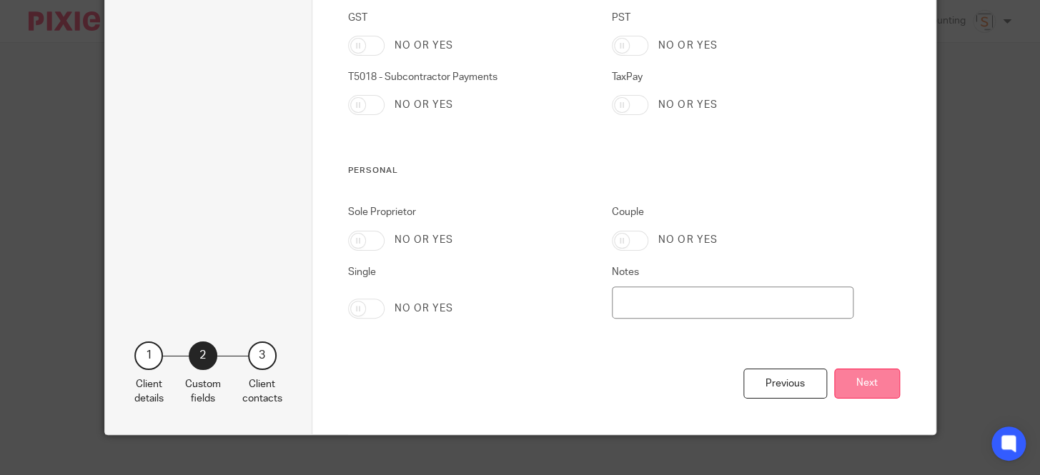
type input "[PERSON_NAME] Holdings Ltd."
click at [872, 389] on button "Next" at bounding box center [867, 384] width 66 height 31
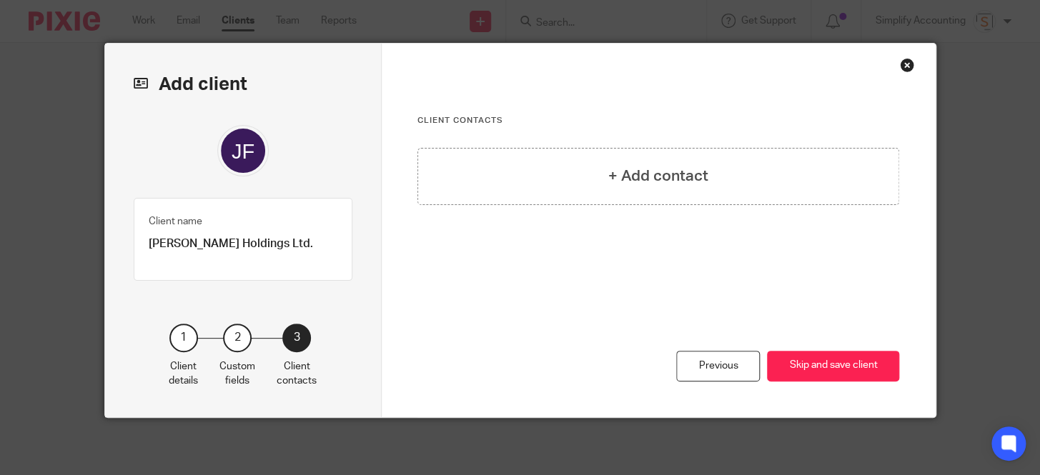
scroll to position [14, 0]
click at [587, 186] on div "+ Add contact" at bounding box center [658, 176] width 482 height 57
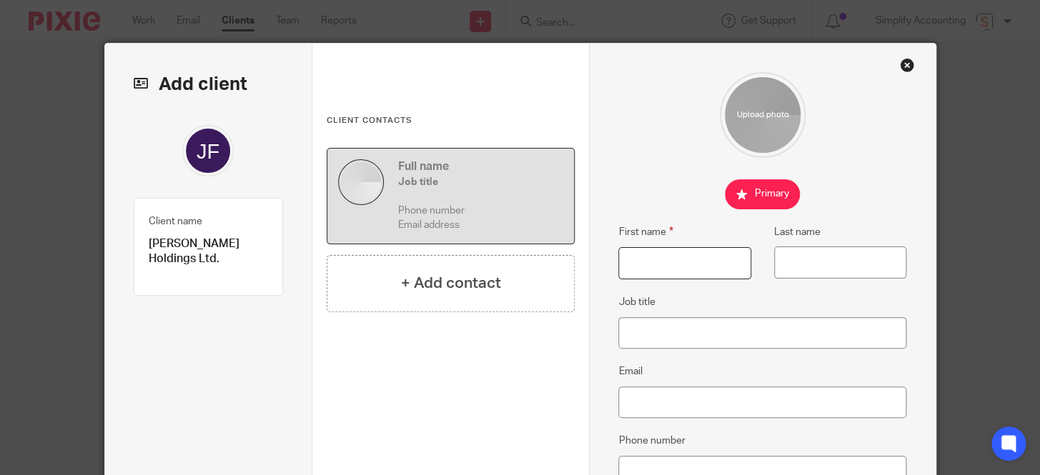
click at [647, 264] on input "First name" at bounding box center [684, 263] width 133 height 32
type input "Josh"
type input "Friesen"
click at [645, 322] on input "Job title" at bounding box center [762, 333] width 288 height 32
type input "Owner"
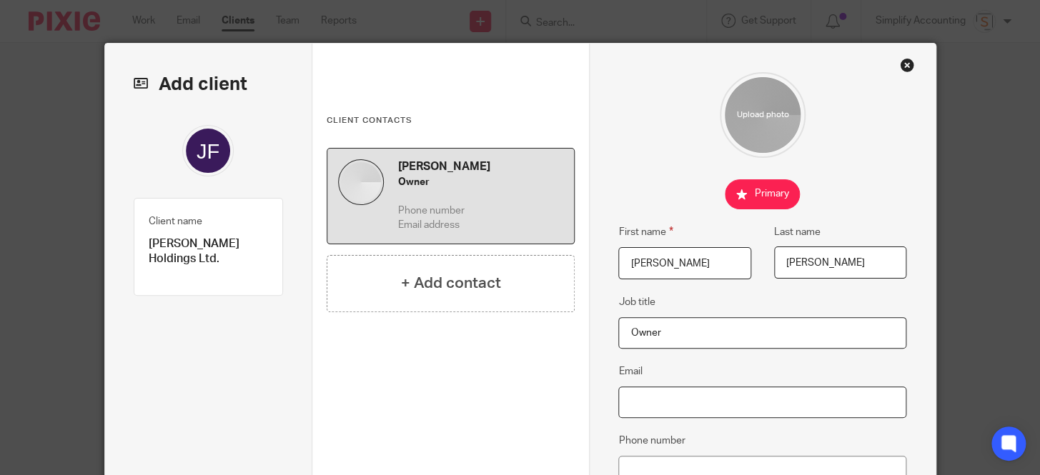
click at [678, 409] on input "Email" at bounding box center [762, 403] width 288 height 32
paste input "[EMAIL_ADDRESS][DOMAIN_NAME]"
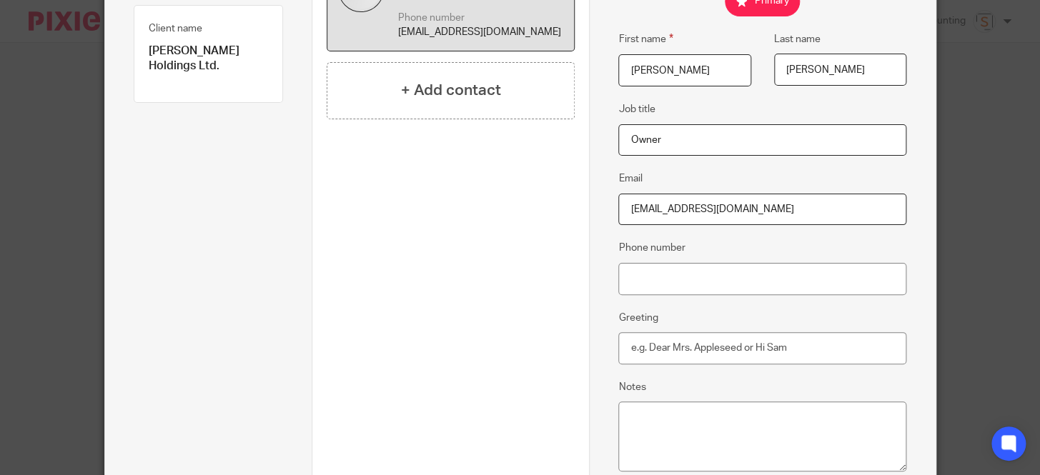
scroll to position [209, 0]
type input "[EMAIL_ADDRESS][DOMAIN_NAME]"
click at [652, 283] on input "Phone number" at bounding box center [762, 277] width 288 height 32
click at [626, 276] on input "Phone number" at bounding box center [762, 277] width 288 height 32
paste input "780.897.4335"
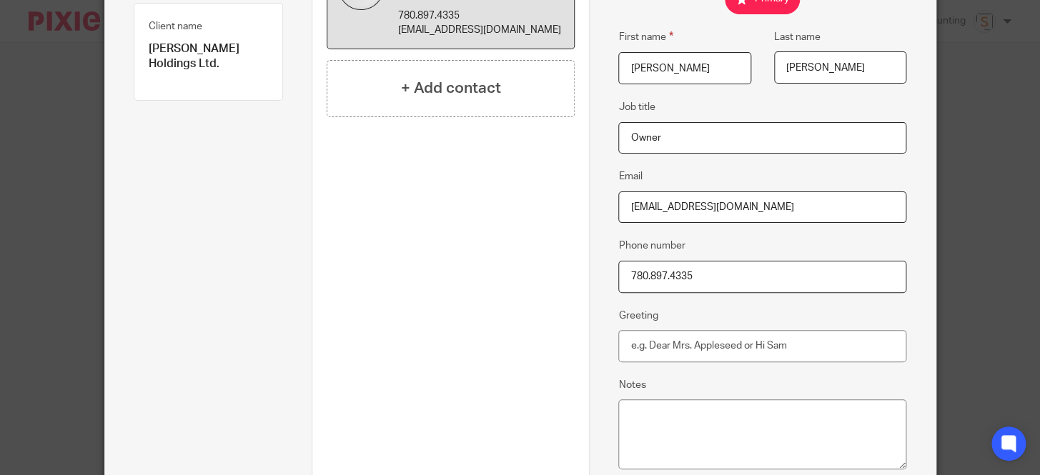
type input "780.897.4335"
click at [642, 350] on input "Greeting" at bounding box center [762, 346] width 288 height 32
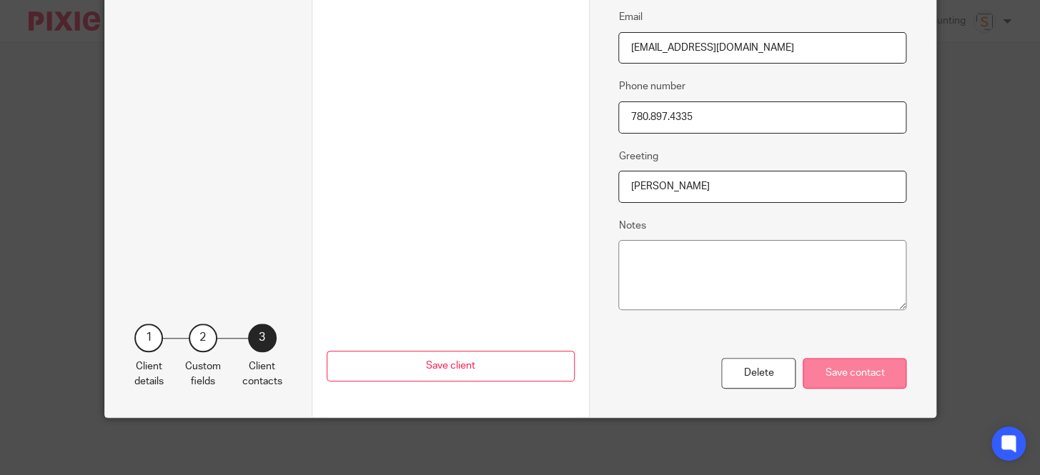
type input "Josh"
click at [851, 377] on div "Save contact" at bounding box center [855, 373] width 104 height 31
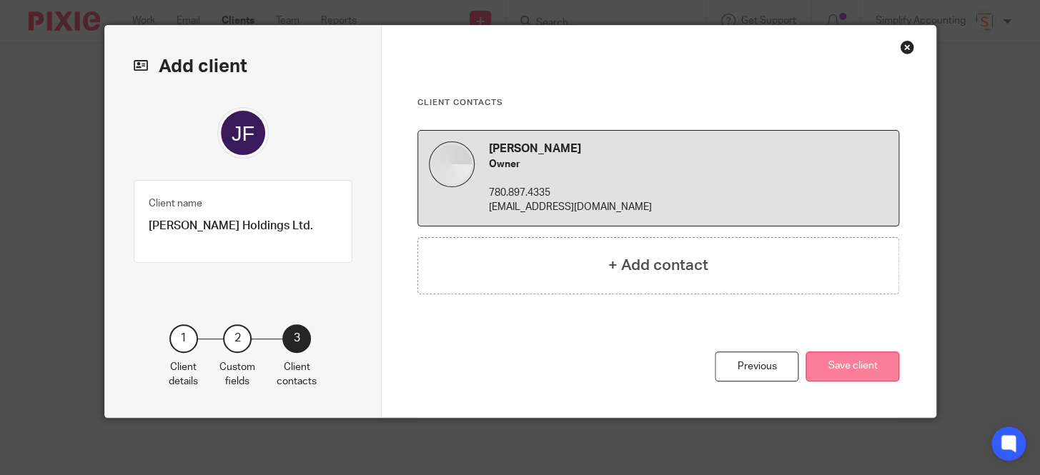
scroll to position [32, 0]
click at [844, 364] on button "Save client" at bounding box center [852, 367] width 94 height 31
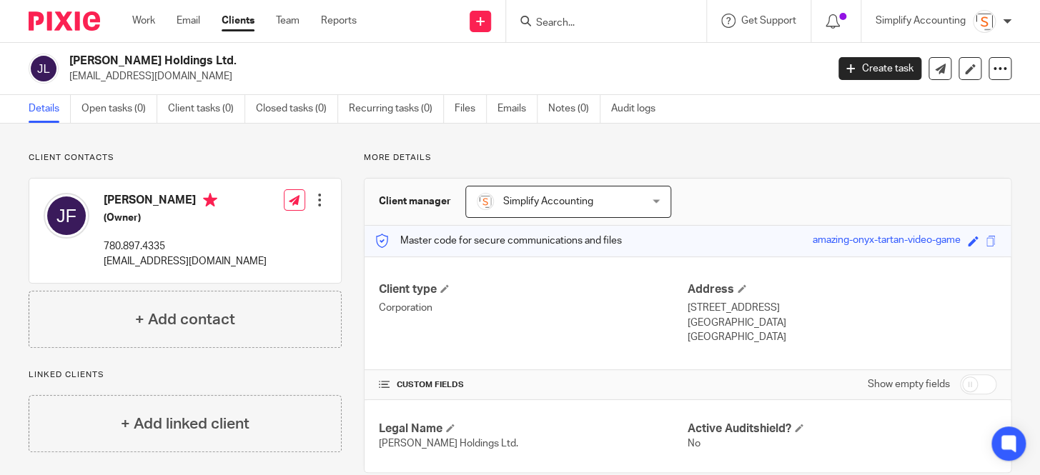
click at [319, 205] on div at bounding box center [319, 200] width 14 height 14
click at [247, 230] on link "Edit contact" at bounding box center [252, 232] width 136 height 21
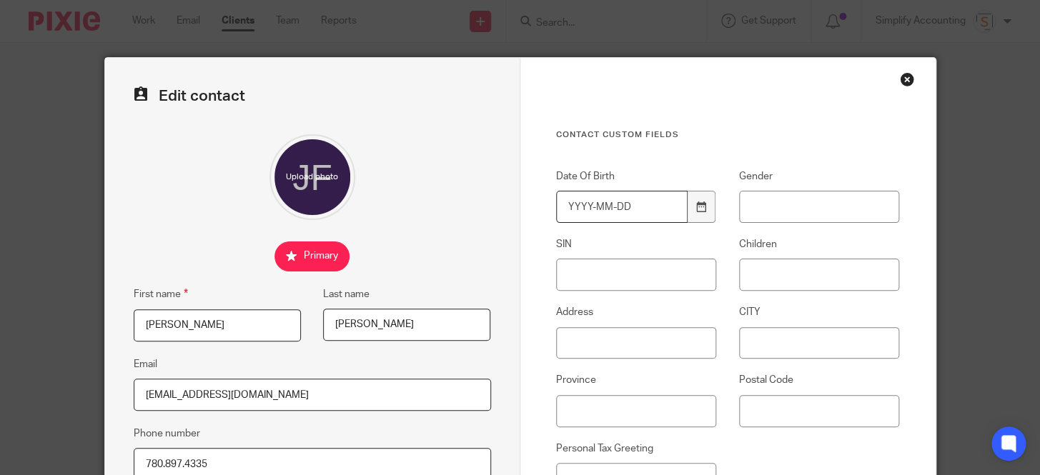
click at [579, 209] on input "Date Of Birth" at bounding box center [622, 207] width 132 height 32
type input "1983-04-03"
click at [823, 205] on input "Gender" at bounding box center [819, 207] width 161 height 32
type input "m"
drag, startPoint x: 607, startPoint y: 280, endPoint x: 615, endPoint y: 282, distance: 8.1
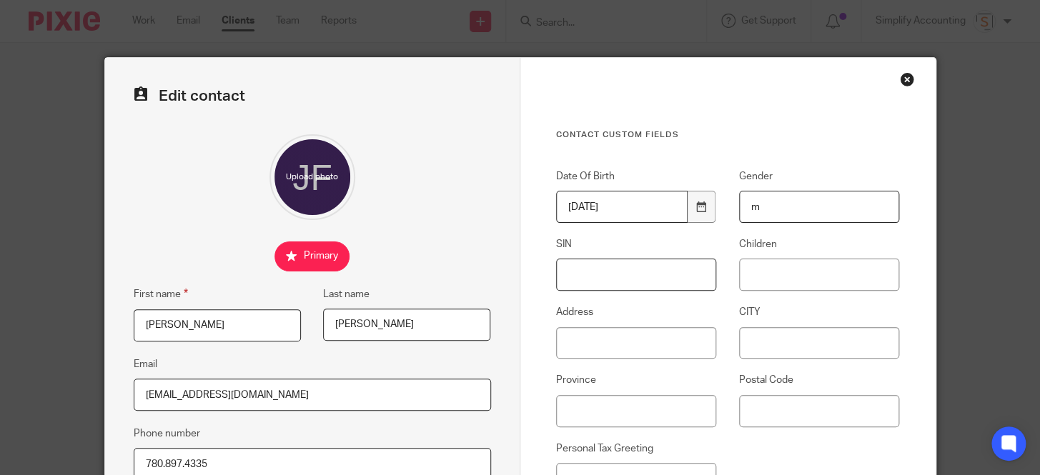
click at [607, 280] on input "SIN" at bounding box center [636, 275] width 161 height 32
paste input "649 129 970"
type input "649 129 970"
click at [642, 344] on input "Address" at bounding box center [636, 343] width 161 height 32
click at [659, 342] on input "Address" at bounding box center [636, 343] width 161 height 32
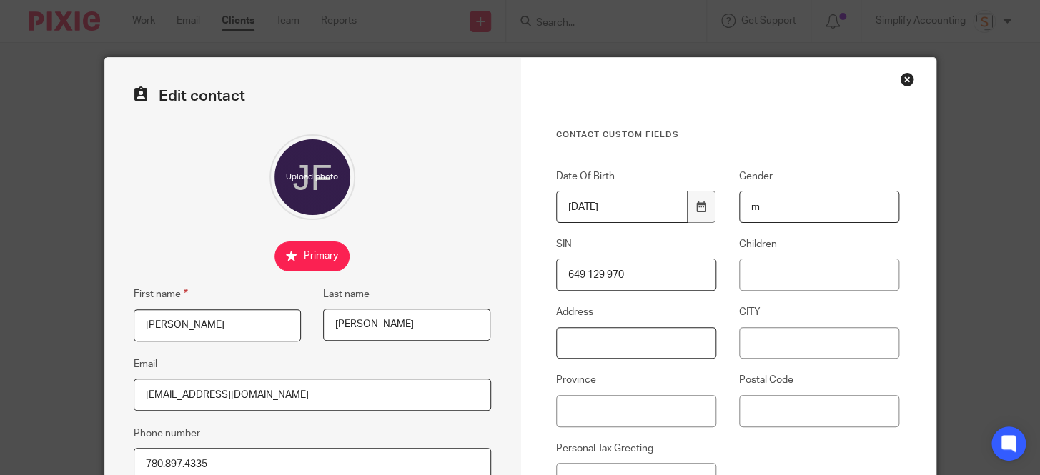
paste input "[STREET_ADDRESS]"
type input "[STREET_ADDRESS]"
click at [785, 349] on input "CITY" at bounding box center [819, 343] width 161 height 32
drag, startPoint x: 818, startPoint y: 349, endPoint x: 715, endPoint y: 378, distance: 107.0
click at [818, 349] on input "CITY" at bounding box center [819, 343] width 161 height 32
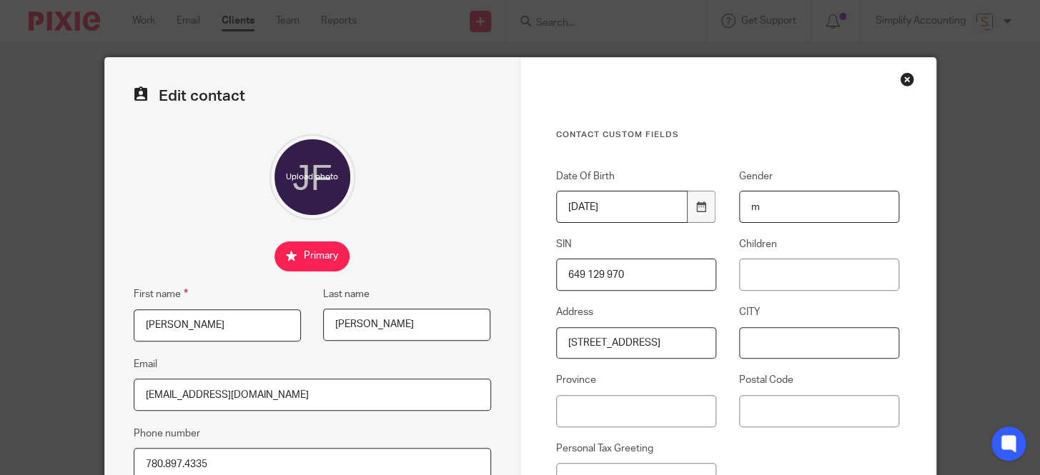
paste input "County of [GEOGRAPHIC_DATA] No. 1"
type input "County of [GEOGRAPHIC_DATA] No. 1"
click at [567, 418] on input "Province" at bounding box center [636, 411] width 161 height 32
type input "[GEOGRAPHIC_DATA]"
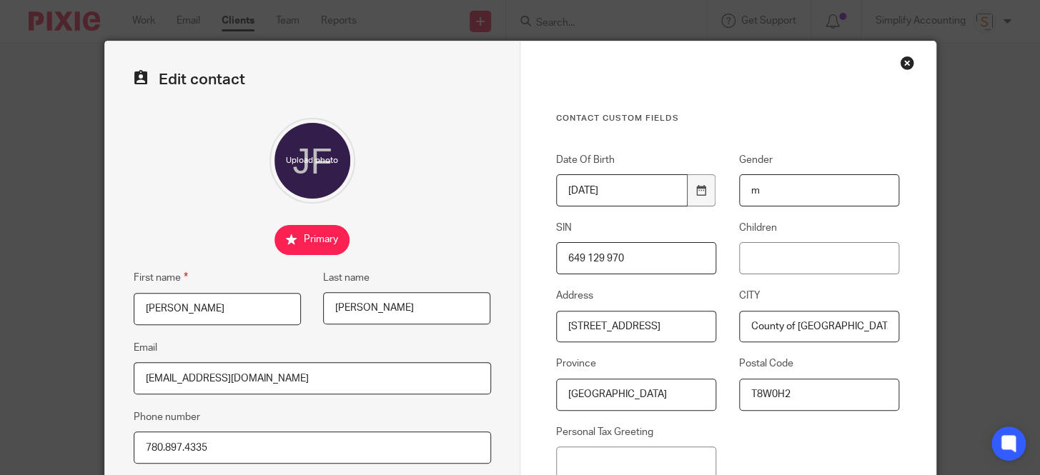
scroll to position [64, 0]
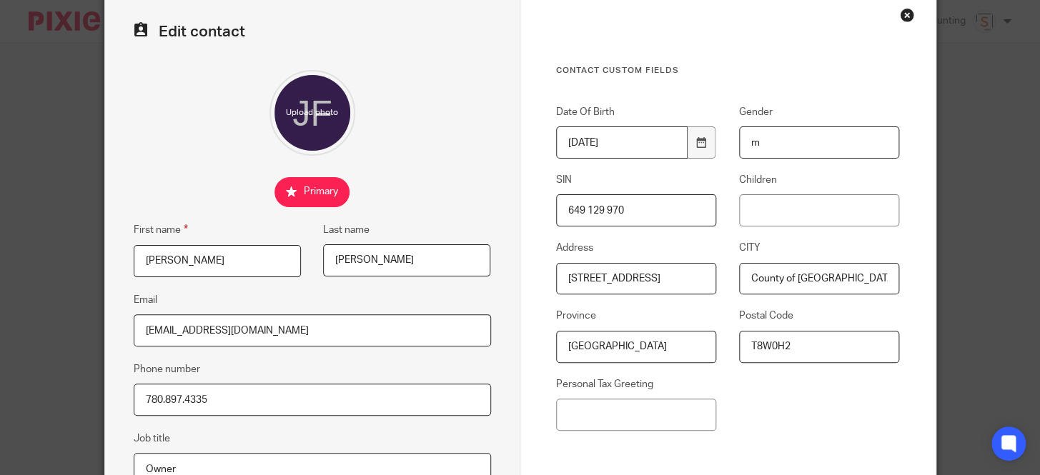
type input "T8W0H2"
click at [595, 419] on input "Personal Tax Greeting" at bounding box center [636, 415] width 161 height 32
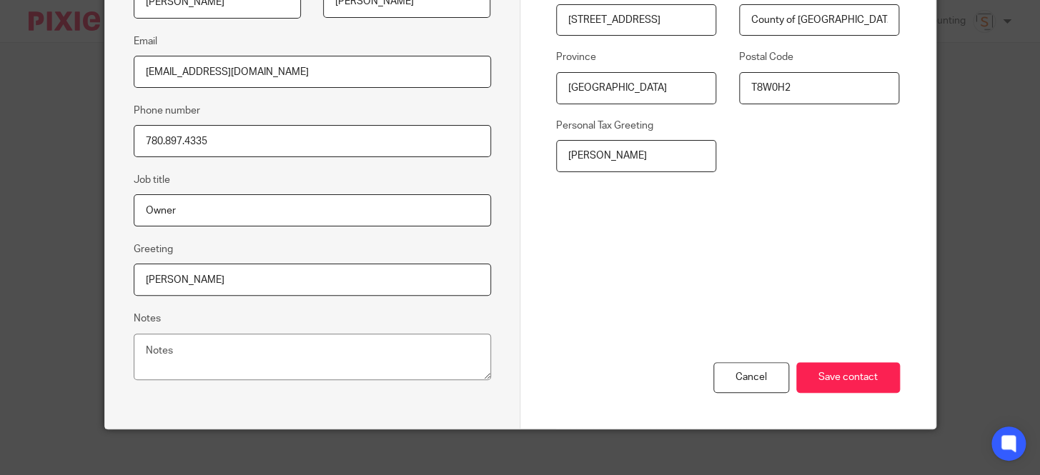
scroll to position [324, 0]
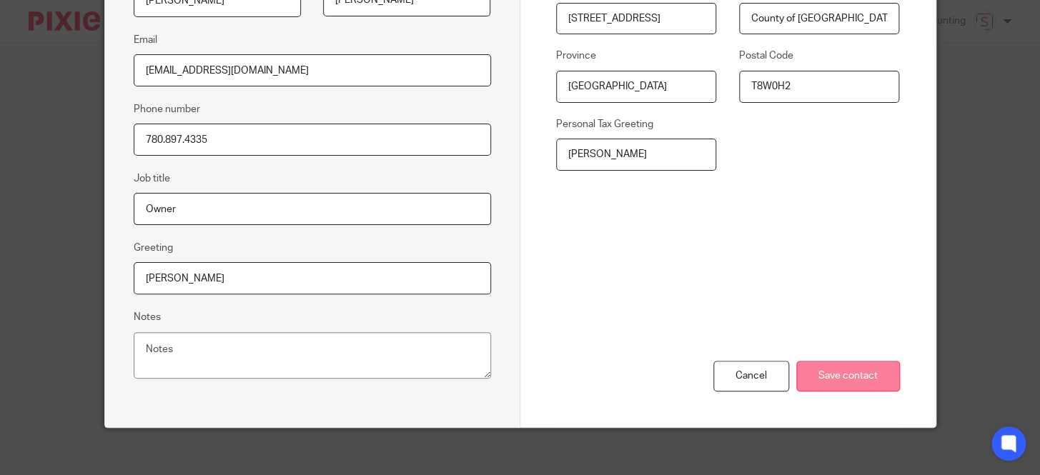
type input "Josh"
click at [858, 364] on input "Save contact" at bounding box center [848, 376] width 104 height 31
click at [856, 383] on input "Save contact" at bounding box center [848, 376] width 104 height 31
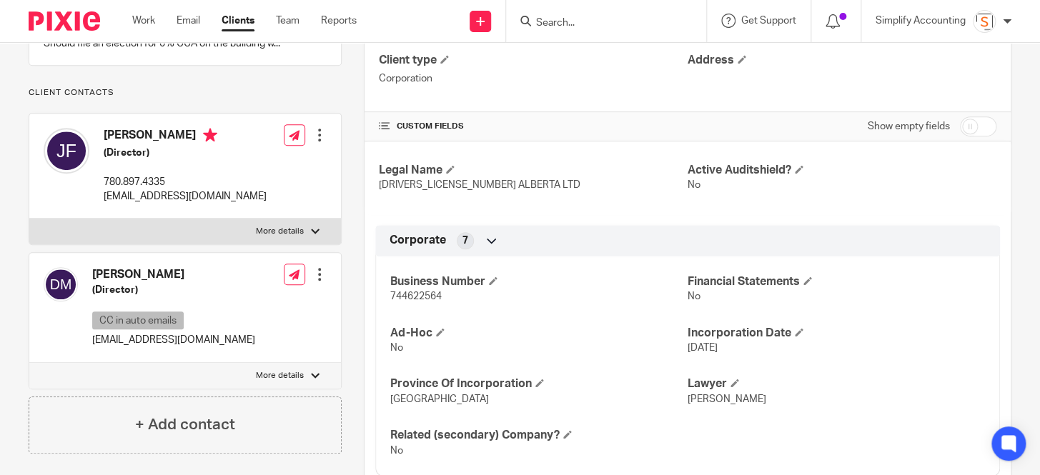
scroll to position [259, 0]
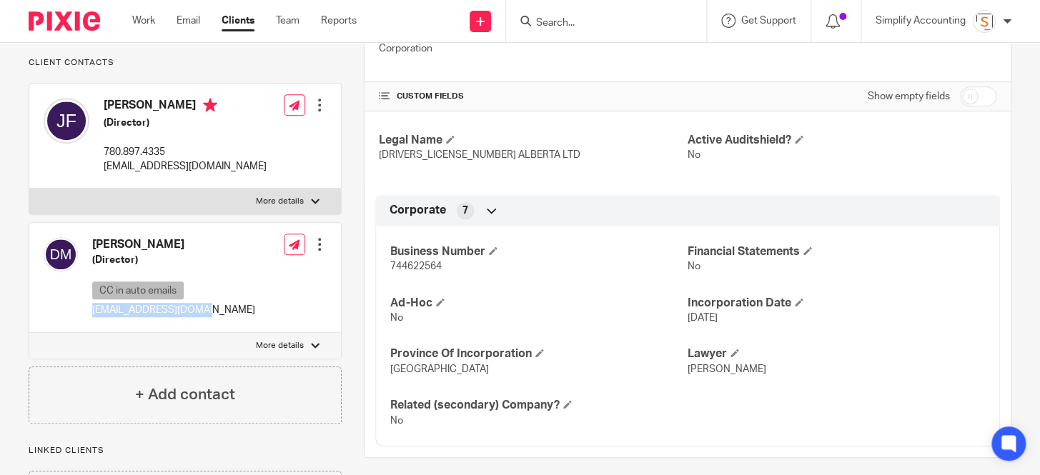
drag, startPoint x: 208, startPoint y: 324, endPoint x: 85, endPoint y: 326, distance: 122.9
click at [85, 326] on div "[PERSON_NAME] (Director) CC in auto emails [EMAIL_ADDRESS][DOMAIN_NAME] Edit co…" at bounding box center [185, 277] width 312 height 109
copy p "[EMAIL_ADDRESS][DOMAIN_NAME]"
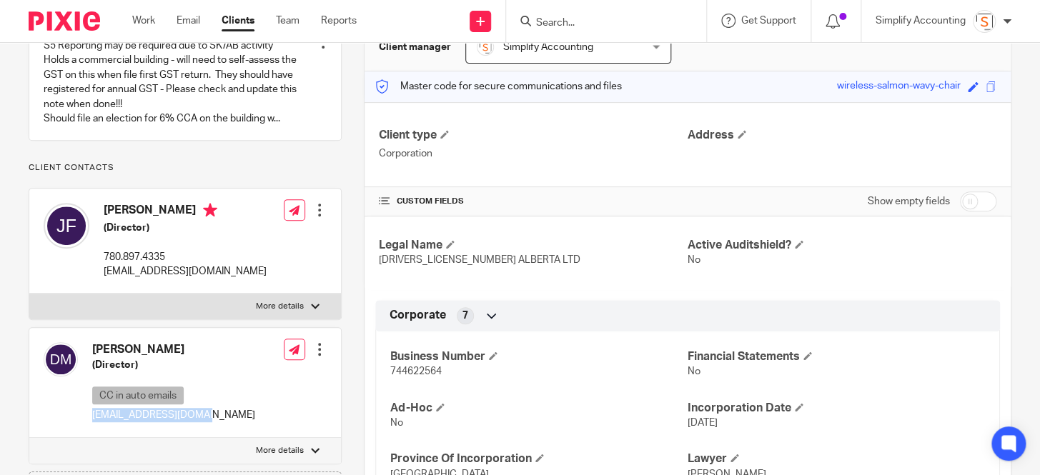
scroll to position [0, 0]
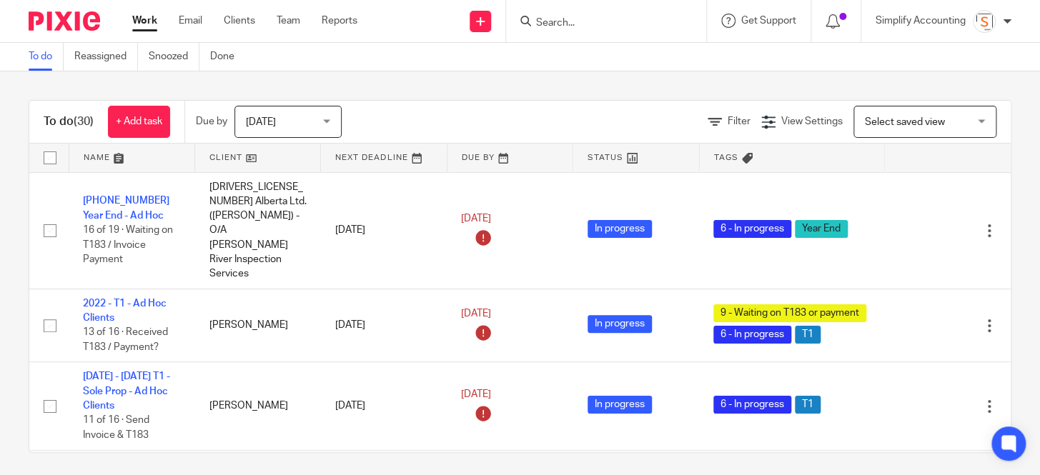
click at [578, 34] on div at bounding box center [606, 21] width 200 height 42
click at [559, 21] on input "Search" at bounding box center [599, 23] width 129 height 13
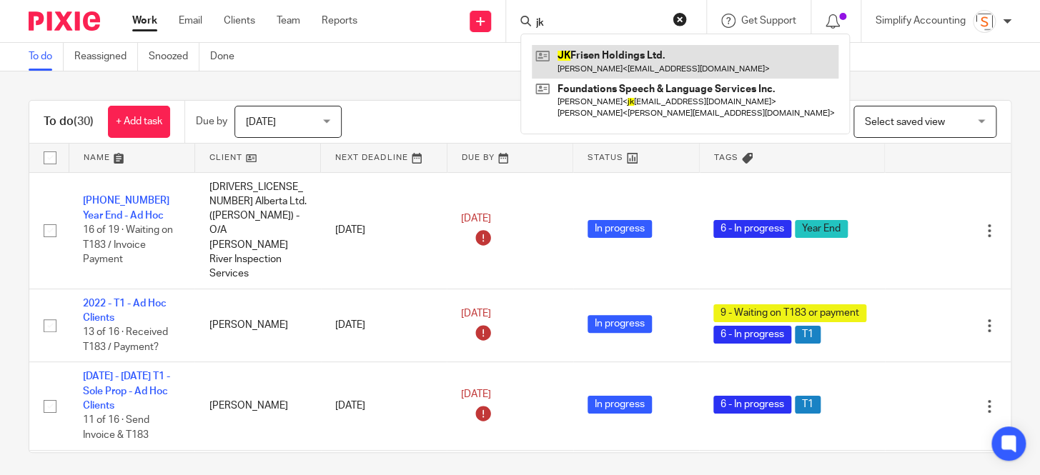
type input "jk"
click at [578, 61] on link at bounding box center [685, 61] width 307 height 33
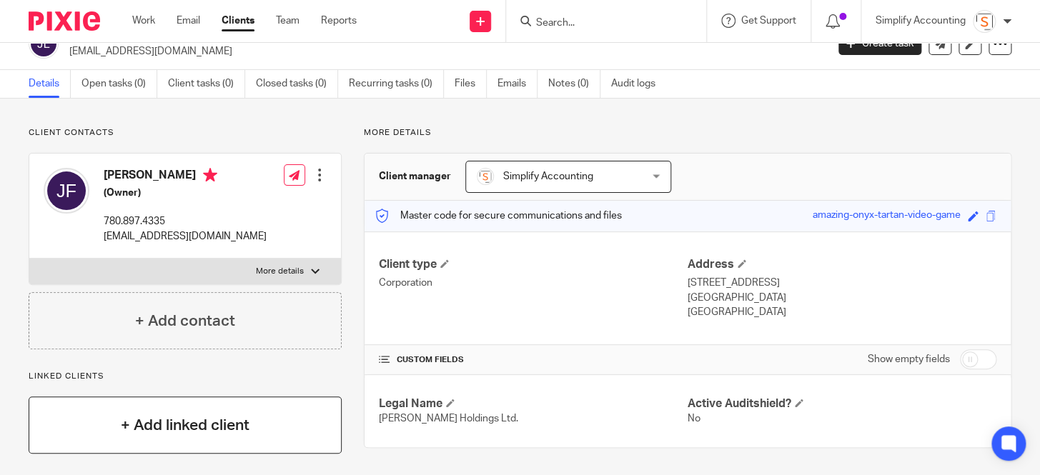
scroll to position [32, 0]
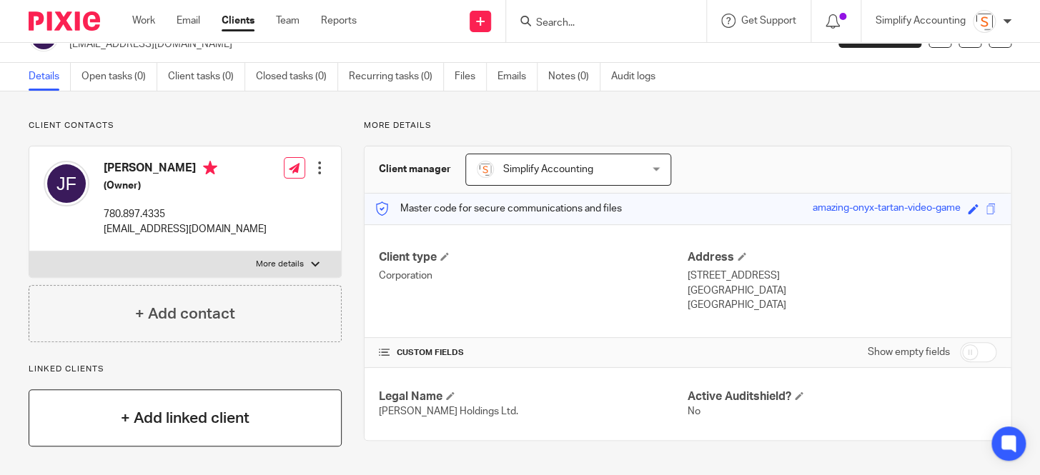
click at [154, 389] on div "+ Add linked client" at bounding box center [185, 417] width 313 height 57
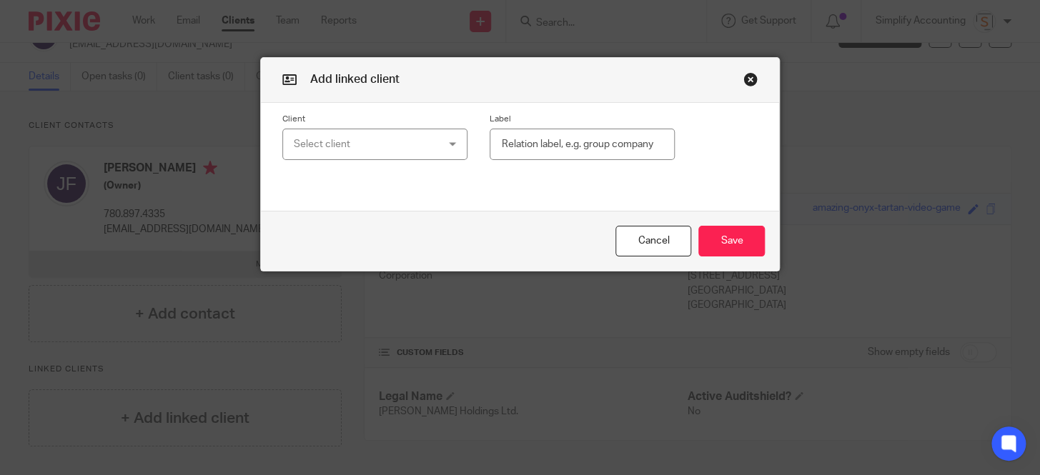
click at [335, 145] on div "Select client" at bounding box center [363, 144] width 139 height 30
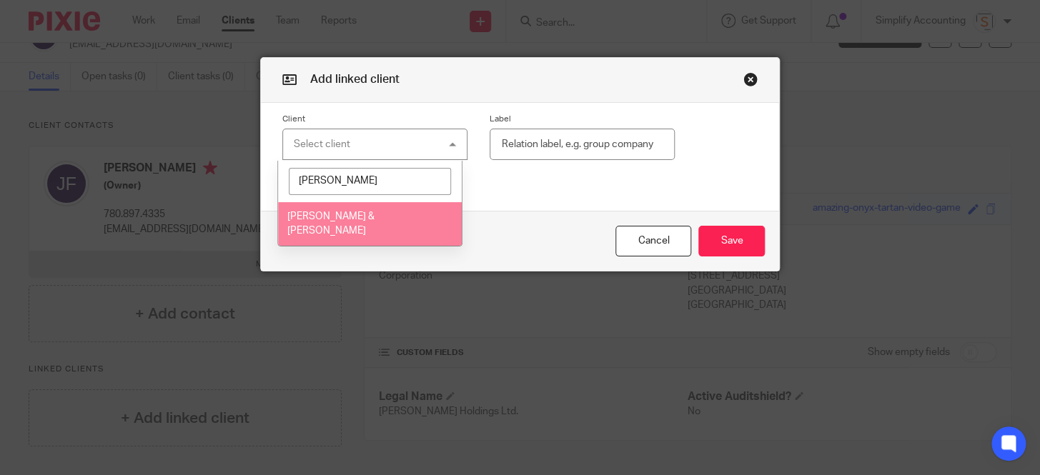
type input "[PERSON_NAME]"
click at [327, 213] on span "[PERSON_NAME] & [PERSON_NAME]" at bounding box center [330, 224] width 87 height 25
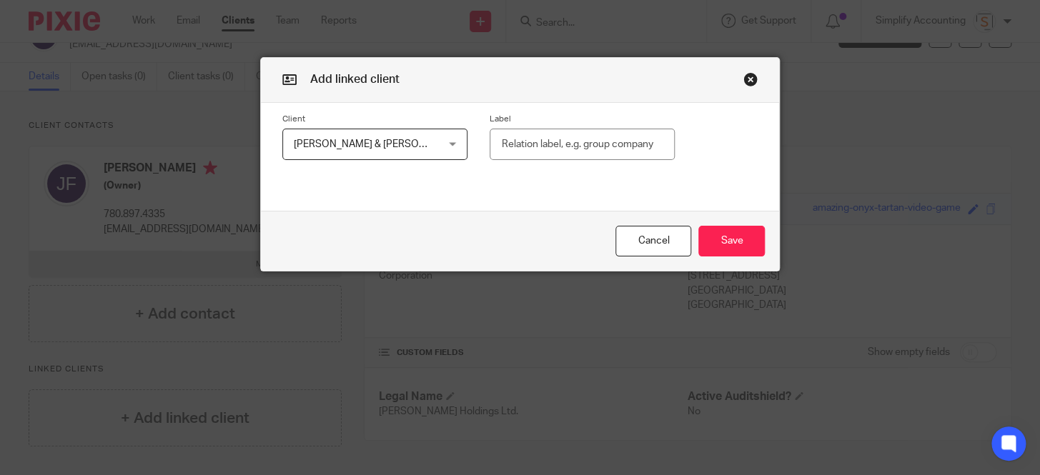
click at [510, 147] on input "text" at bounding box center [582, 145] width 185 height 32
type input "Owner"
click at [740, 247] on button "Save" at bounding box center [731, 241] width 66 height 31
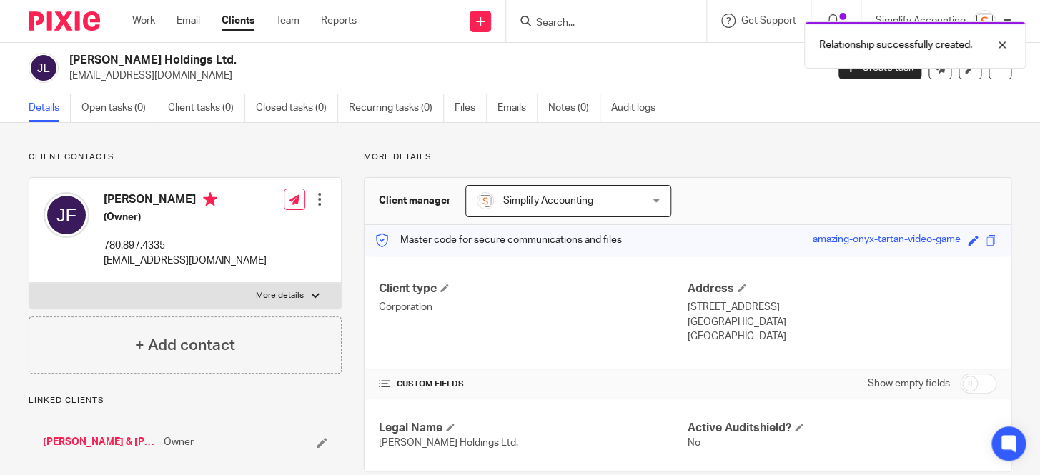
scroll to position [0, 0]
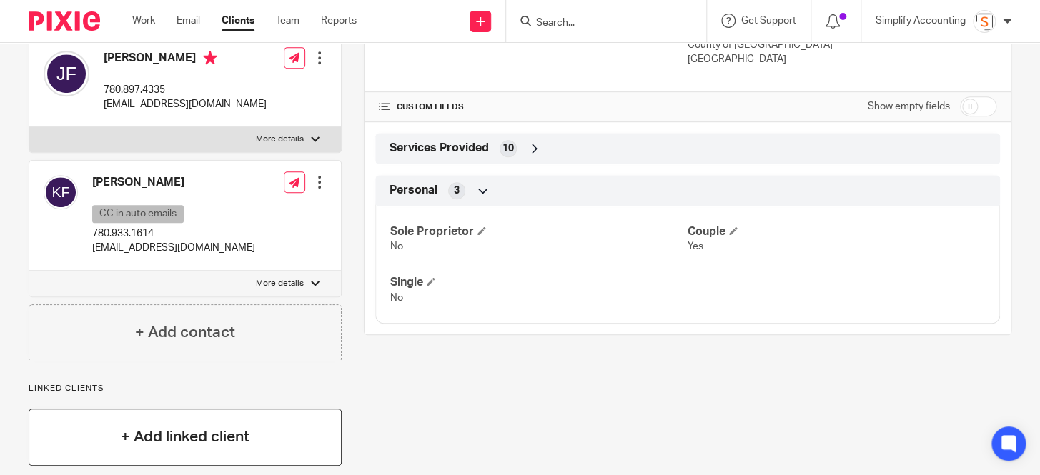
scroll to position [297, 0]
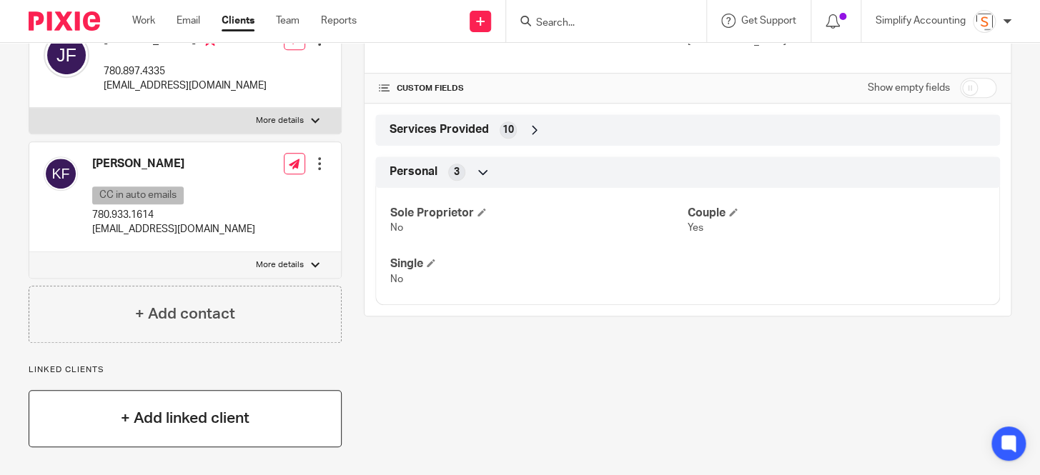
click at [163, 413] on h4 "+ Add linked client" at bounding box center [185, 418] width 129 height 22
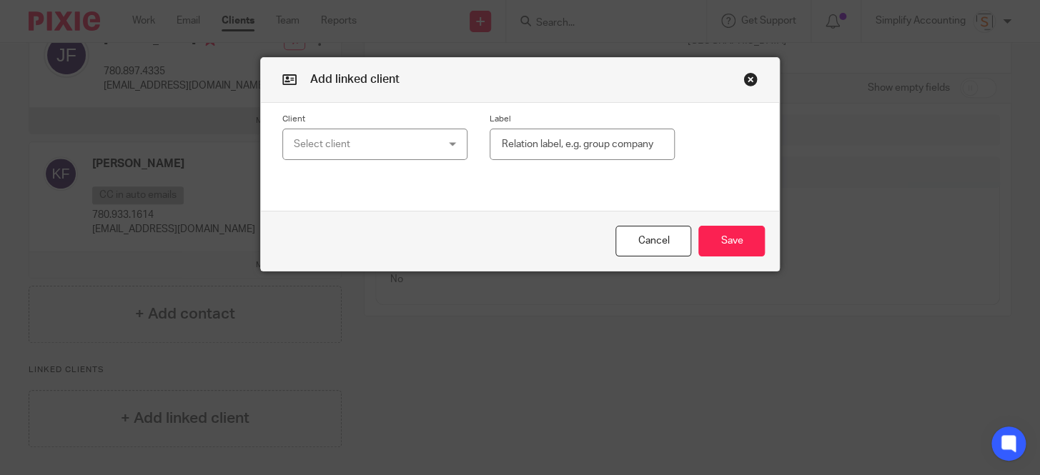
click at [330, 139] on div "Select client" at bounding box center [363, 144] width 139 height 30
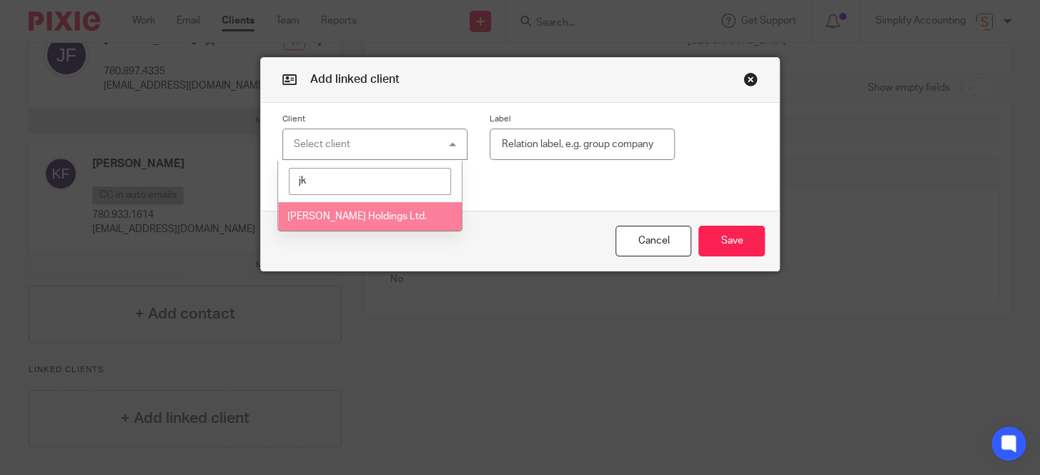
type input "jk"
click at [337, 215] on span "[PERSON_NAME] Holdings Ltd." at bounding box center [356, 217] width 139 height 10
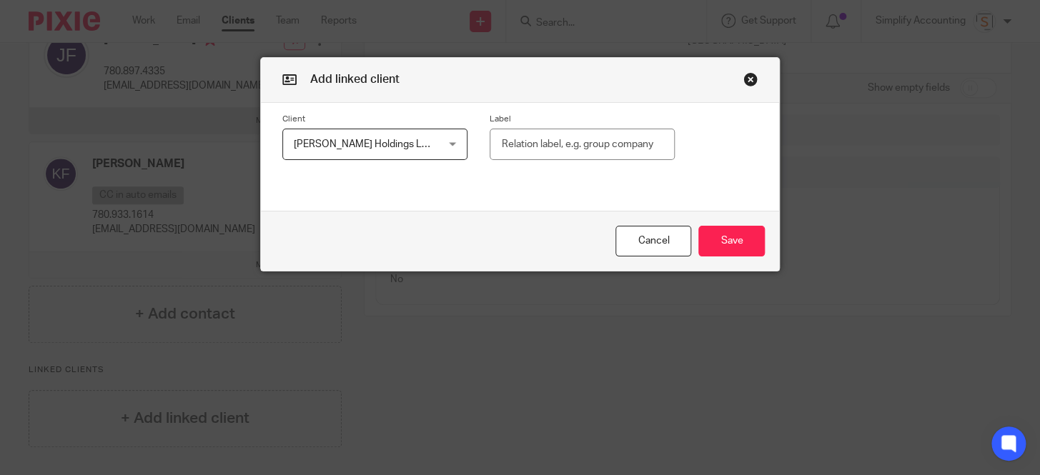
click at [515, 154] on input "text" at bounding box center [582, 145] width 185 height 32
click at [560, 149] on input "Other Compnay" at bounding box center [582, 145] width 185 height 32
type input "Other Company"
click at [714, 243] on button "Save" at bounding box center [731, 241] width 66 height 31
